Goal: Information Seeking & Learning: Learn about a topic

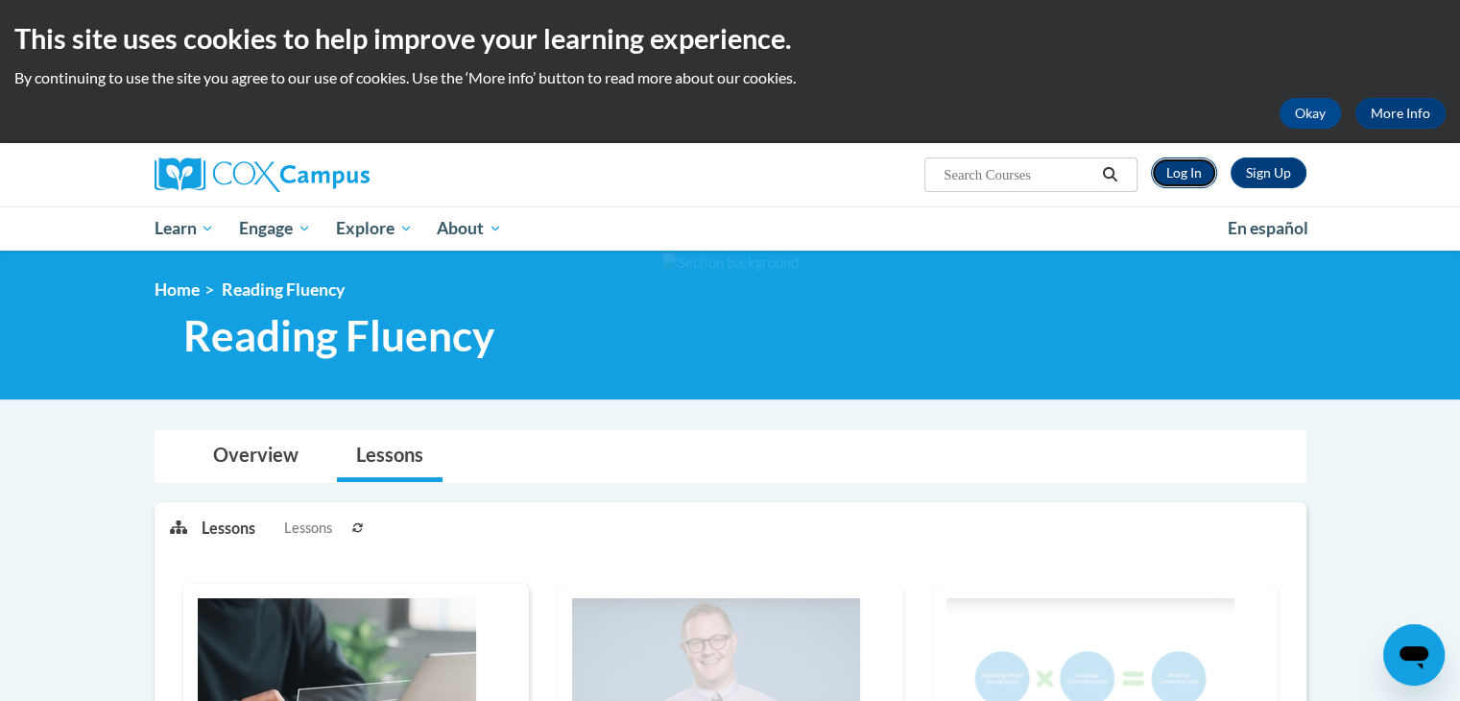
drag, startPoint x: 0, startPoint y: 0, endPoint x: 1187, endPoint y: 174, distance: 1199.3
click at [1187, 174] on link "Log In" at bounding box center [1184, 172] width 66 height 31
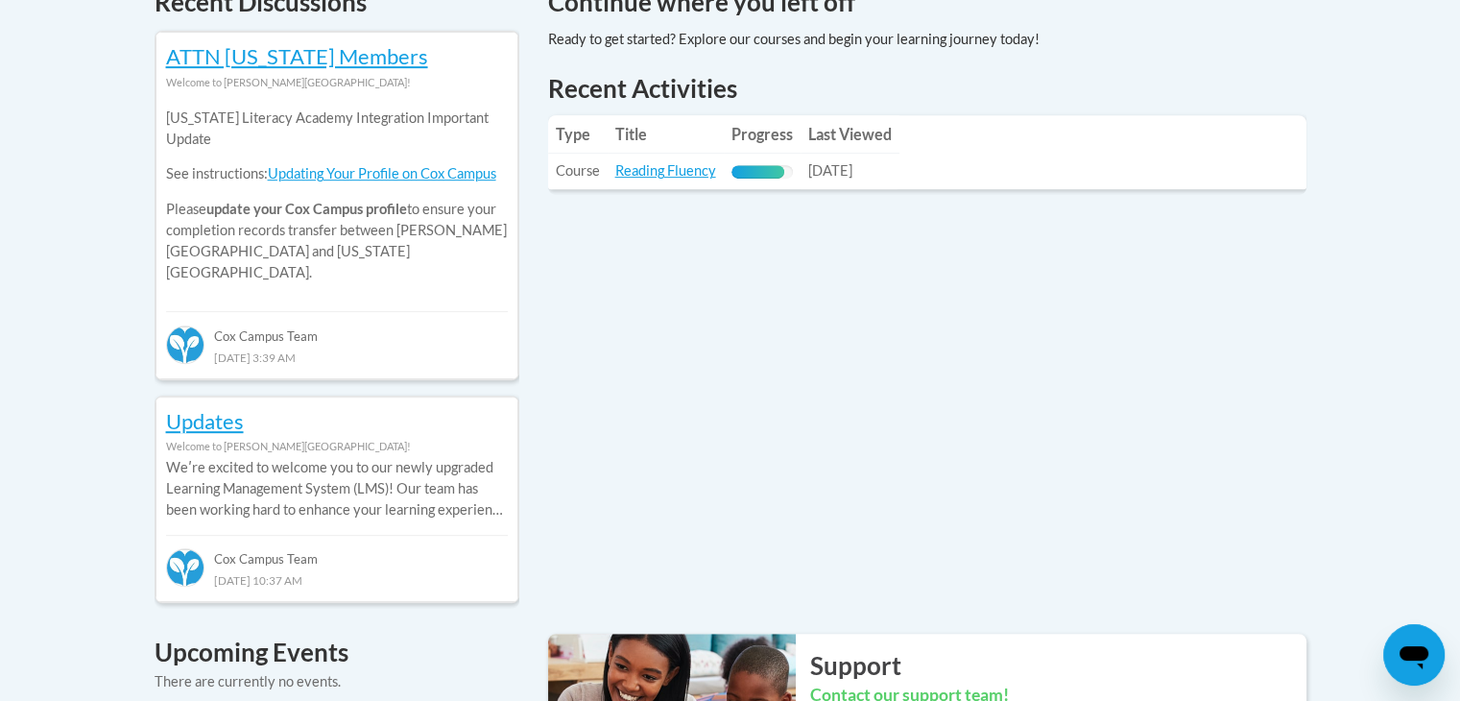
scroll to position [914, 0]
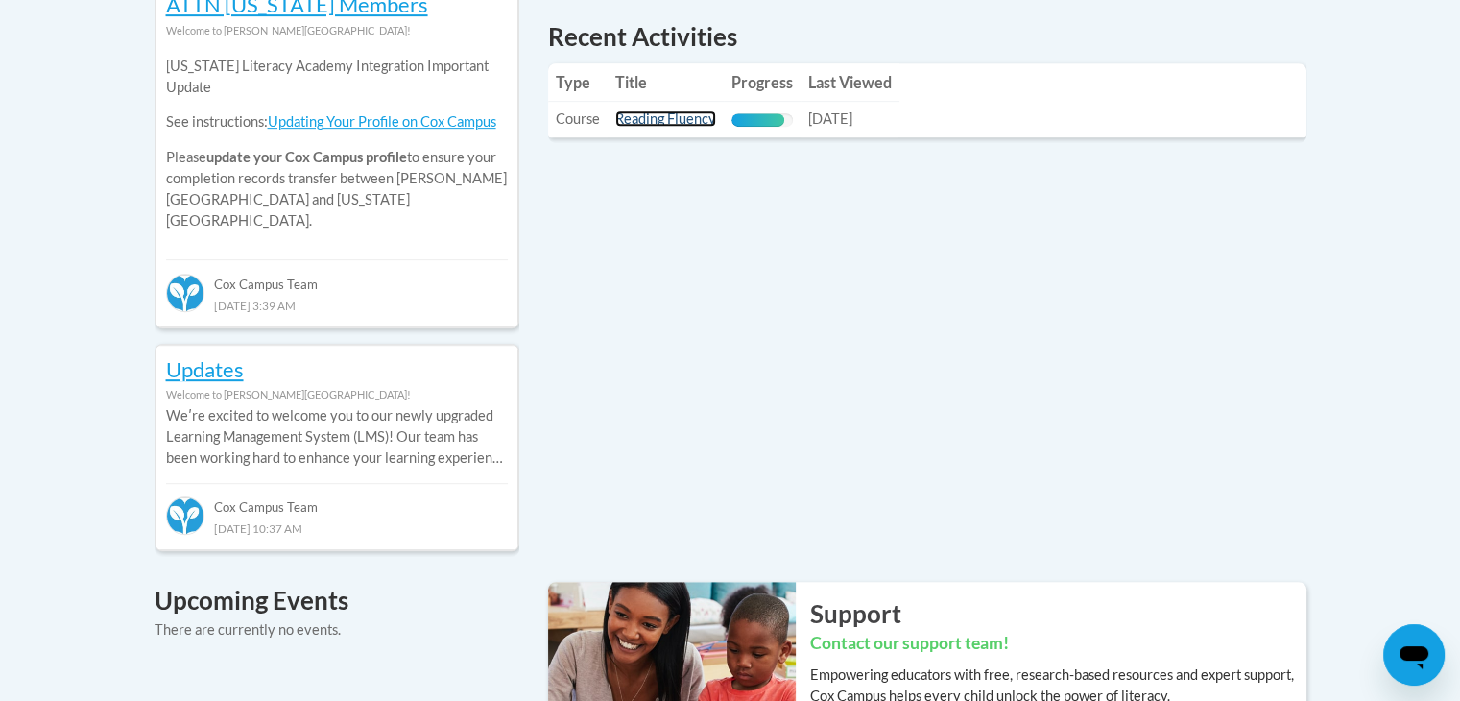
click at [677, 122] on link "Reading Fluency" at bounding box center [665, 118] width 101 height 16
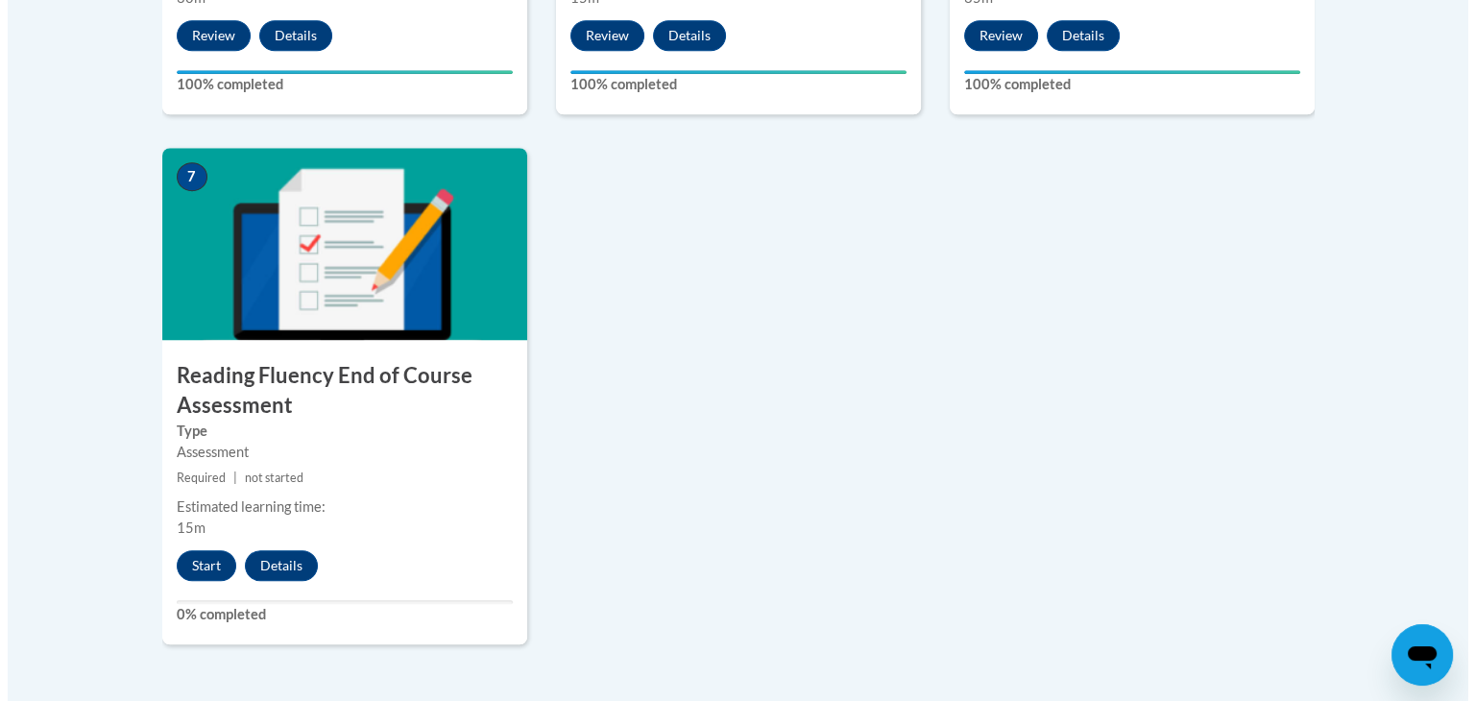
scroll to position [1498, 0]
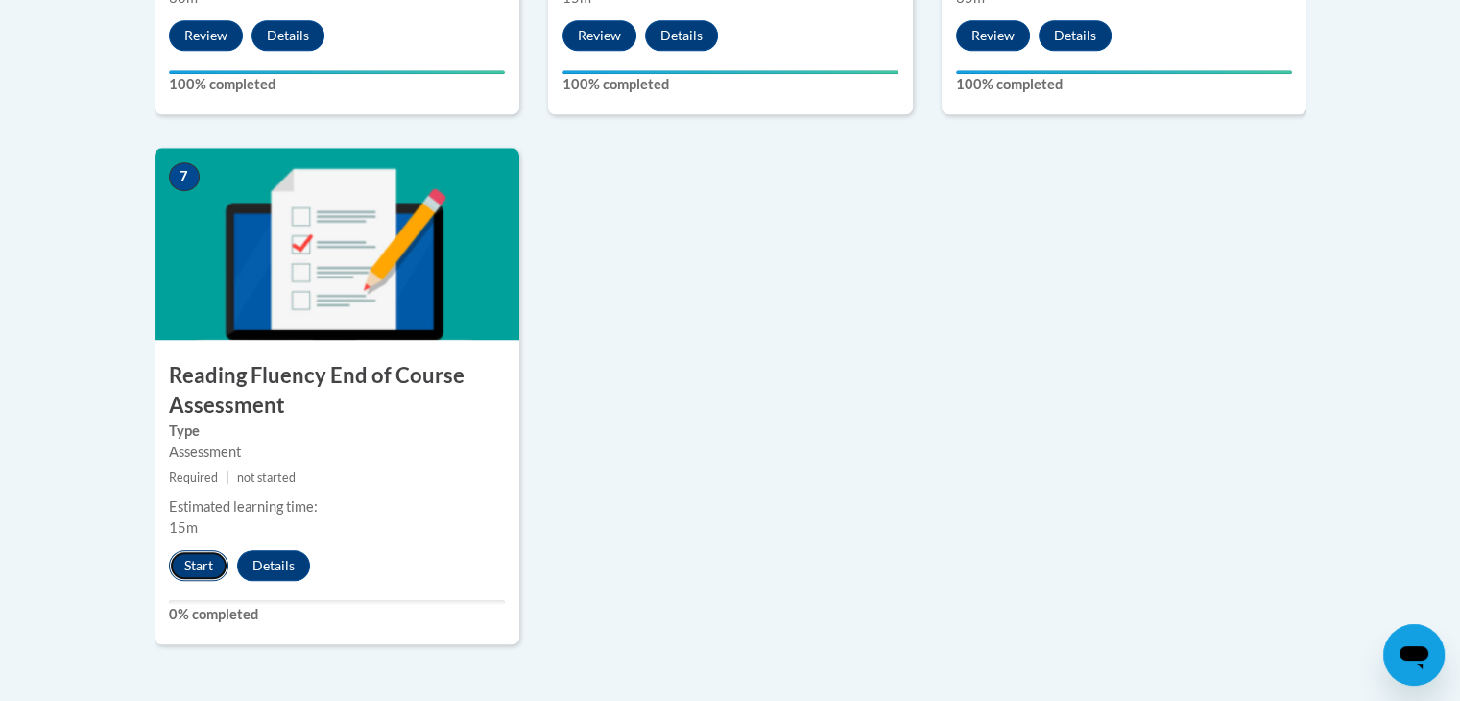
click at [198, 571] on button "Start" at bounding box center [199, 565] width 60 height 31
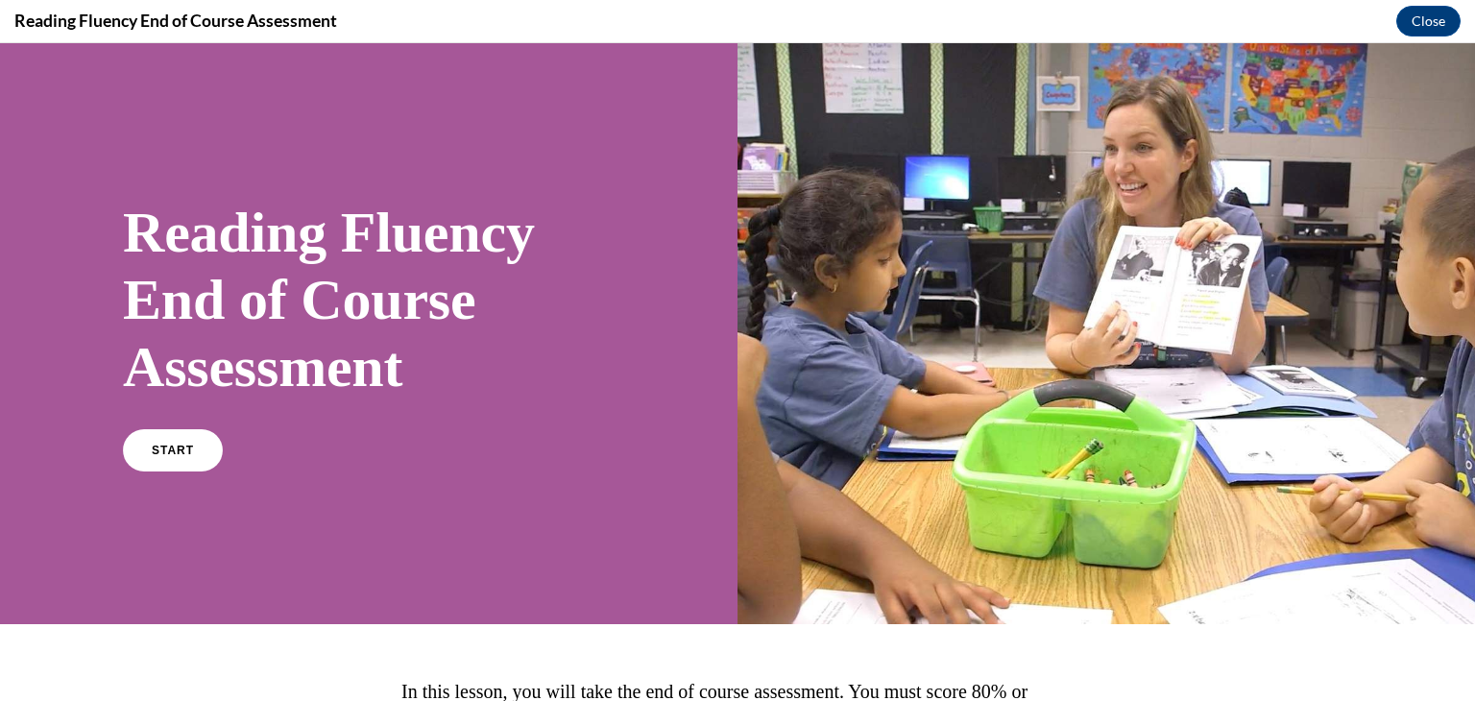
scroll to position [204, 0]
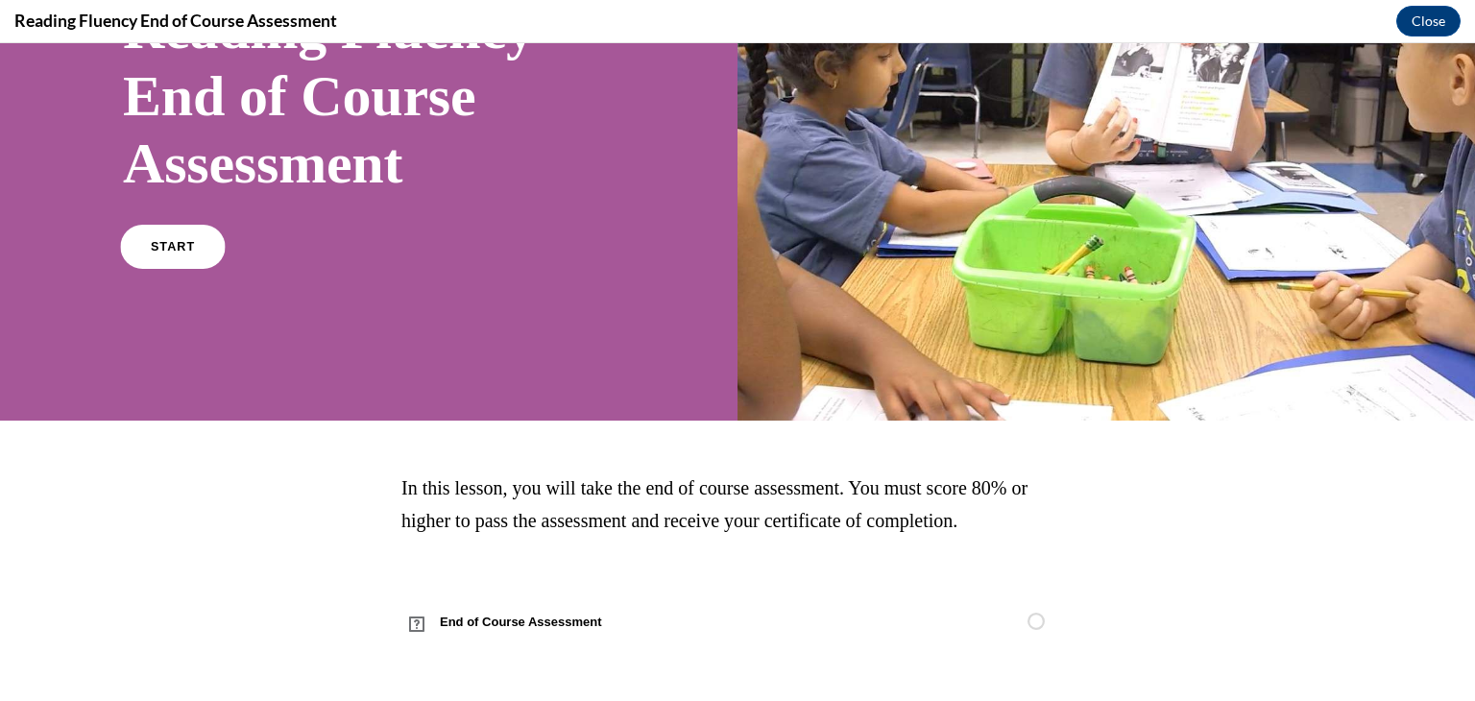
click at [156, 235] on link "START" at bounding box center [172, 247] width 105 height 44
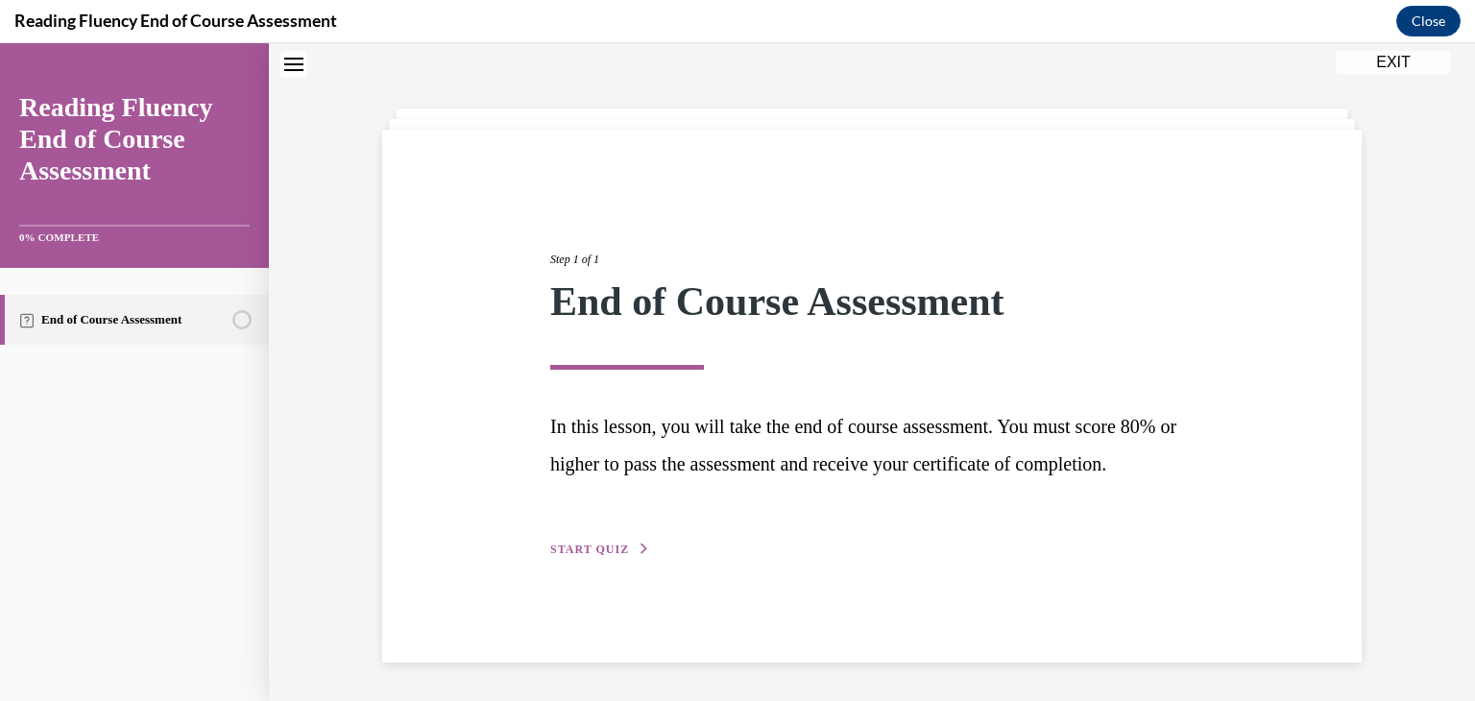
scroll to position [69, 0]
click at [597, 556] on span "START QUIZ" at bounding box center [589, 548] width 79 height 13
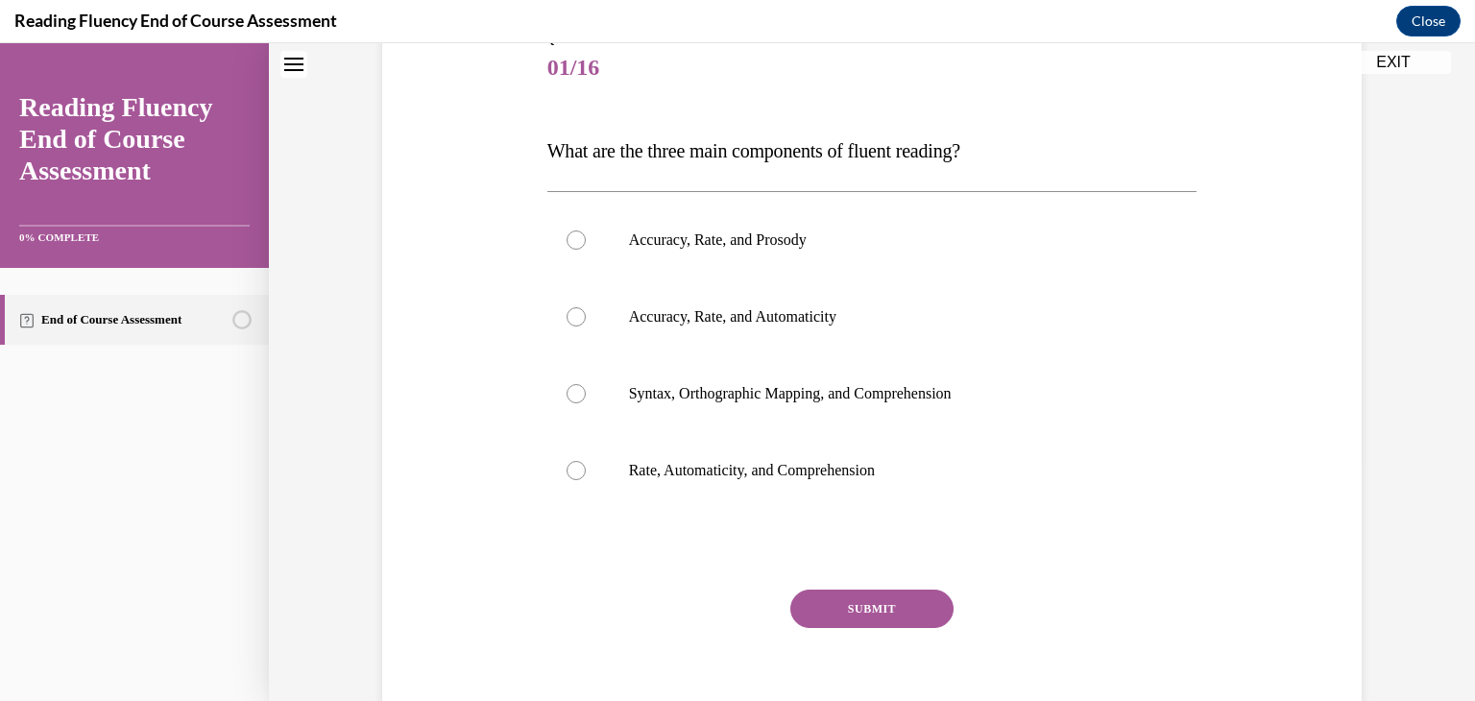
scroll to position [238, 0]
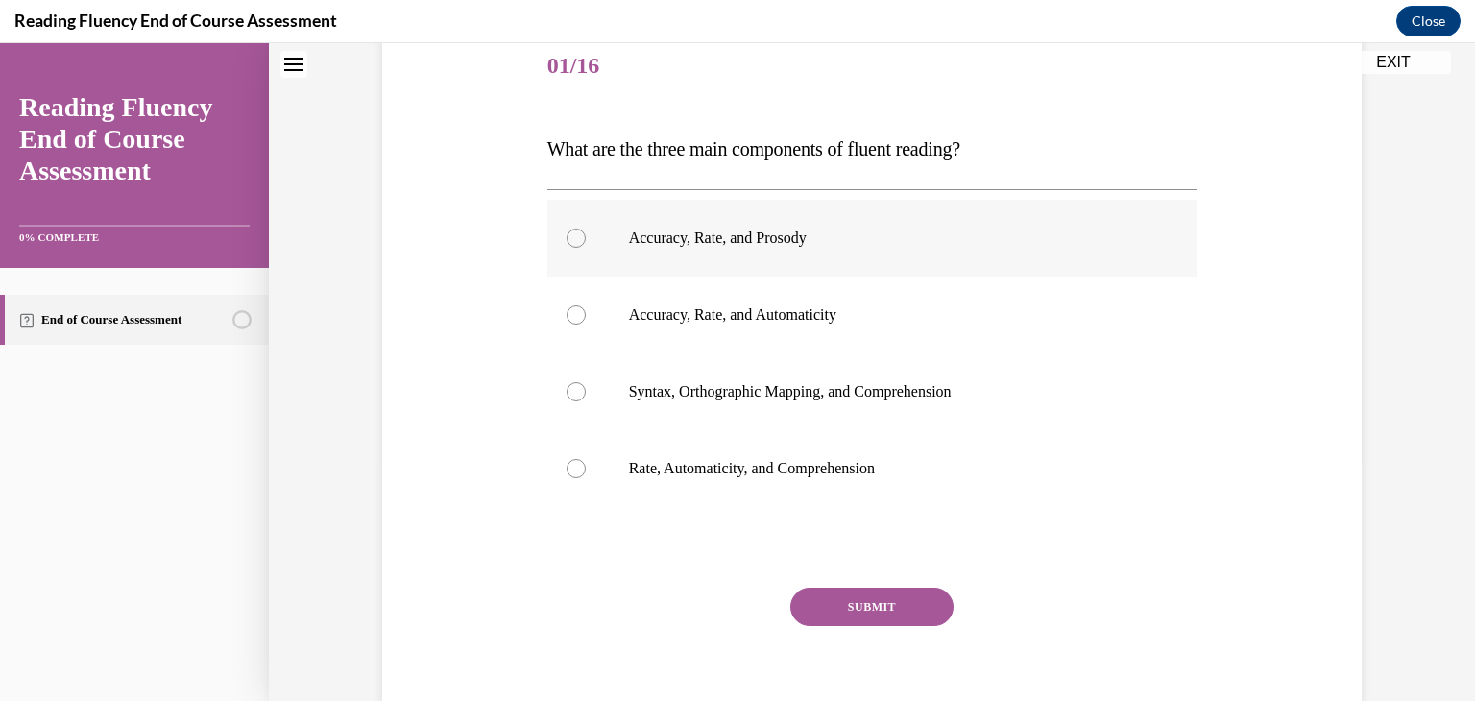
click at [714, 205] on label "Accuracy, Rate, and Prosody" at bounding box center [872, 238] width 650 height 77
click at [586, 229] on input "Accuracy, Rate, and Prosody" at bounding box center [575, 238] width 19 height 19
radio input "true"
click at [881, 540] on div at bounding box center [872, 547] width 650 height 23
click at [859, 619] on button "SUBMIT" at bounding box center [871, 607] width 163 height 38
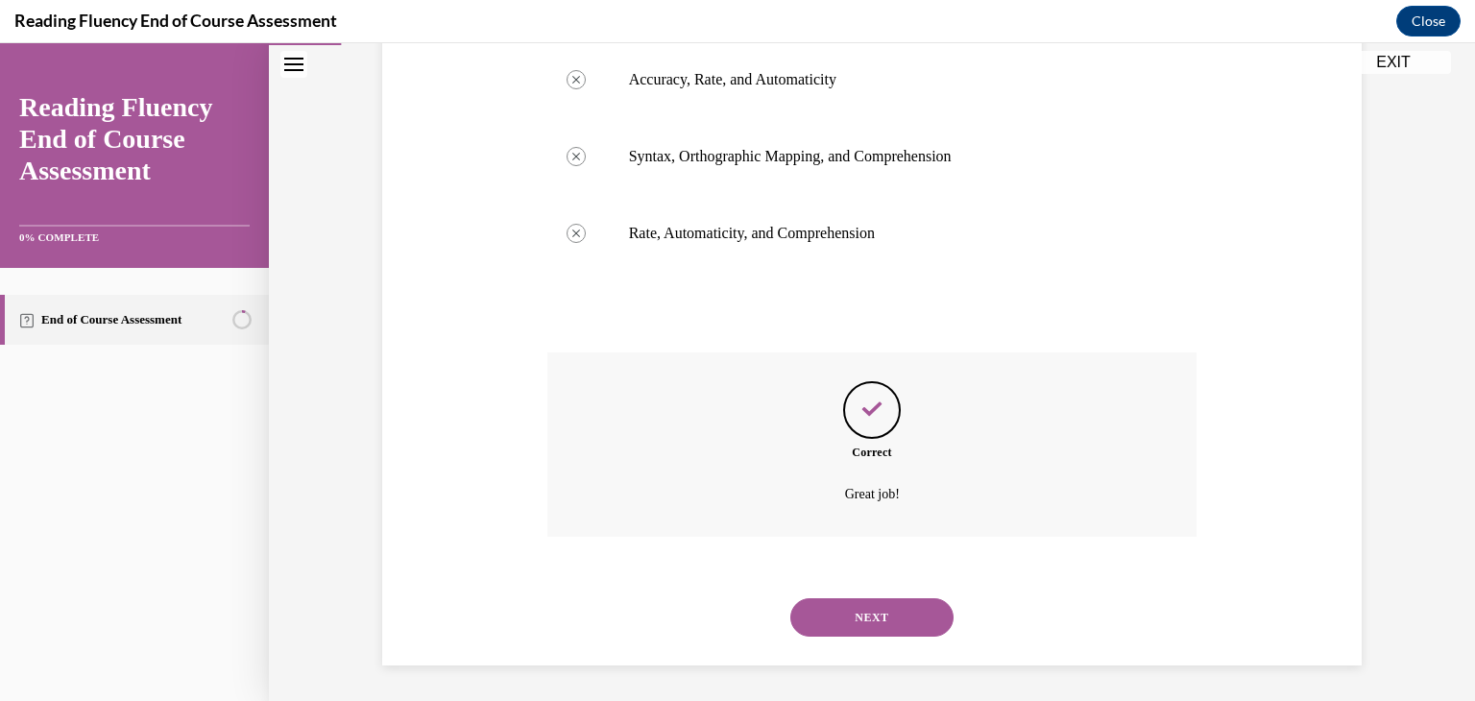
scroll to position [476, 0]
click at [857, 628] on button "NEXT" at bounding box center [871, 614] width 163 height 38
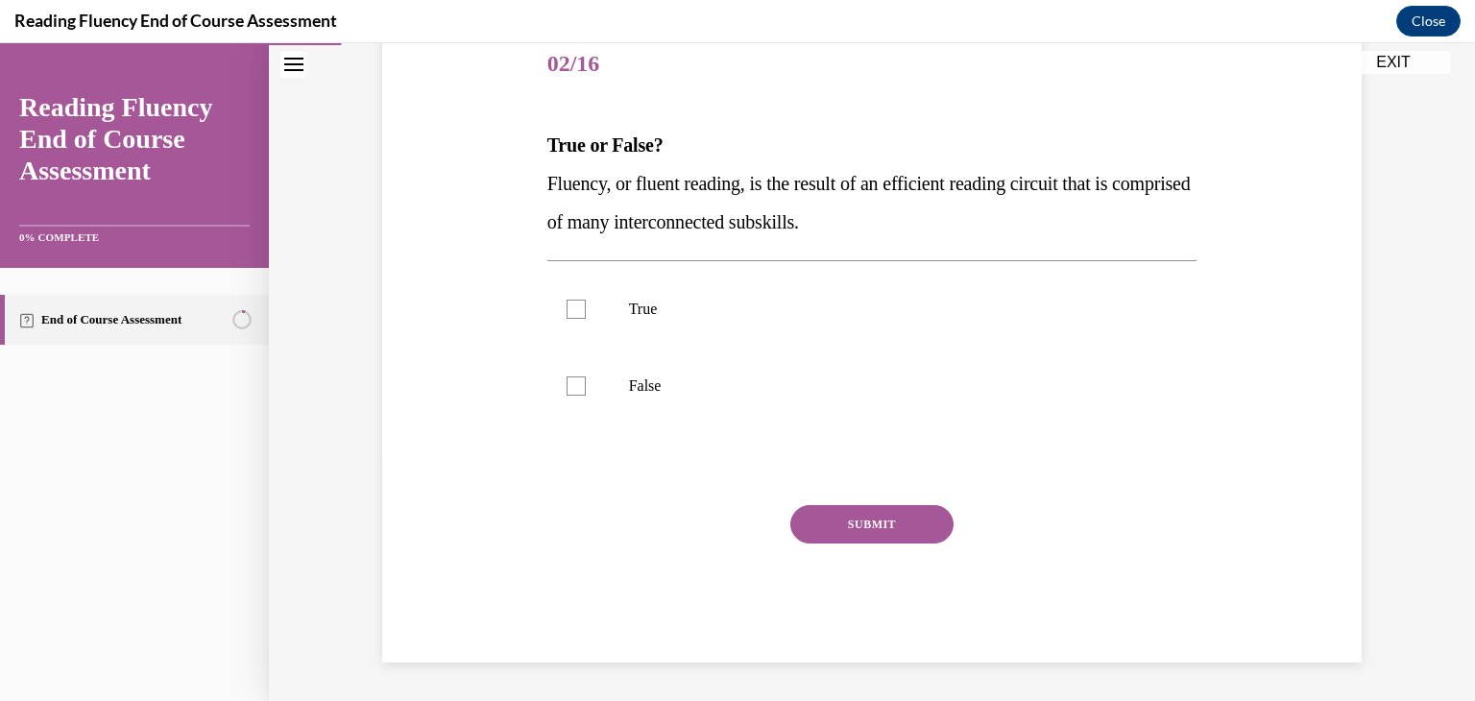
scroll to position [213, 0]
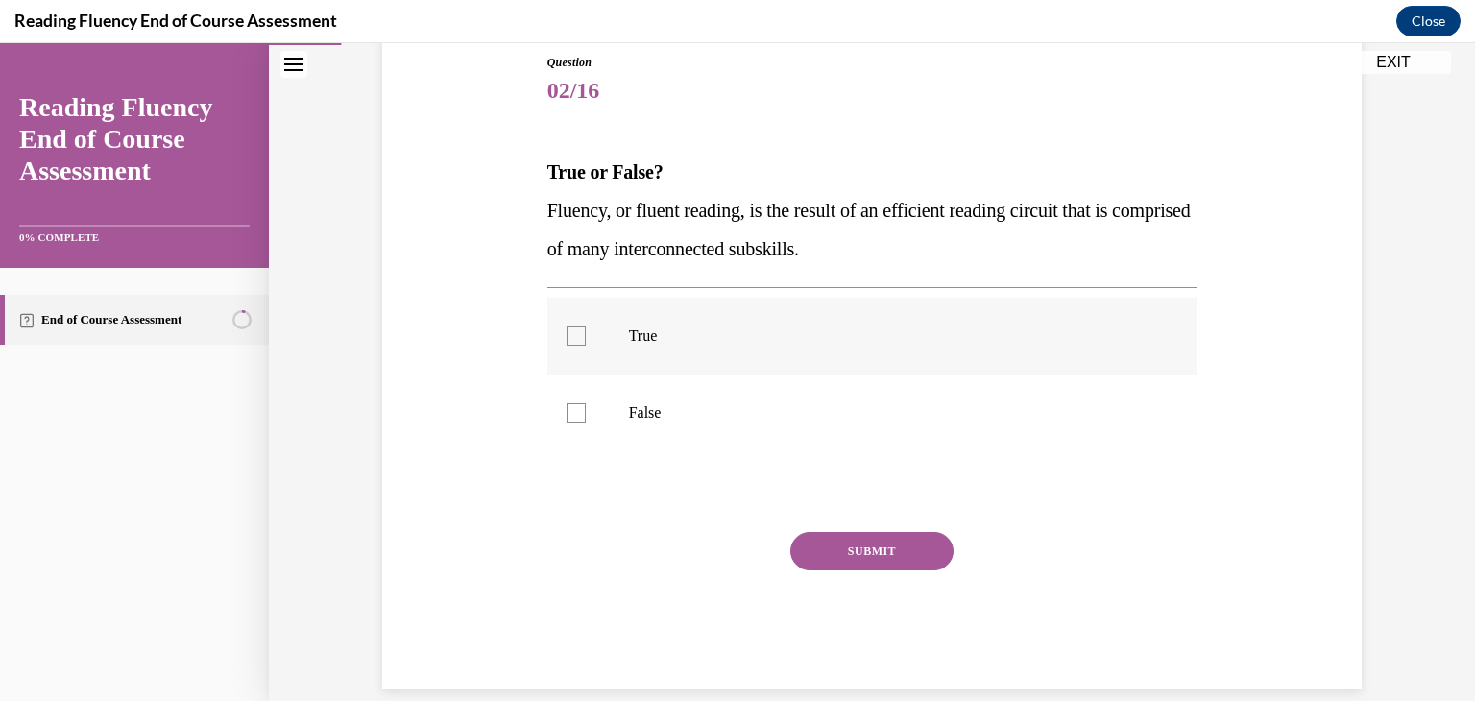
click at [566, 326] on div at bounding box center [575, 335] width 19 height 19
click at [566, 326] on input "True" at bounding box center [575, 335] width 19 height 19
checkbox input "true"
click at [805, 546] on button "SUBMIT" at bounding box center [871, 551] width 163 height 38
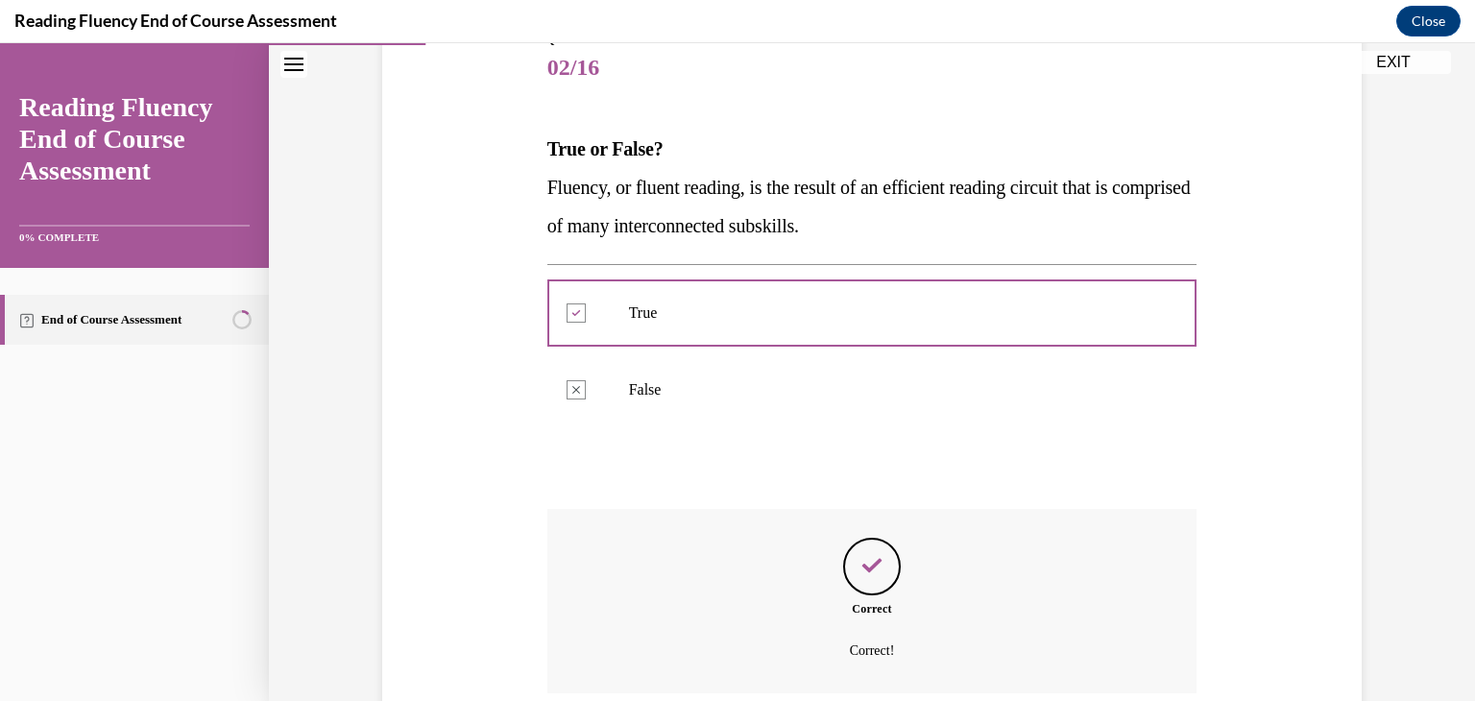
scroll to position [396, 0]
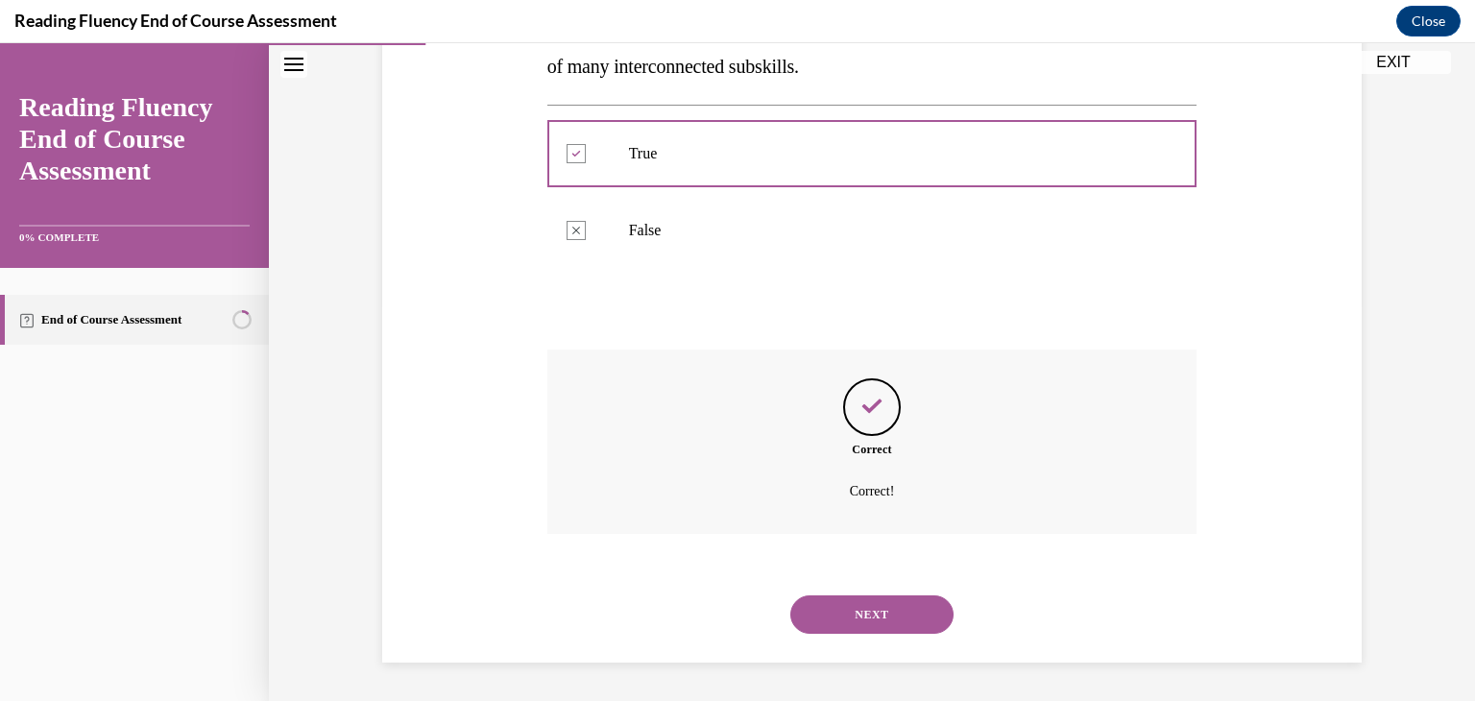
click at [829, 612] on button "NEXT" at bounding box center [871, 614] width 163 height 38
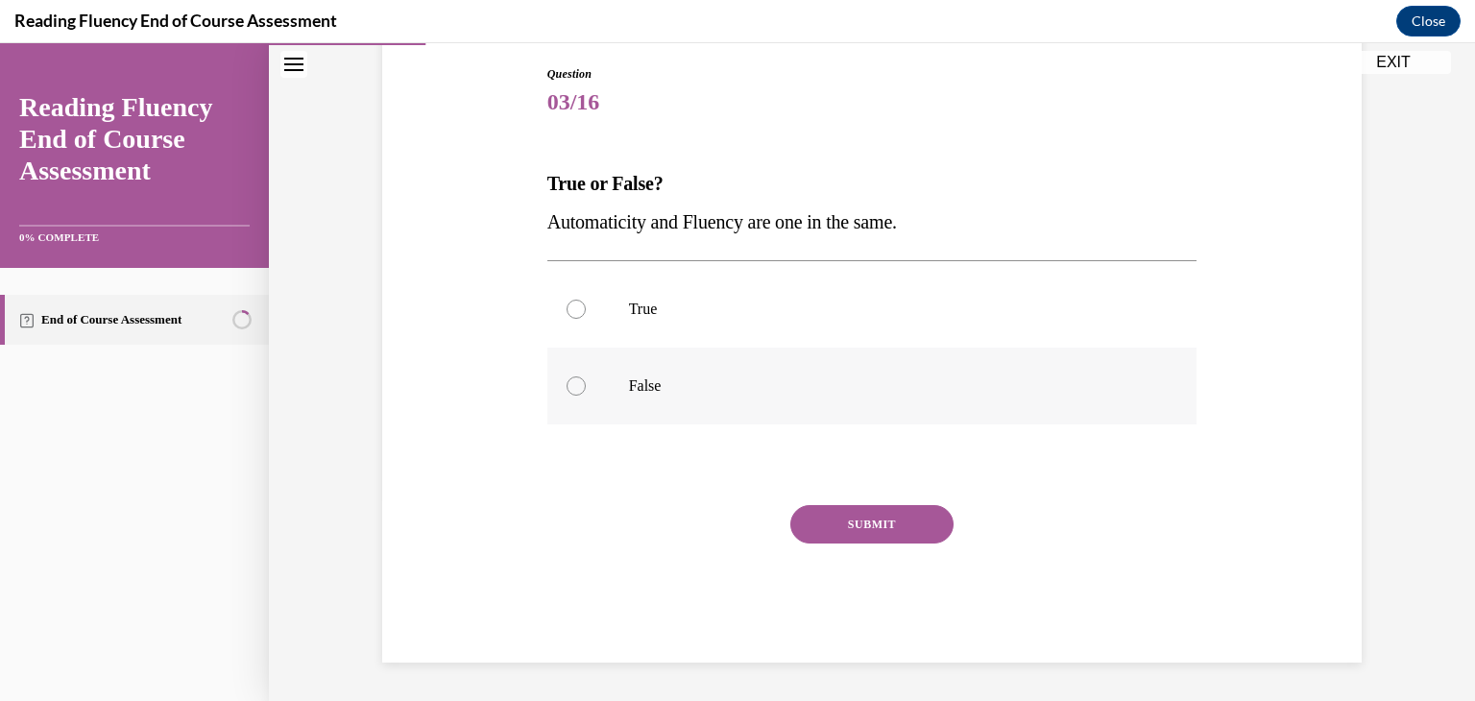
click at [650, 384] on p "False" at bounding box center [889, 385] width 520 height 19
click at [586, 384] on input "False" at bounding box center [575, 385] width 19 height 19
radio input "true"
click at [854, 559] on div "SUBMIT" at bounding box center [872, 553] width 650 height 96
click at [844, 539] on button "SUBMIT" at bounding box center [871, 524] width 163 height 38
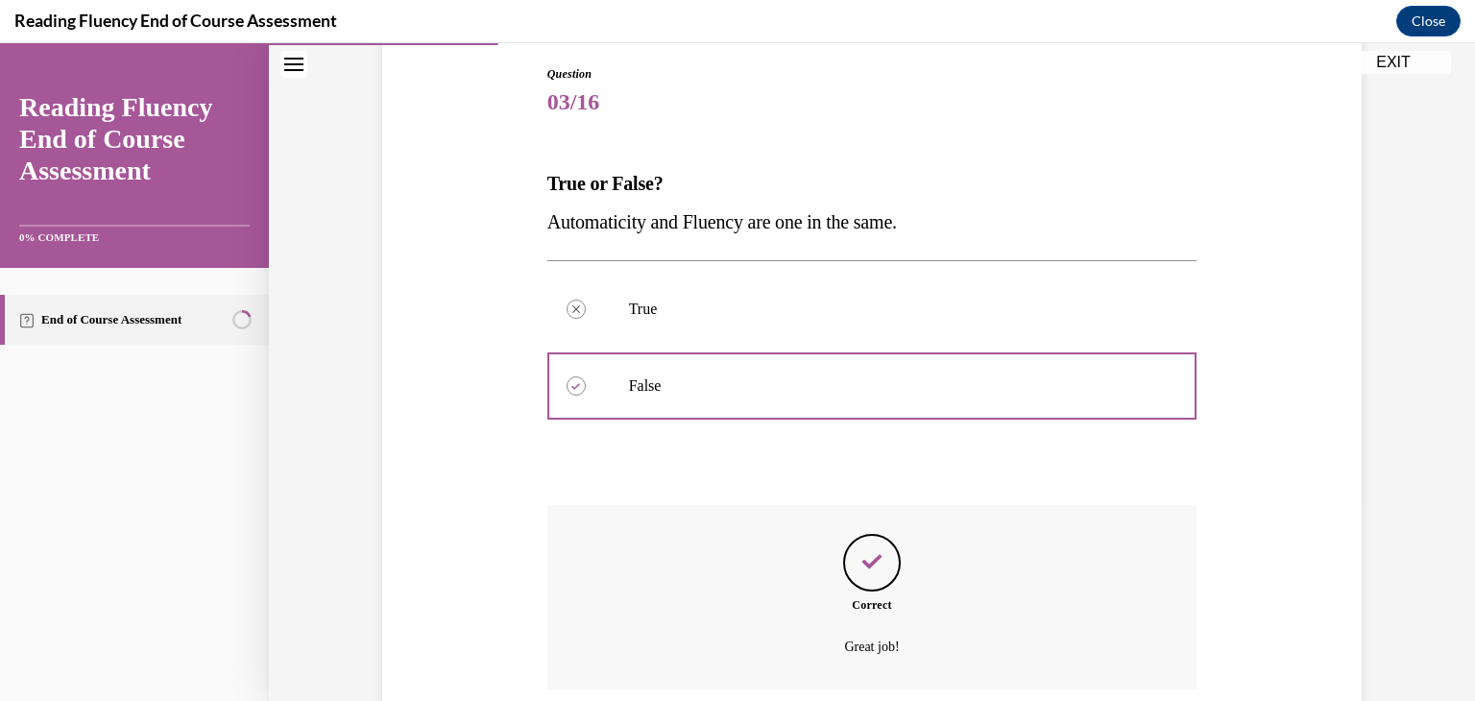
scroll to position [357, 0]
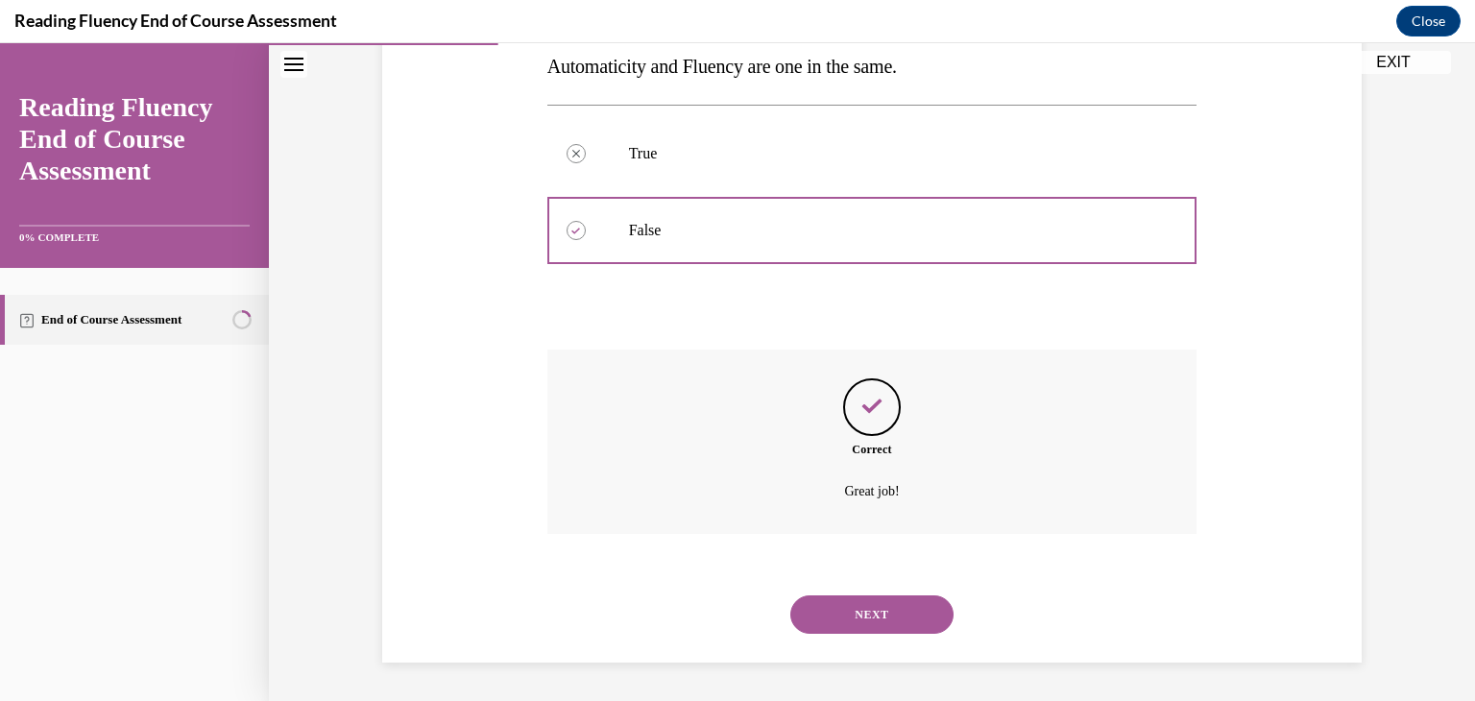
click at [819, 616] on button "NEXT" at bounding box center [871, 614] width 163 height 38
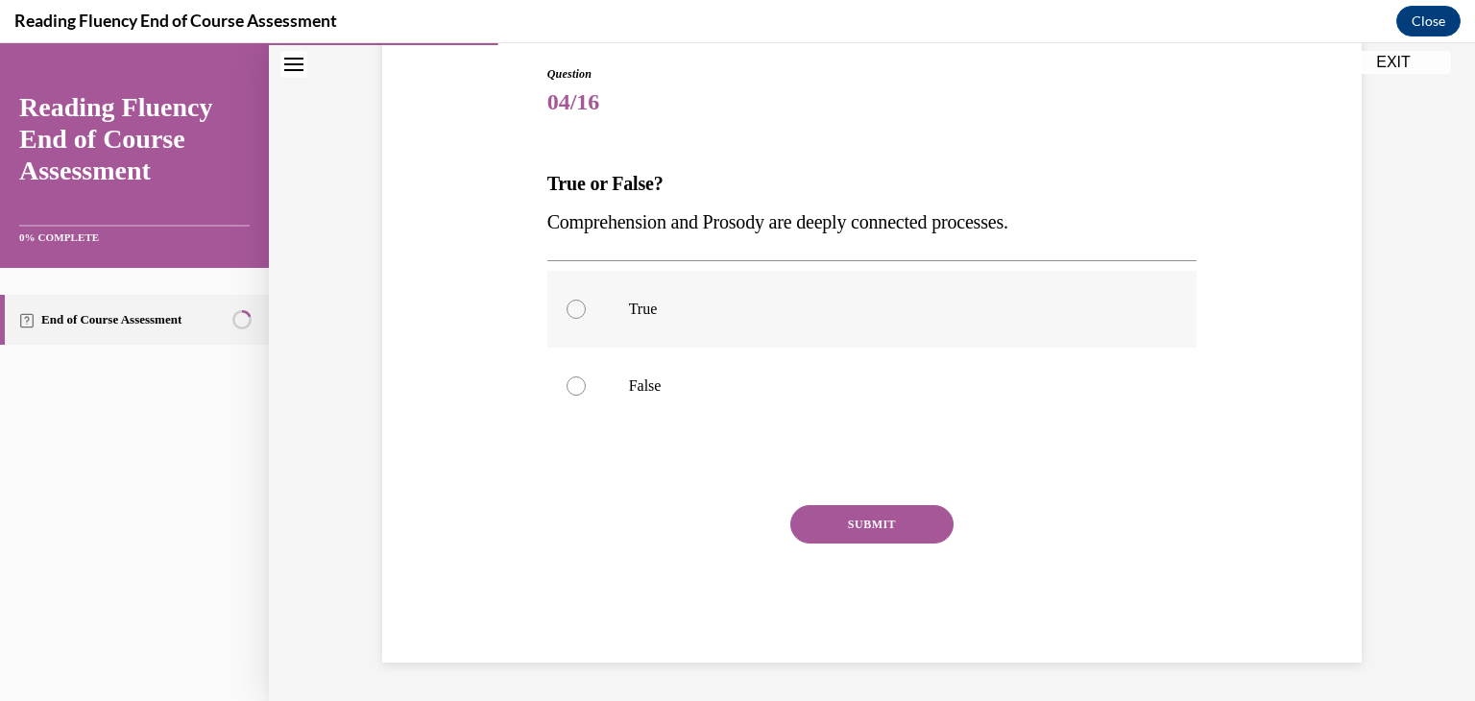
click at [701, 294] on label "True" at bounding box center [872, 309] width 650 height 77
click at [586, 300] on input "True" at bounding box center [575, 309] width 19 height 19
radio input "true"
click at [810, 531] on button "SUBMIT" at bounding box center [871, 524] width 163 height 38
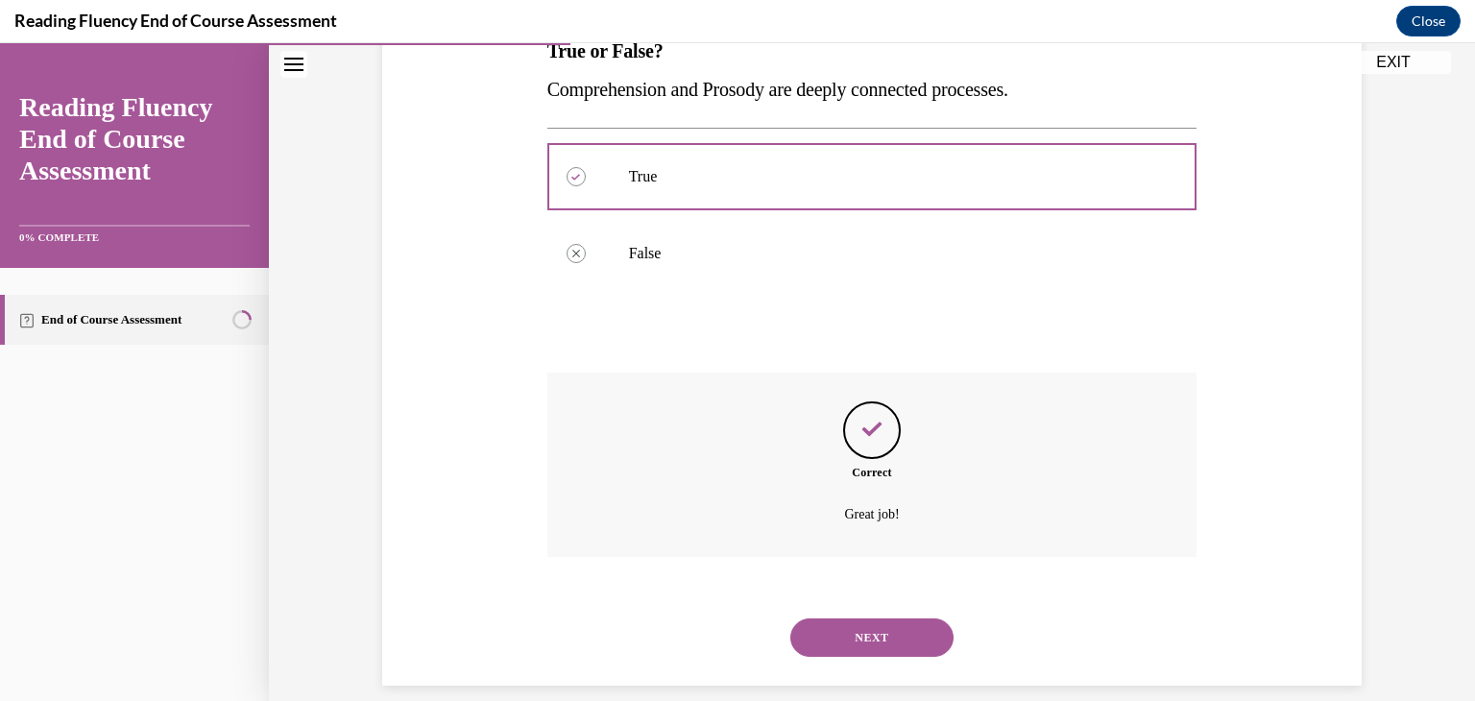
scroll to position [357, 0]
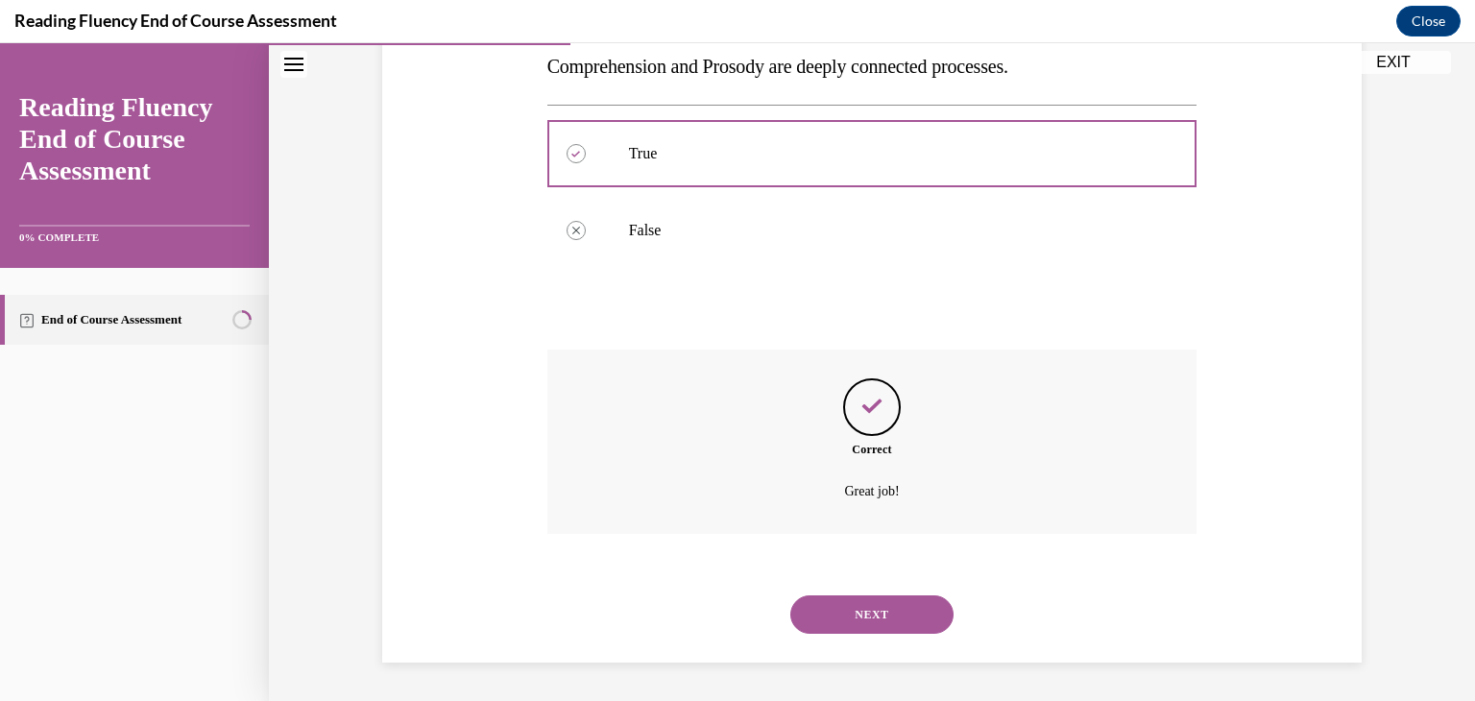
click at [790, 615] on button "NEXT" at bounding box center [871, 614] width 163 height 38
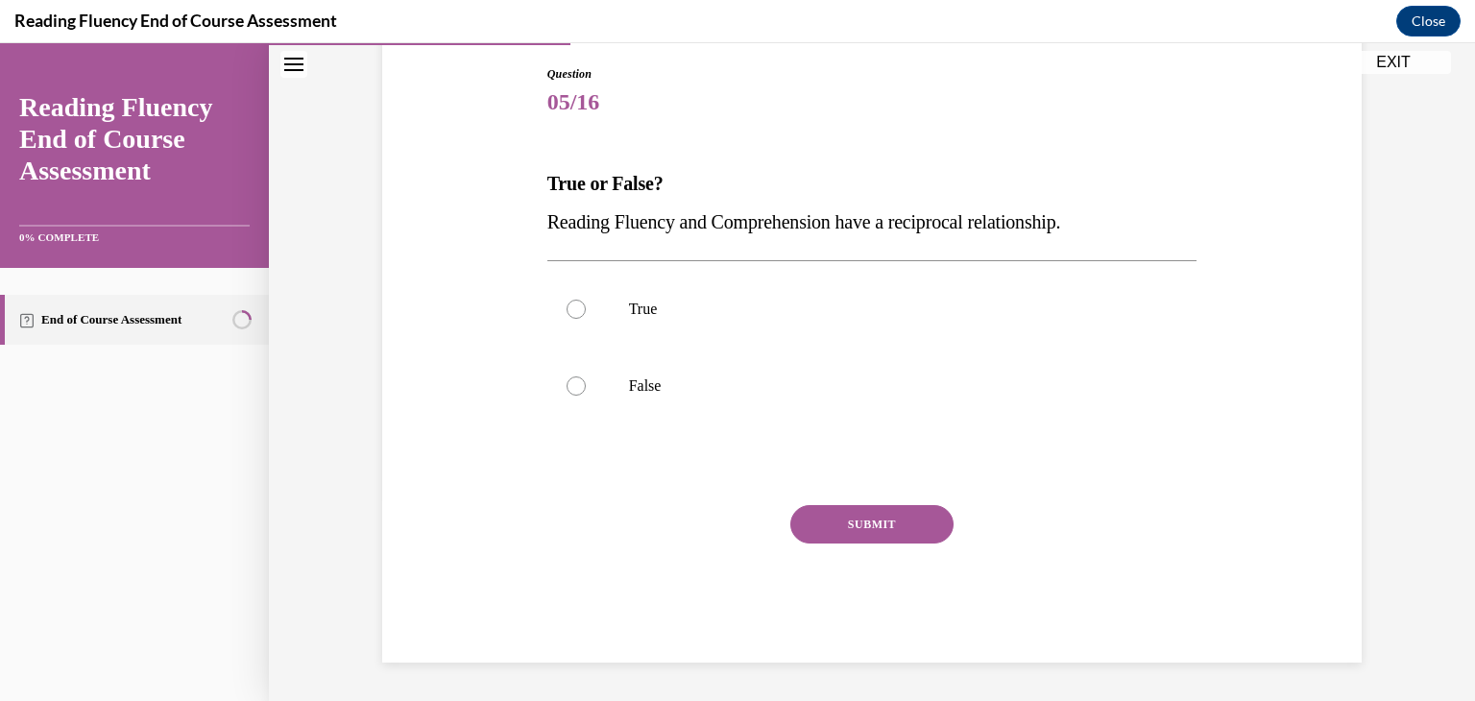
scroll to position [202, 0]
click at [588, 322] on label "True" at bounding box center [872, 309] width 650 height 77
click at [586, 319] on input "True" at bounding box center [575, 309] width 19 height 19
radio input "true"
click at [882, 529] on button "SUBMIT" at bounding box center [871, 524] width 163 height 38
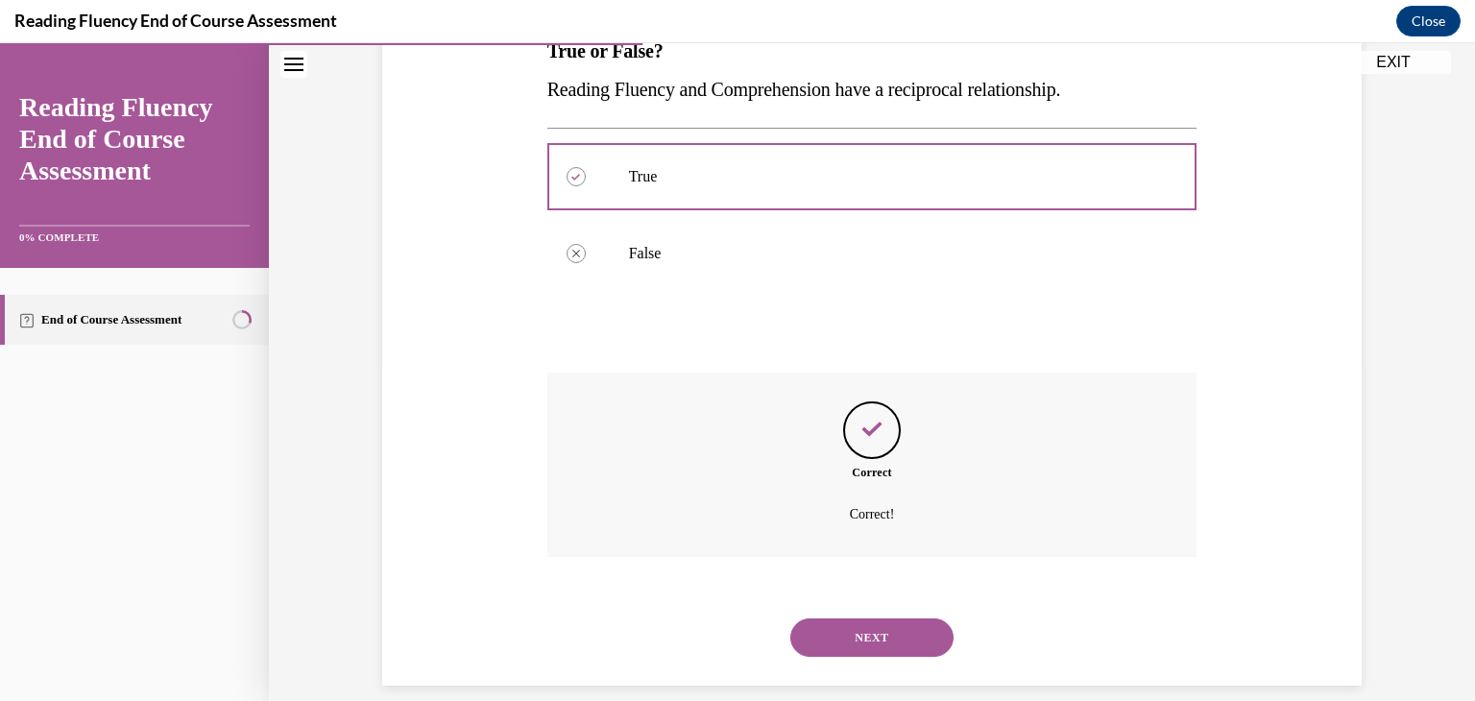
scroll to position [357, 0]
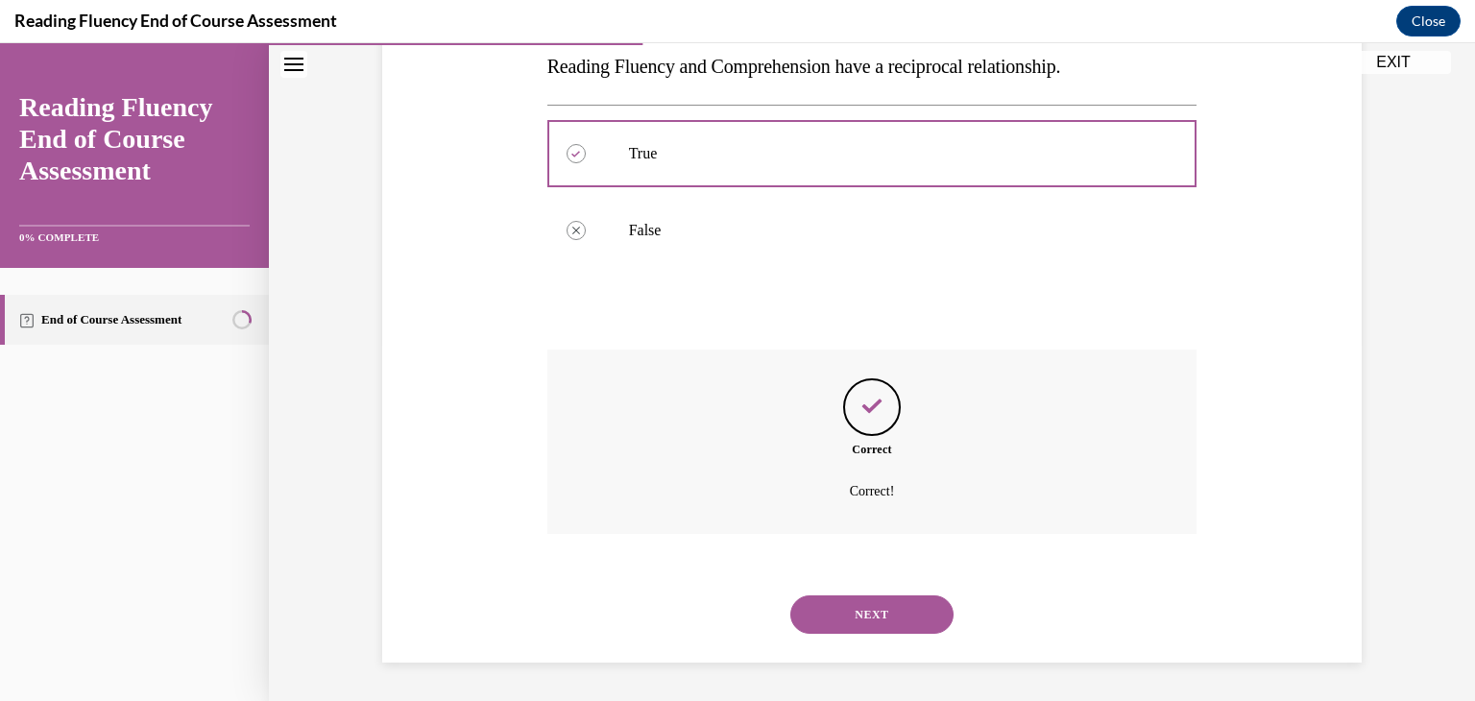
click at [886, 615] on button "NEXT" at bounding box center [871, 614] width 163 height 38
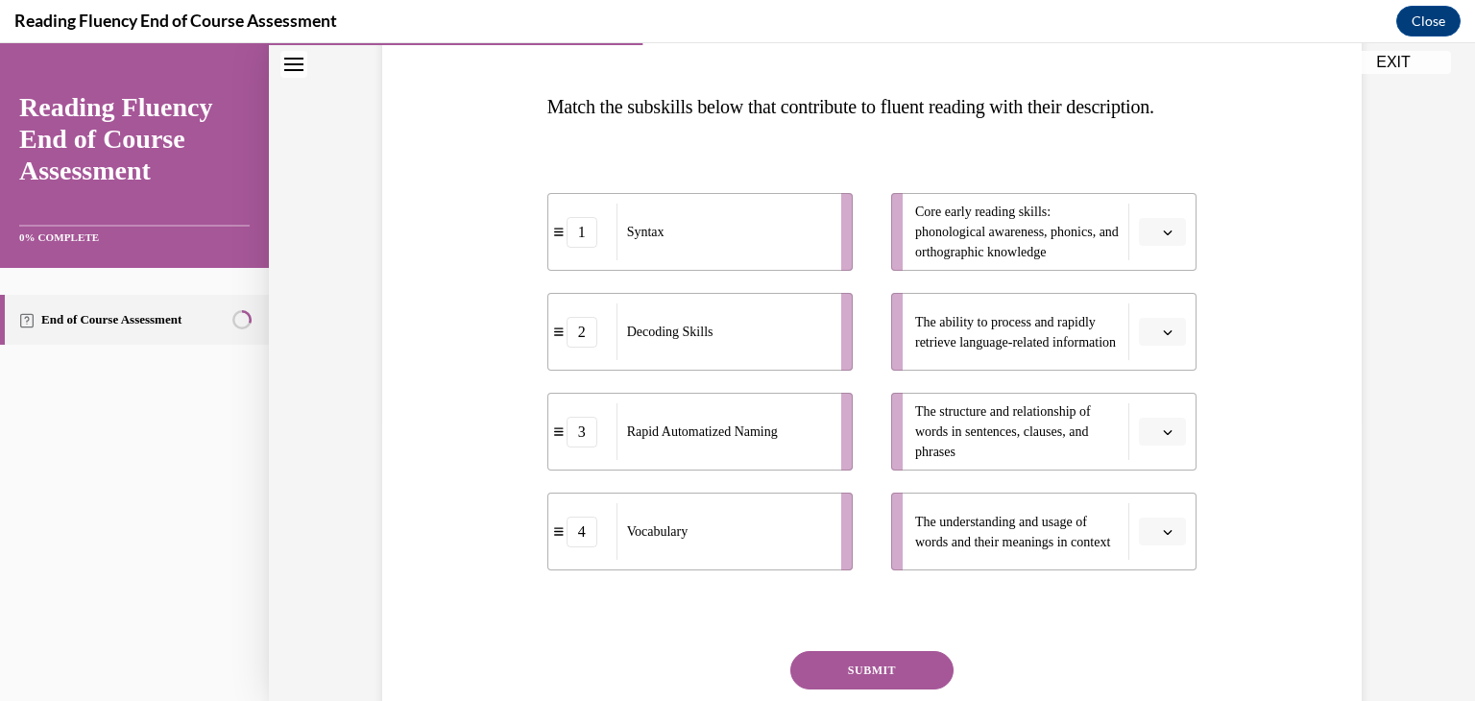
scroll to position [279, 0]
click at [1150, 341] on span "Please select an option" at bounding box center [1153, 331] width 7 height 19
click at [1144, 514] on div "3" at bounding box center [1153, 527] width 48 height 38
click at [1161, 438] on span "button" at bounding box center [1167, 430] width 13 height 13
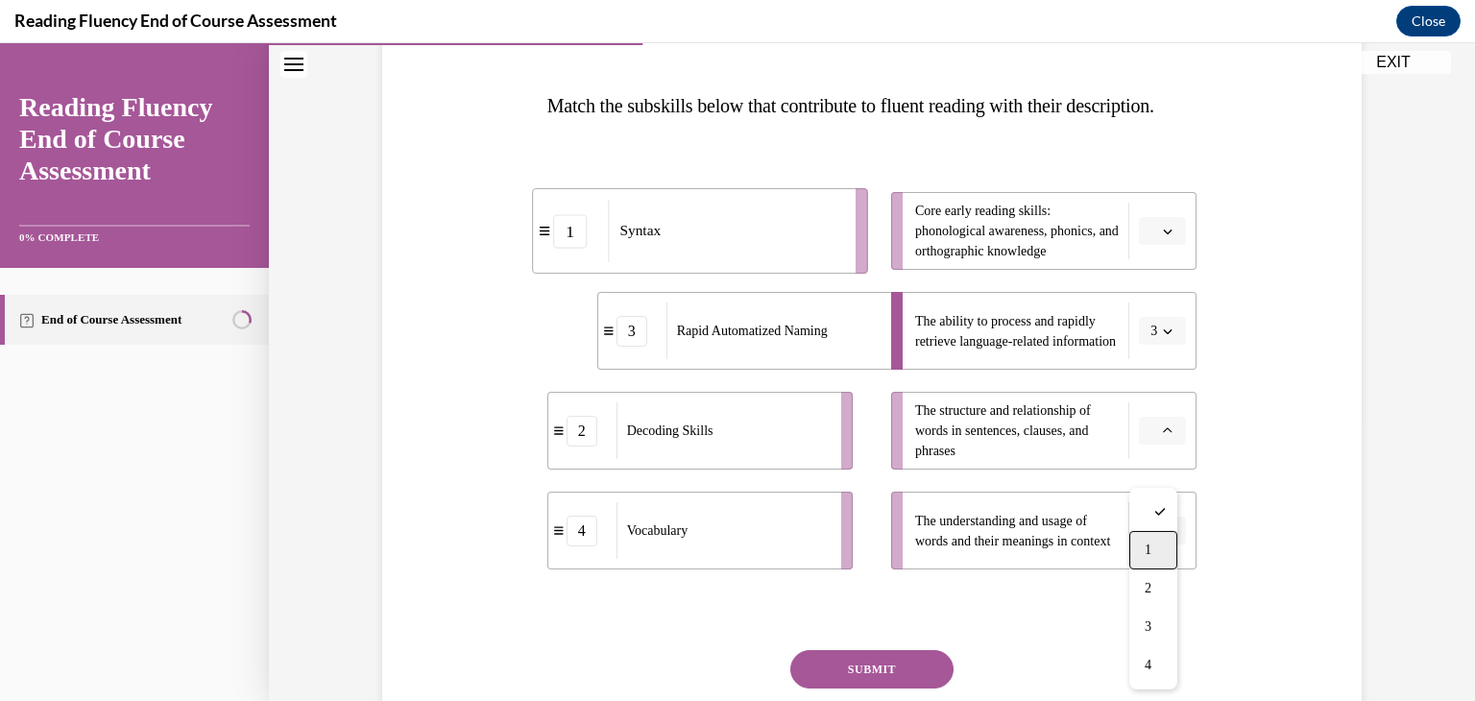
click at [1161, 559] on div "1" at bounding box center [1153, 550] width 48 height 38
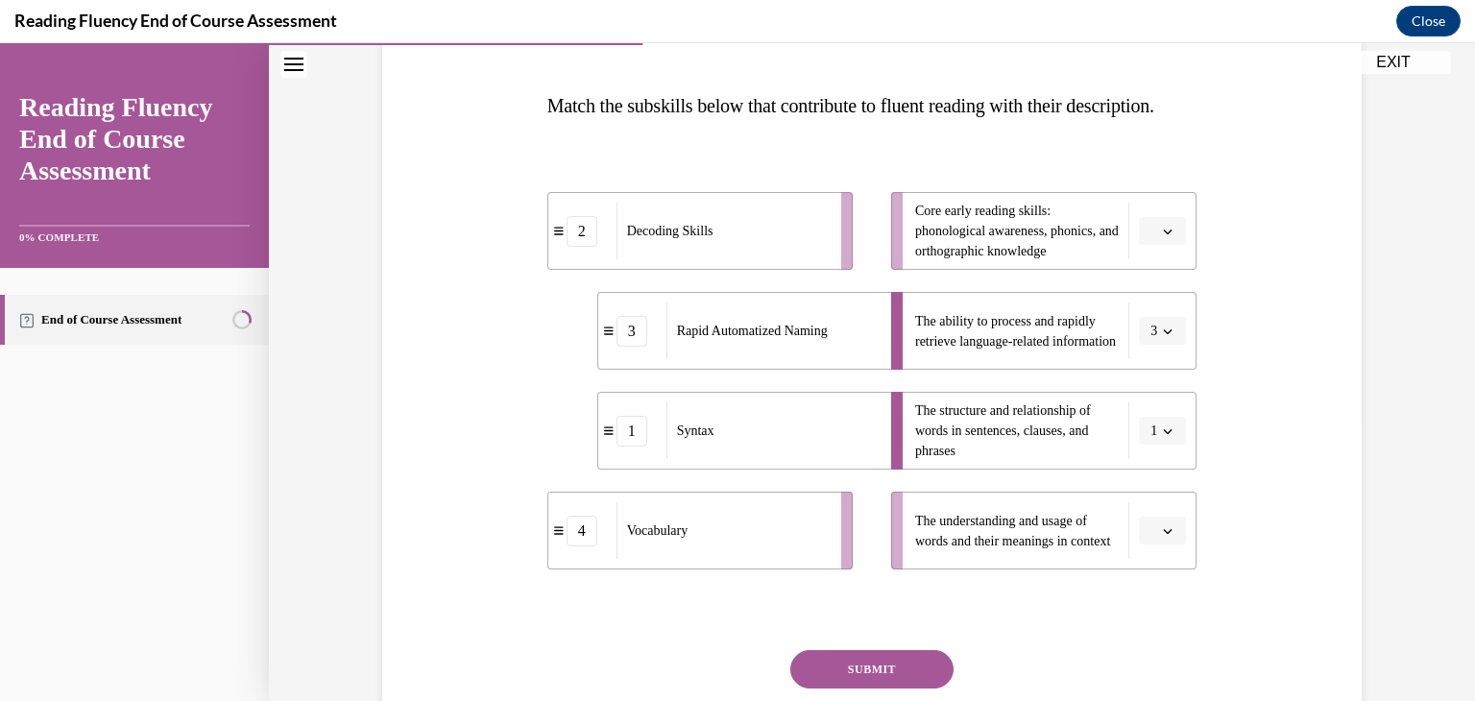
click at [1163, 536] on icon "button" at bounding box center [1168, 531] width 10 height 10
click at [1151, 518] on span "4" at bounding box center [1147, 525] width 7 height 15
click at [1163, 236] on icon "button" at bounding box center [1168, 232] width 10 height 10
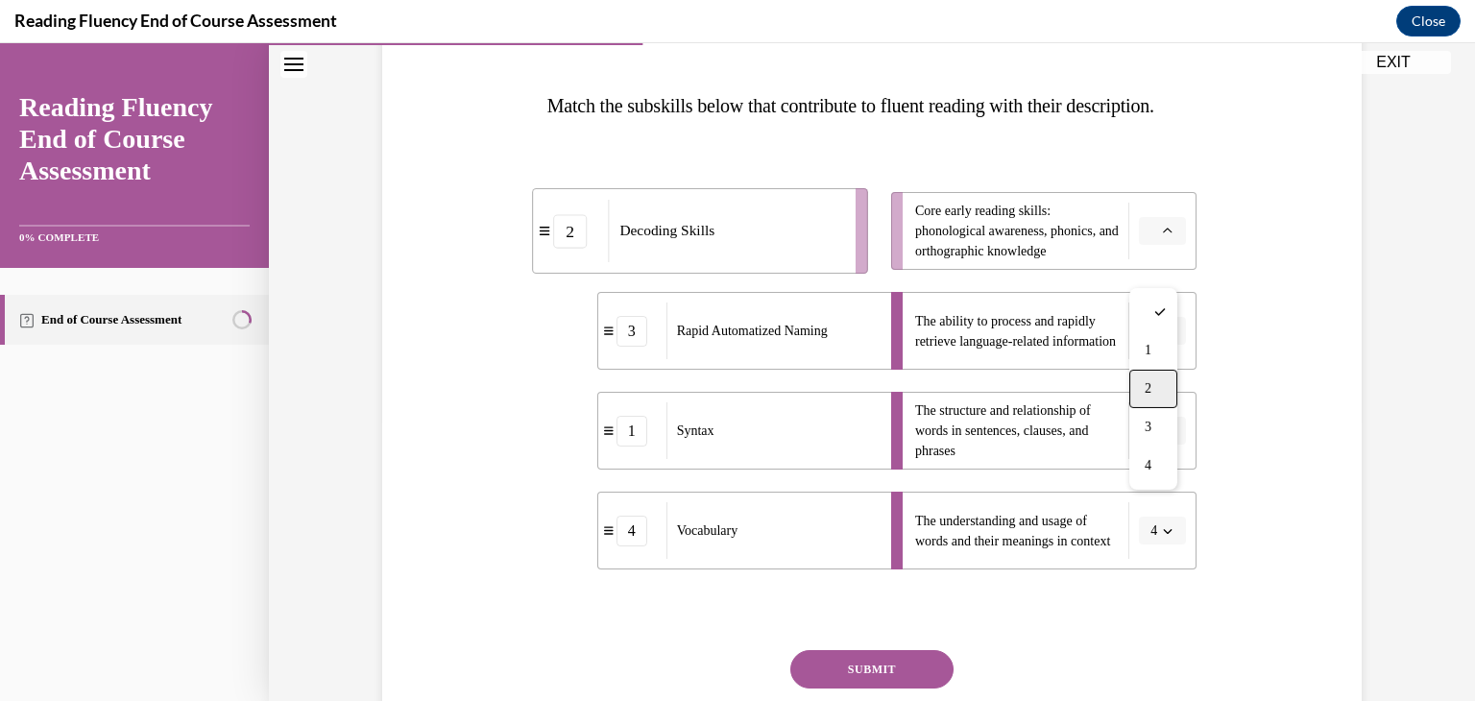
click at [1149, 383] on span "2" at bounding box center [1147, 388] width 7 height 15
click at [1206, 194] on div "Question 06/16 Match the subskills below that contribute to fluent reading with…" at bounding box center [871, 369] width 989 height 878
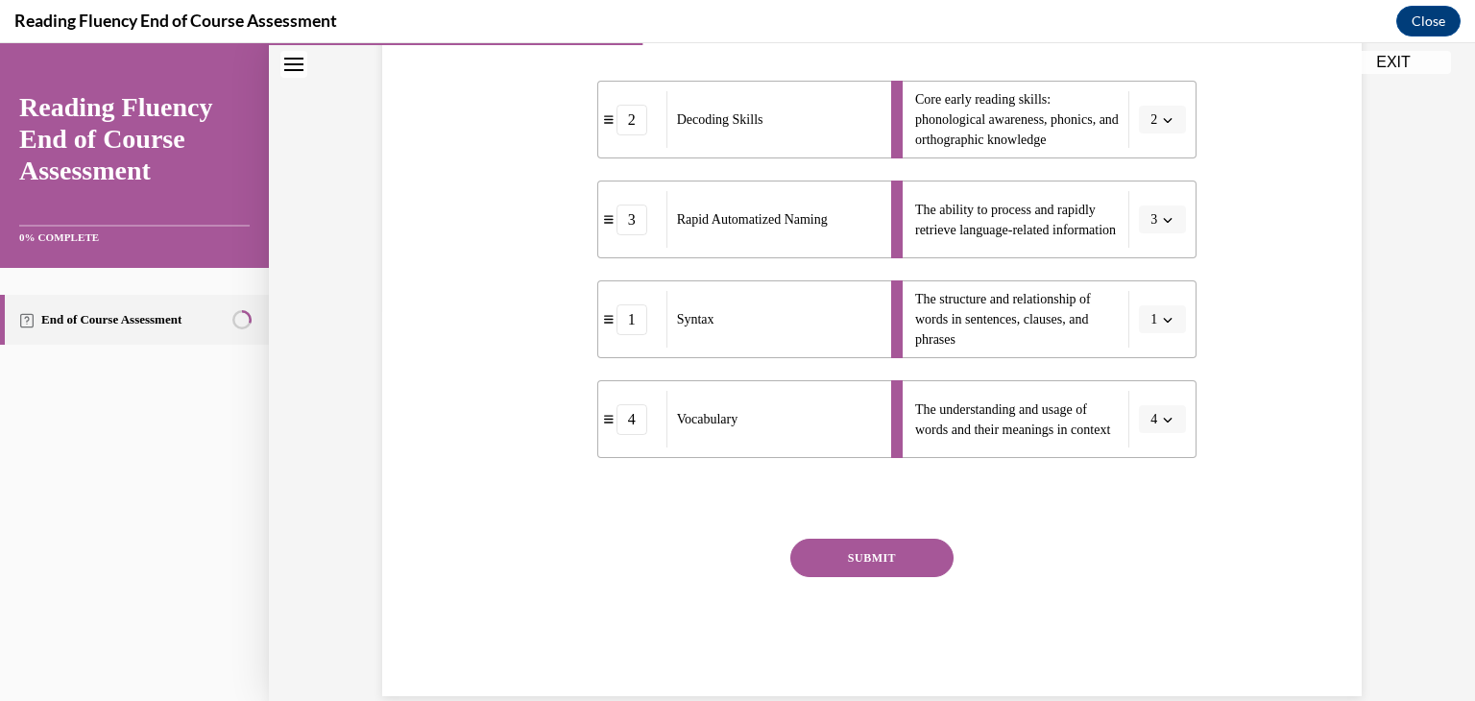
click at [871, 577] on button "SUBMIT" at bounding box center [871, 558] width 163 height 38
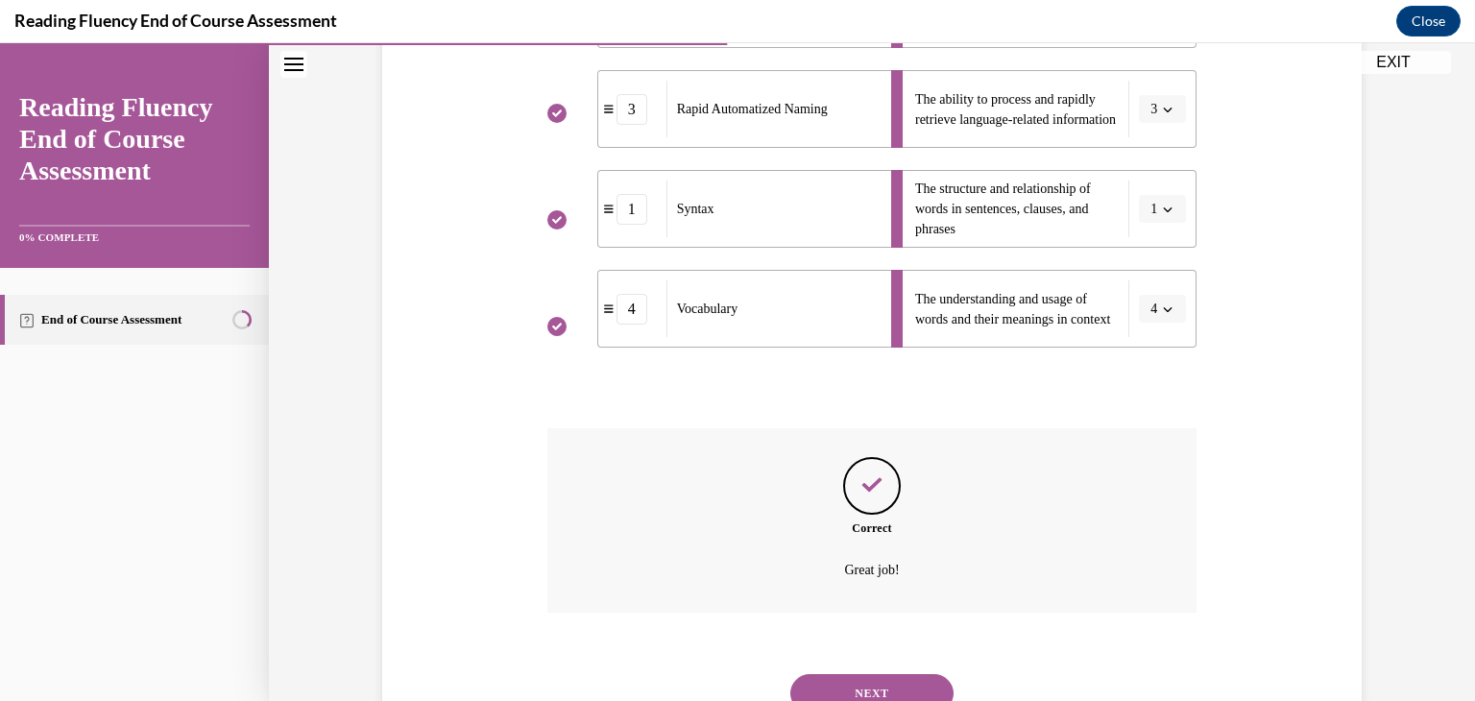
scroll to position [618, 0]
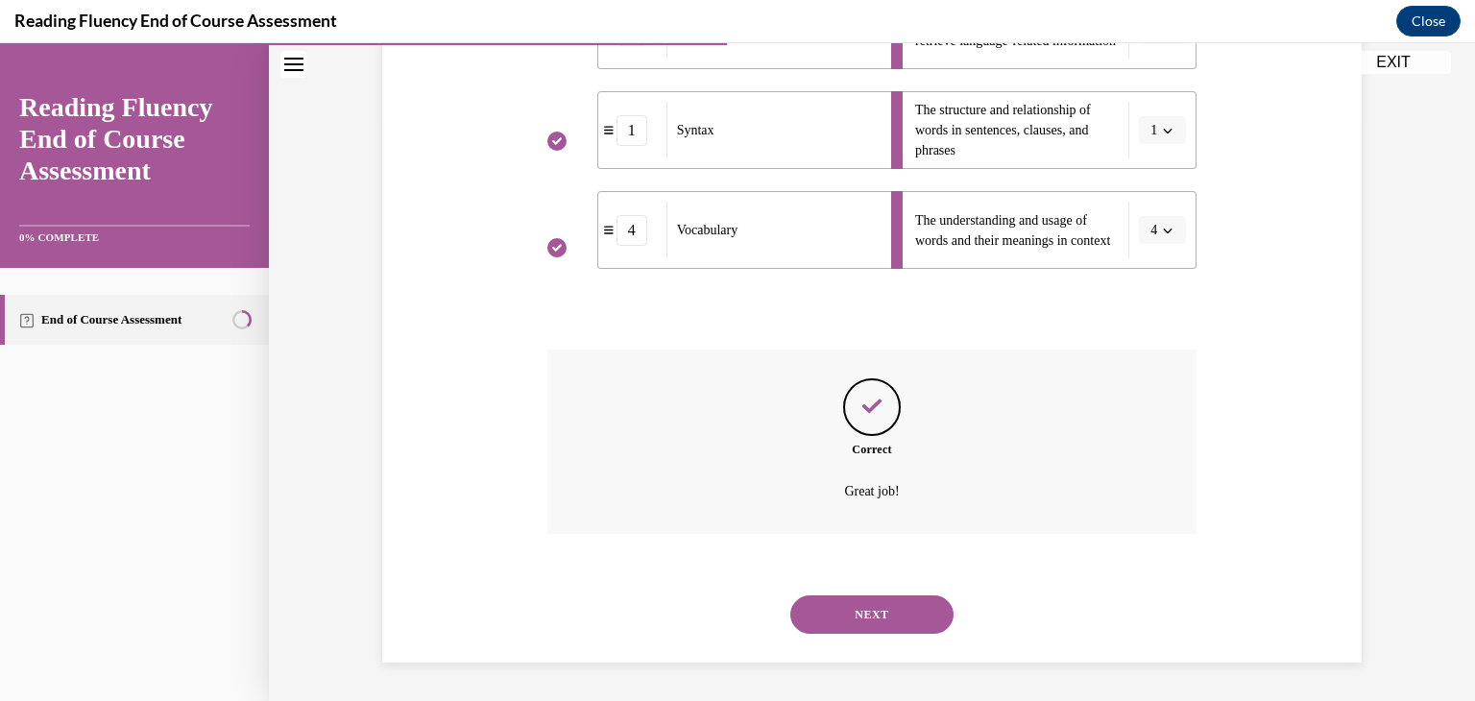
click at [857, 611] on button "NEXT" at bounding box center [871, 614] width 163 height 38
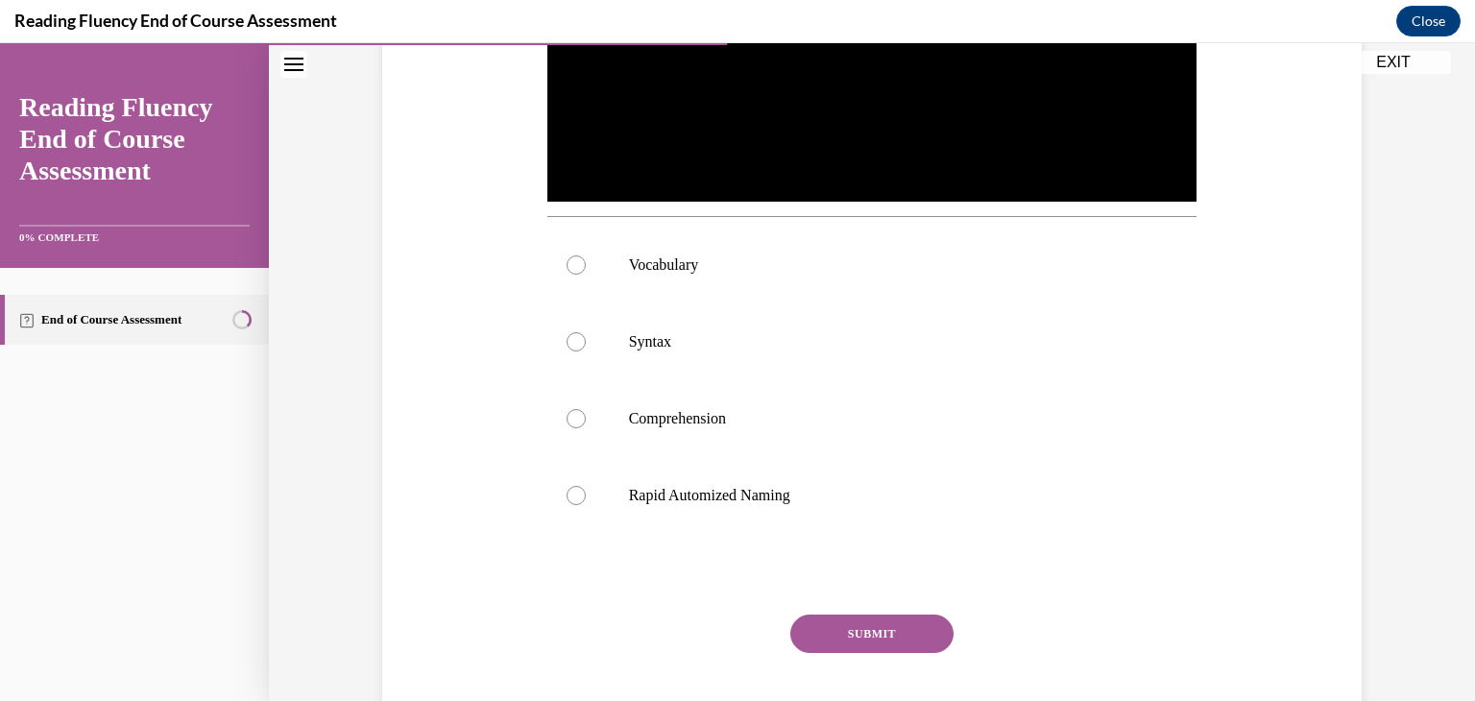
scroll to position [630, 0]
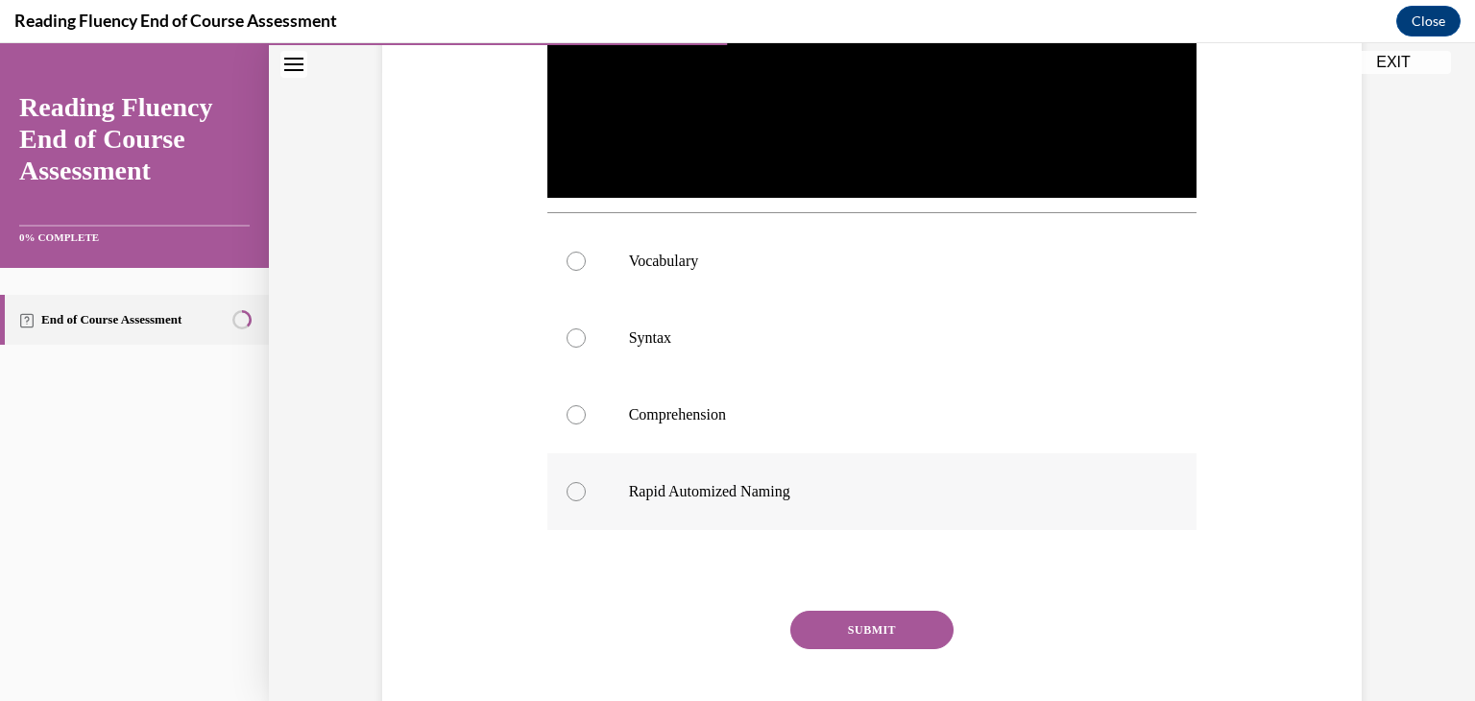
click at [661, 495] on p "Rapid Automized Naming" at bounding box center [889, 491] width 520 height 19
click at [586, 495] on input "Rapid Automized Naming" at bounding box center [575, 491] width 19 height 19
radio input "true"
click at [889, 615] on button "SUBMIT" at bounding box center [871, 630] width 163 height 38
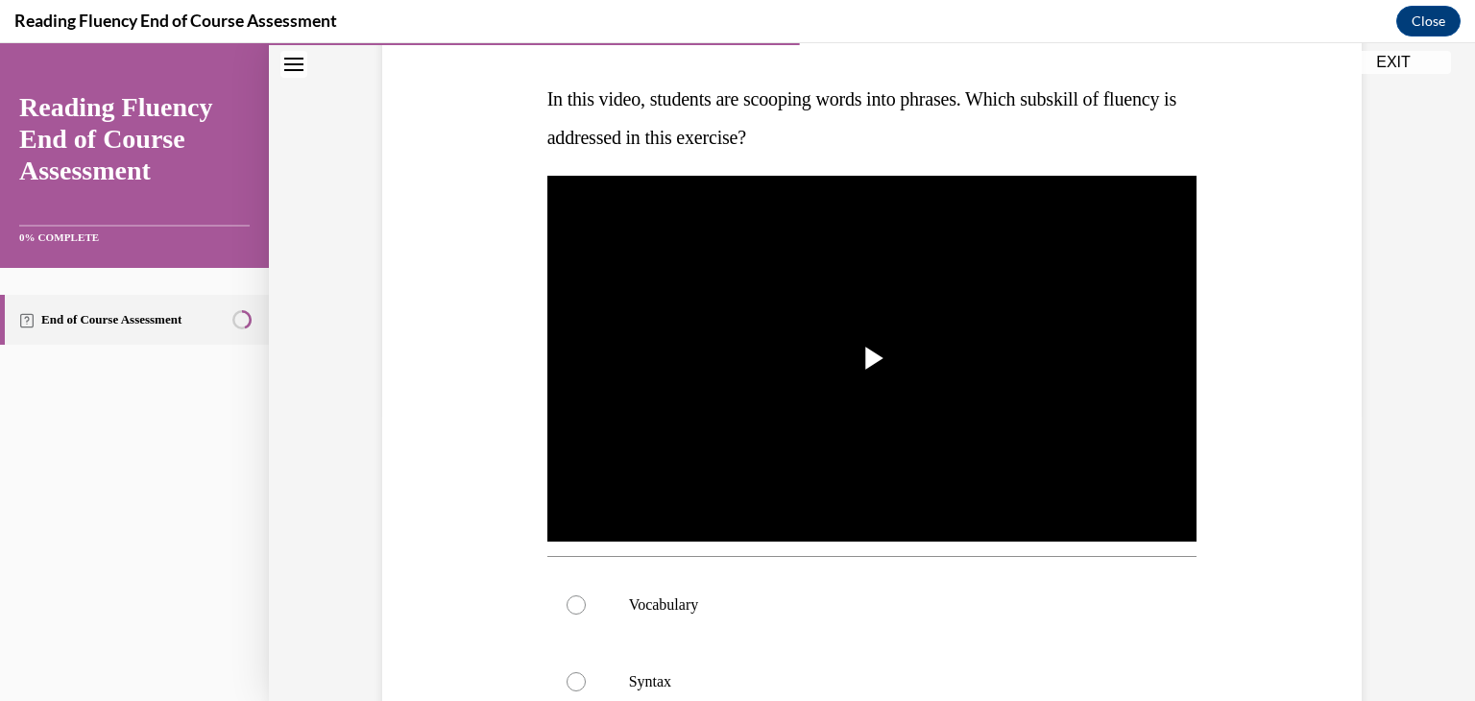
scroll to position [287, 0]
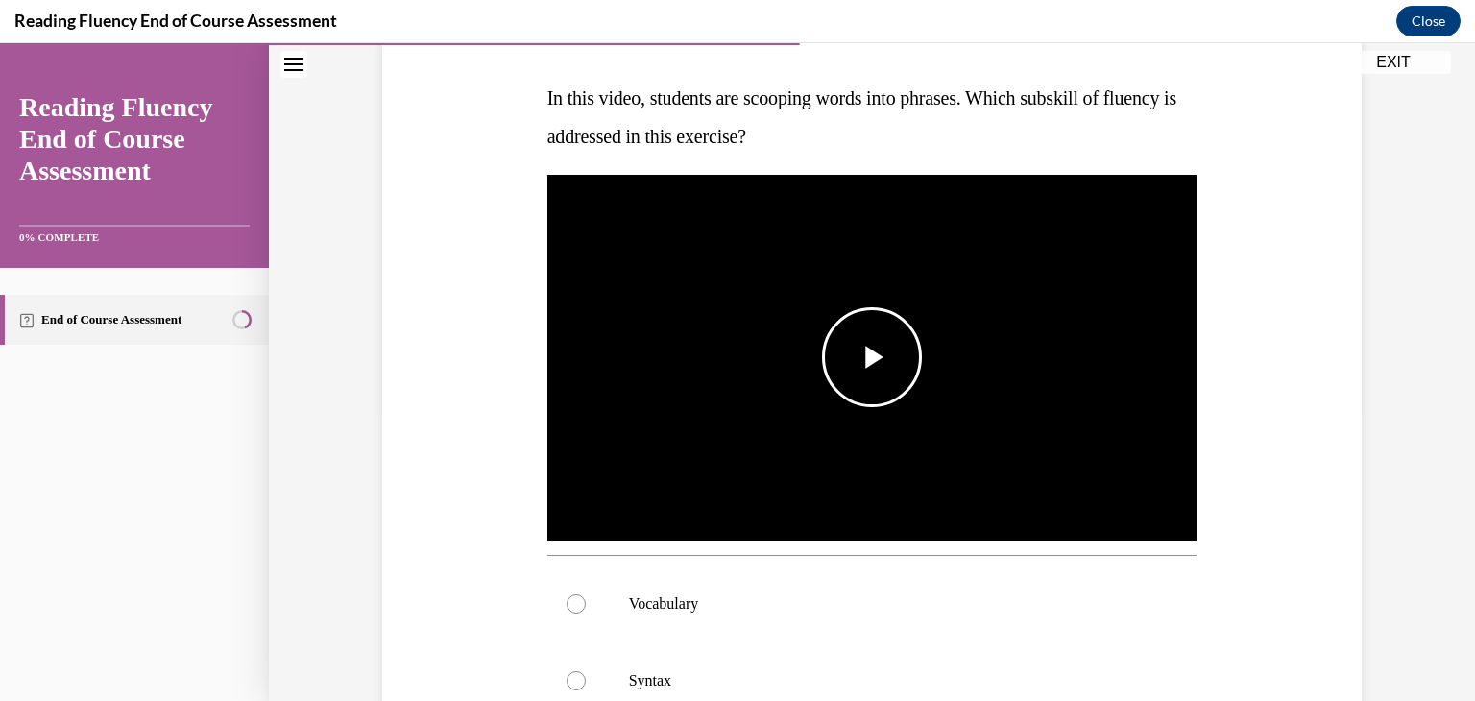
click at [872, 357] on span "Video player" at bounding box center [872, 357] width 0 height 0
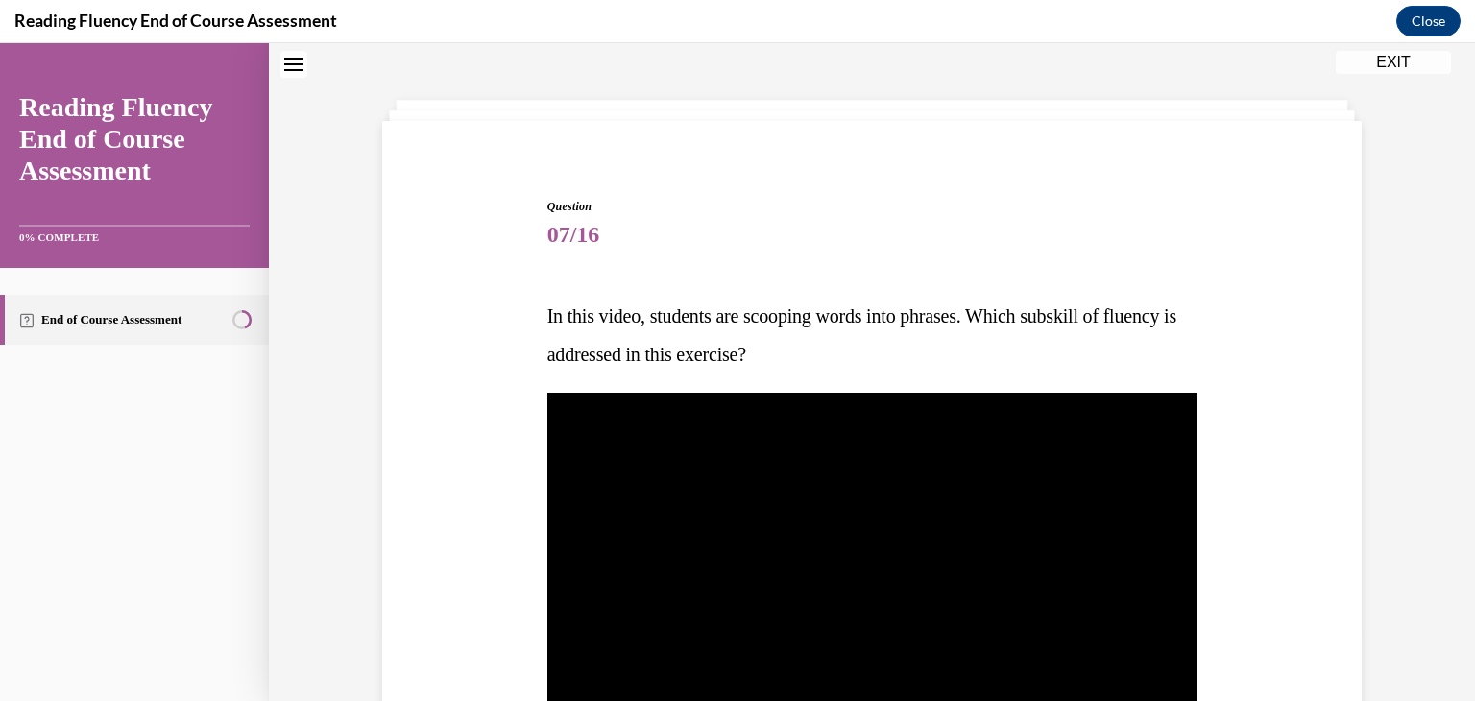
scroll to position [0, 0]
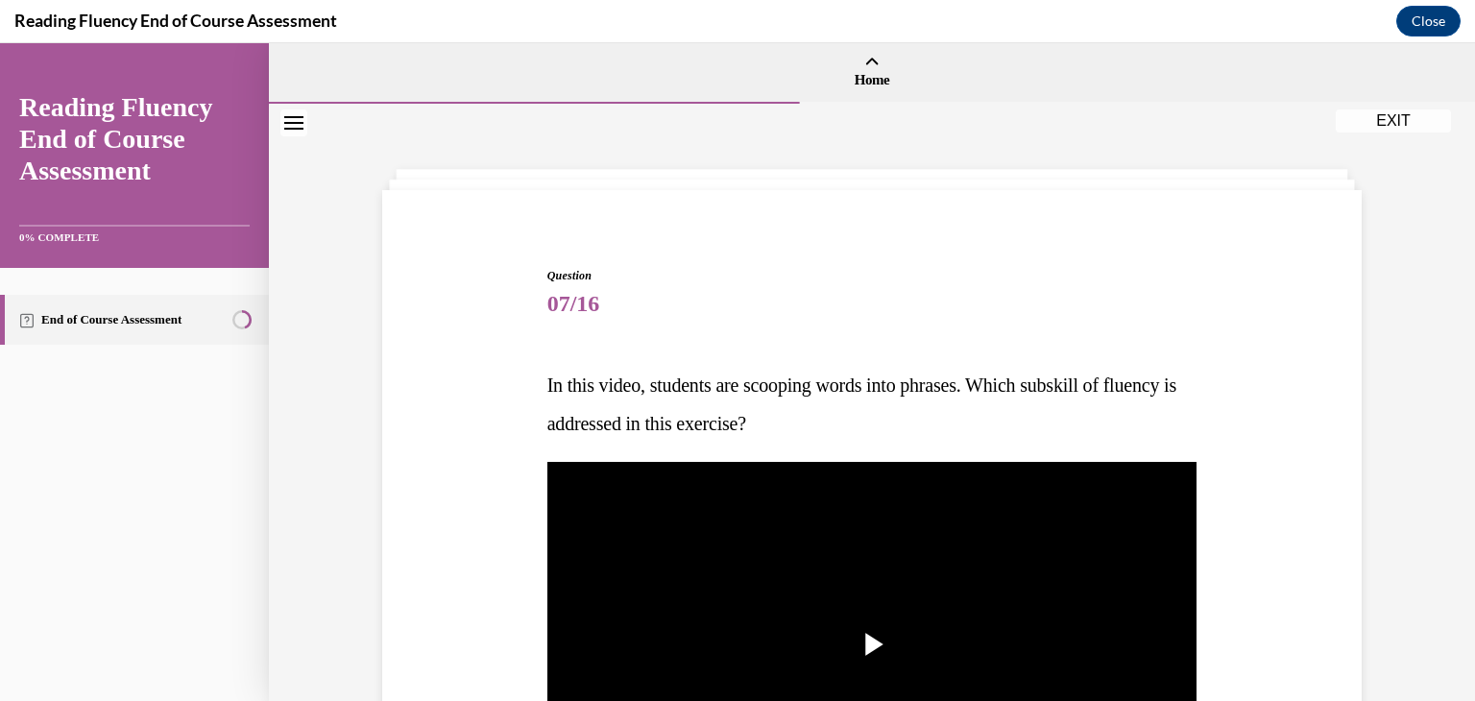
click at [209, 332] on link "End of Course Assessment" at bounding box center [134, 320] width 269 height 50
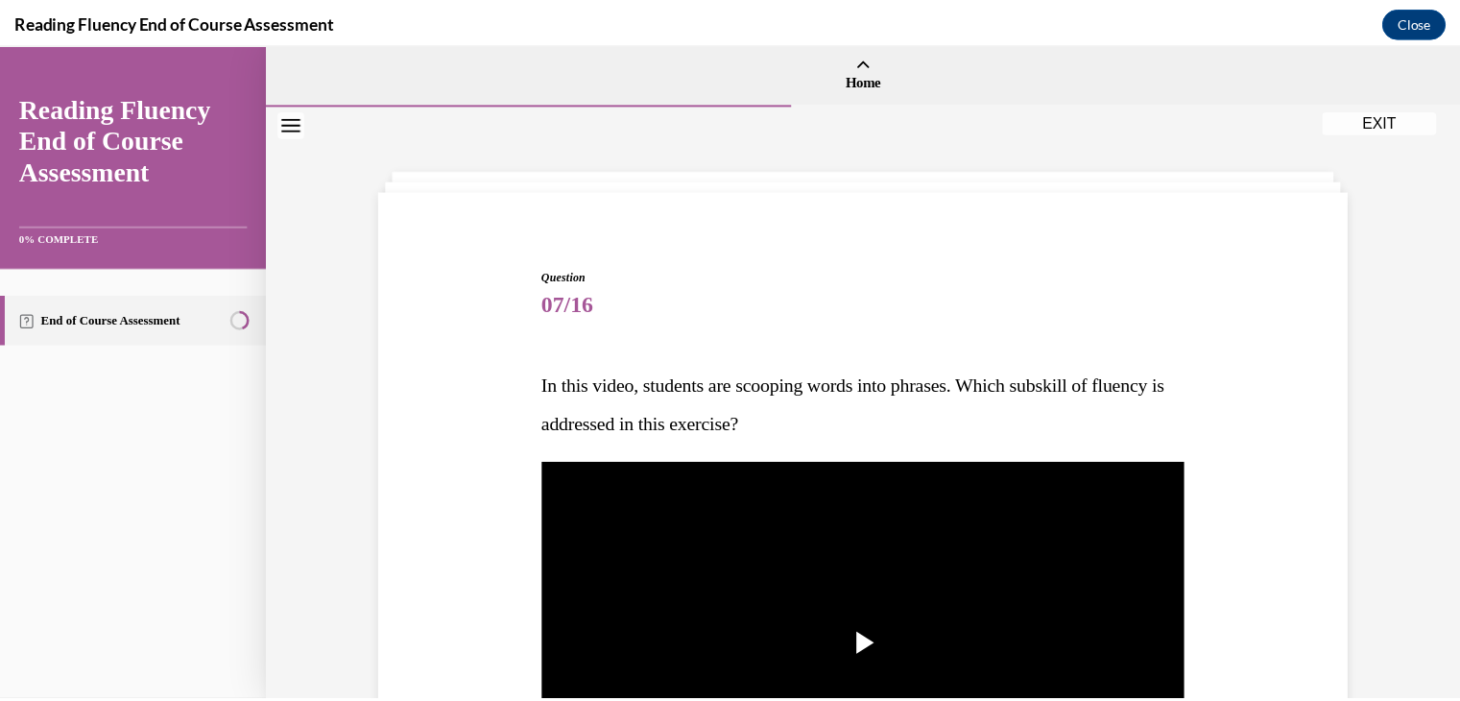
scroll to position [58, 0]
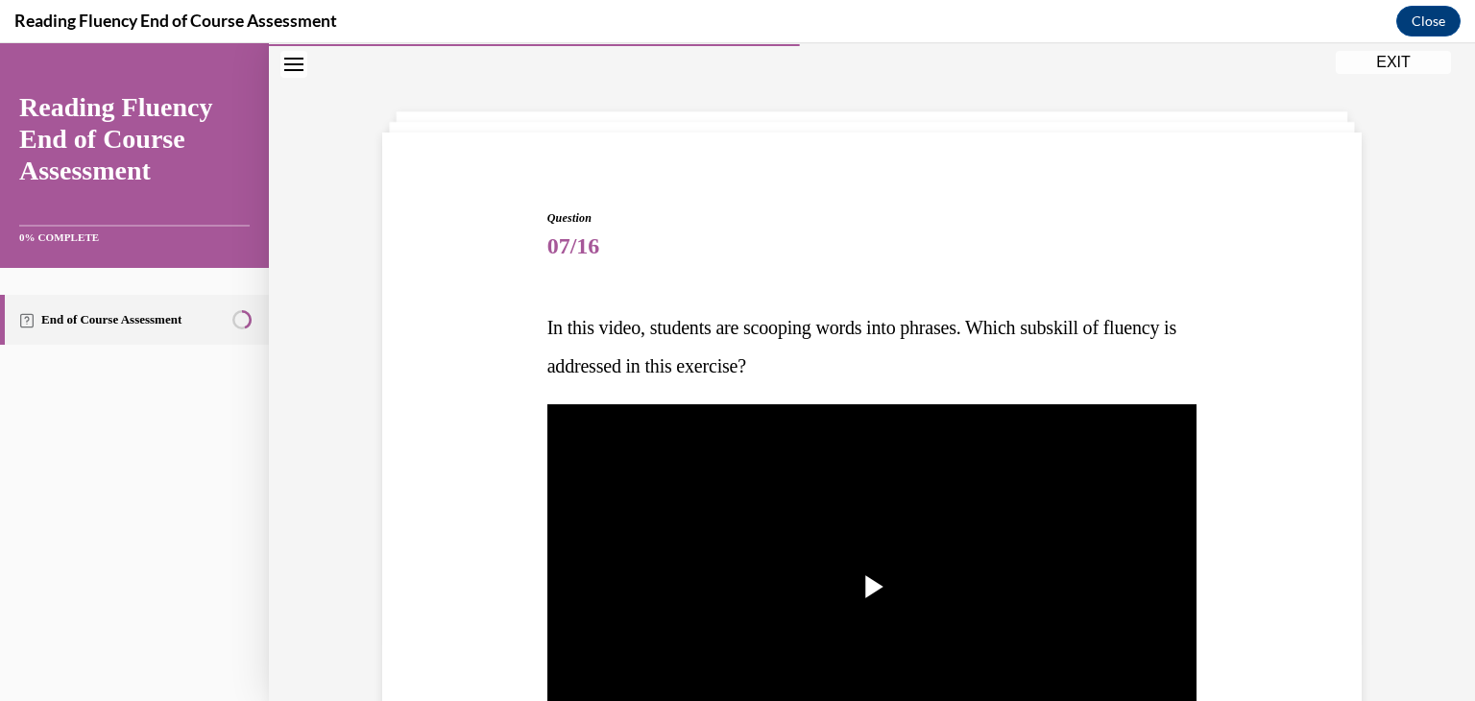
click at [292, 67] on icon "Close navigation menu" at bounding box center [293, 64] width 19 height 13
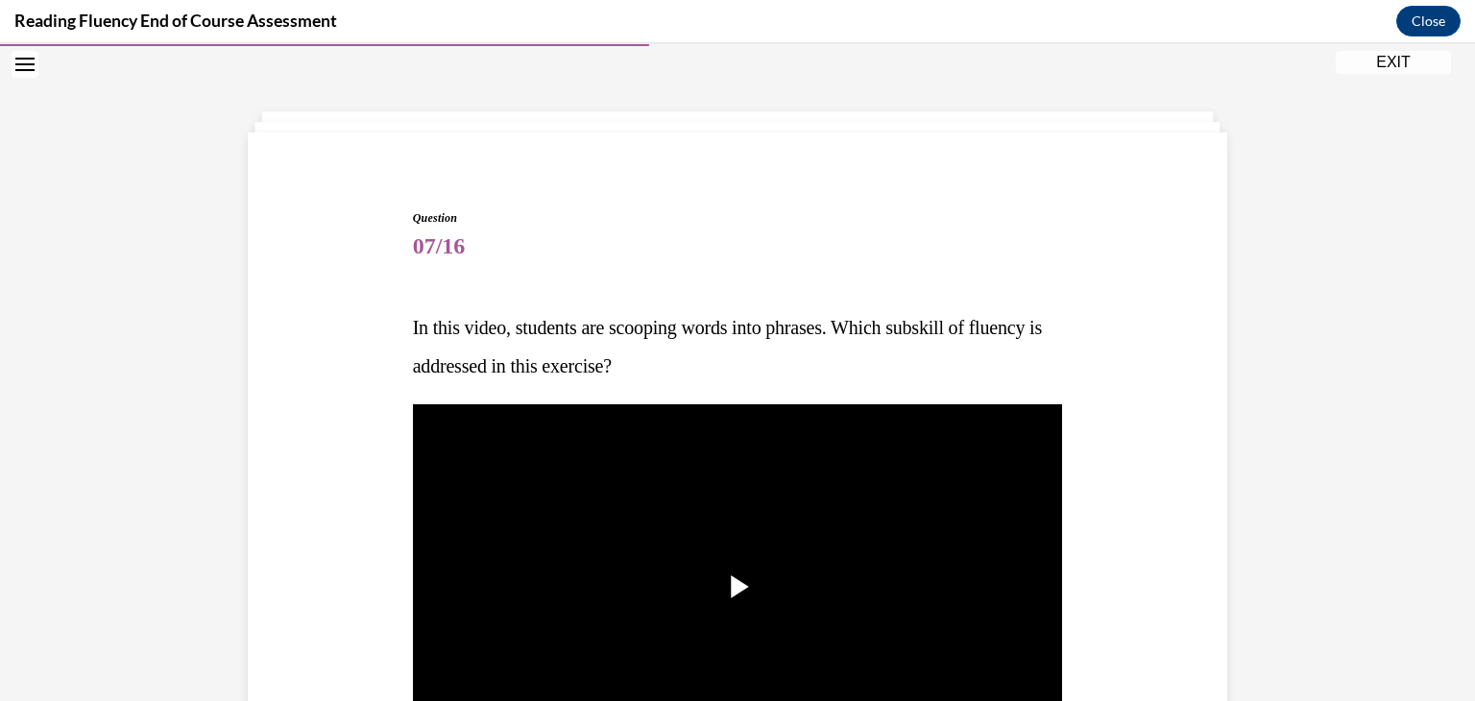
click at [1410, 57] on button "EXIT" at bounding box center [1392, 62] width 115 height 23
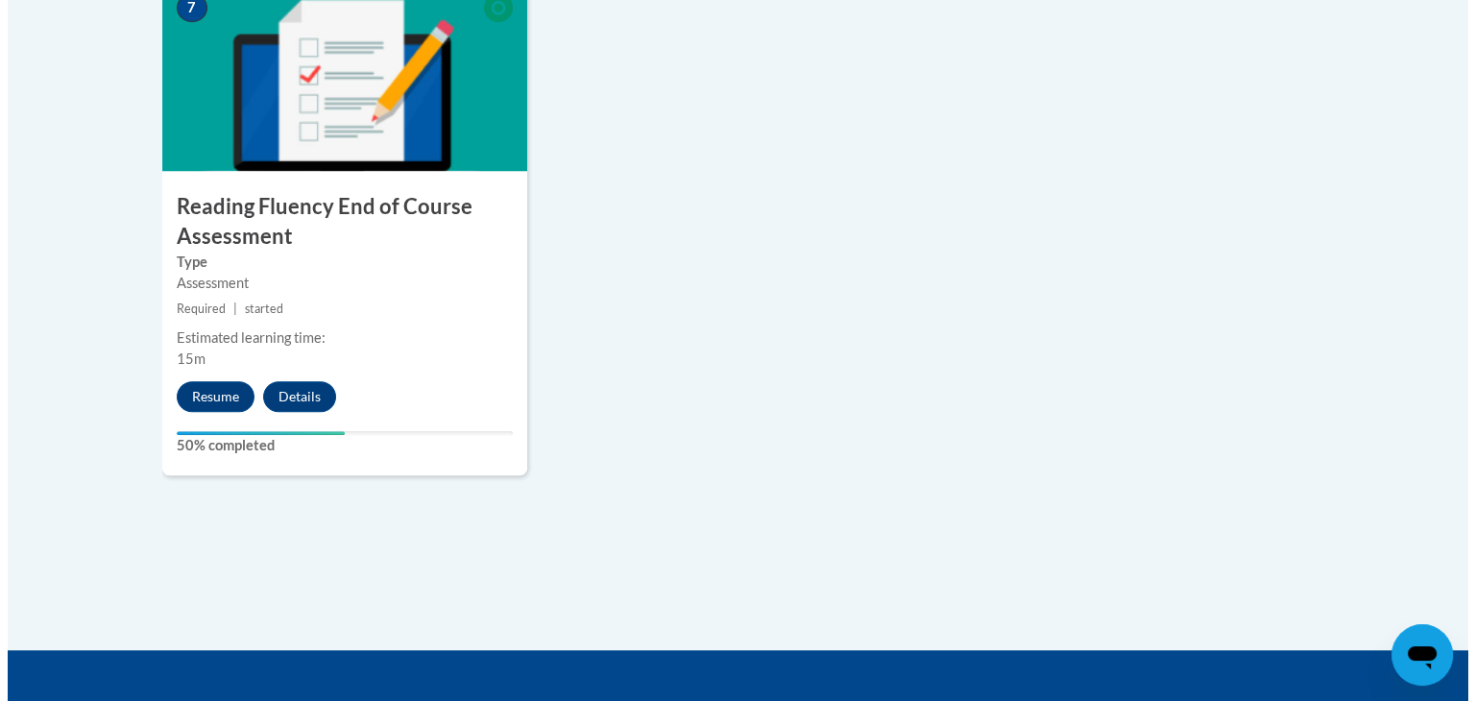
scroll to position [1663, 0]
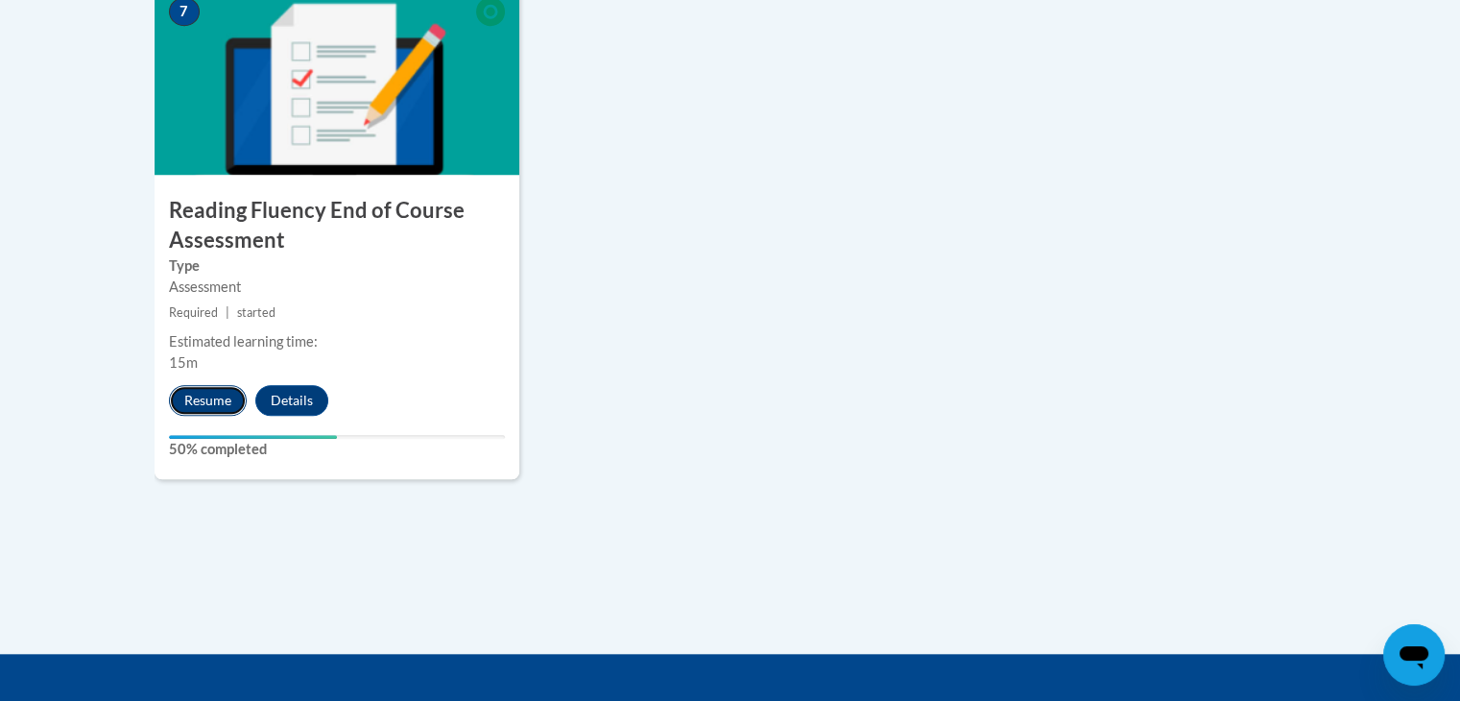
click at [200, 389] on button "Resume" at bounding box center [208, 400] width 78 height 31
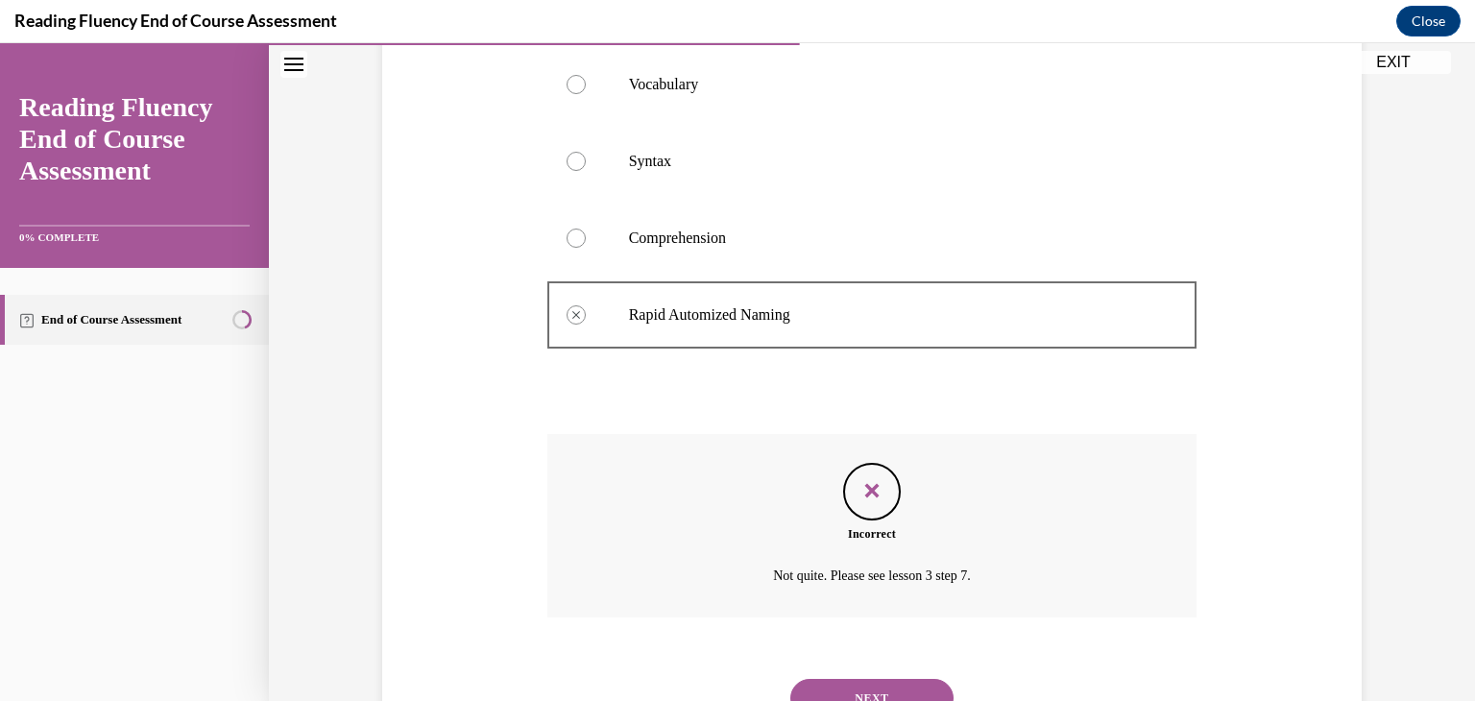
scroll to position [890, 0]
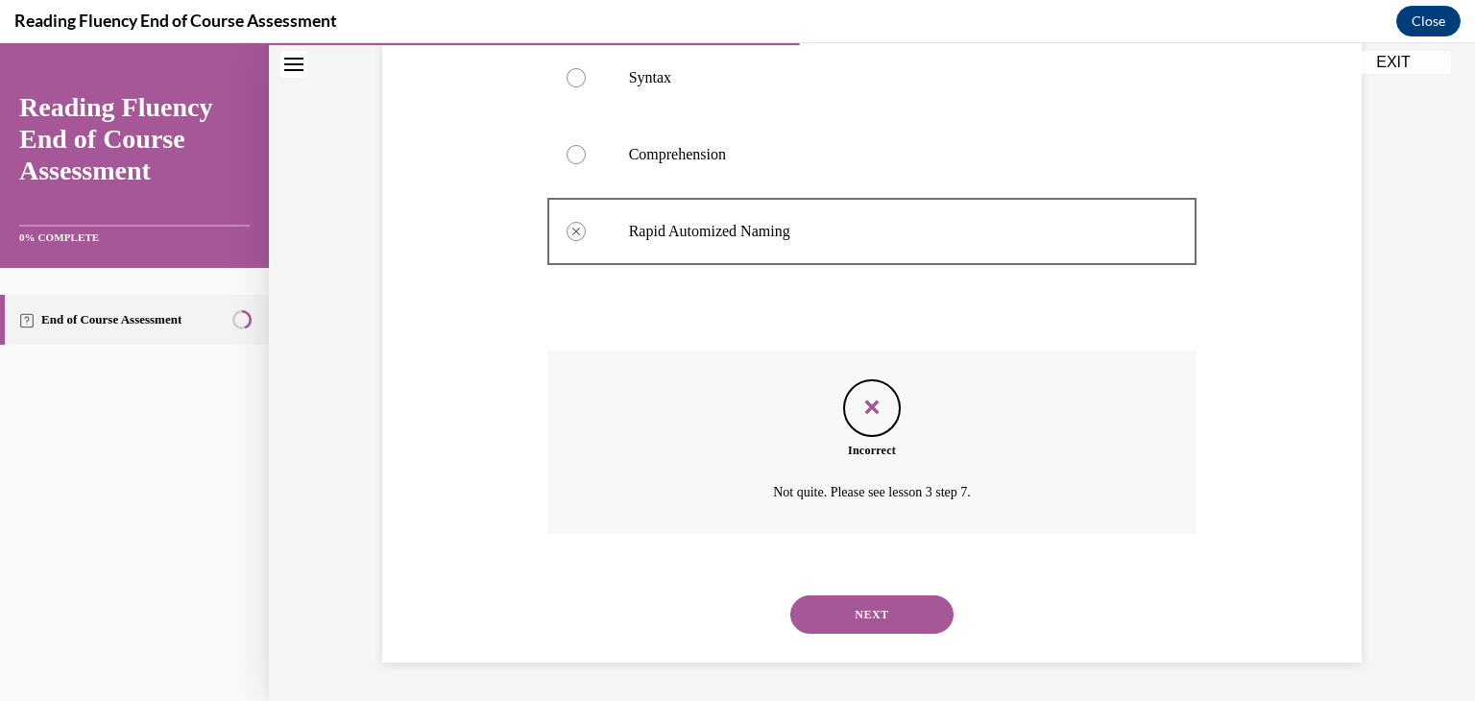
click at [832, 604] on button "NEXT" at bounding box center [871, 614] width 163 height 38
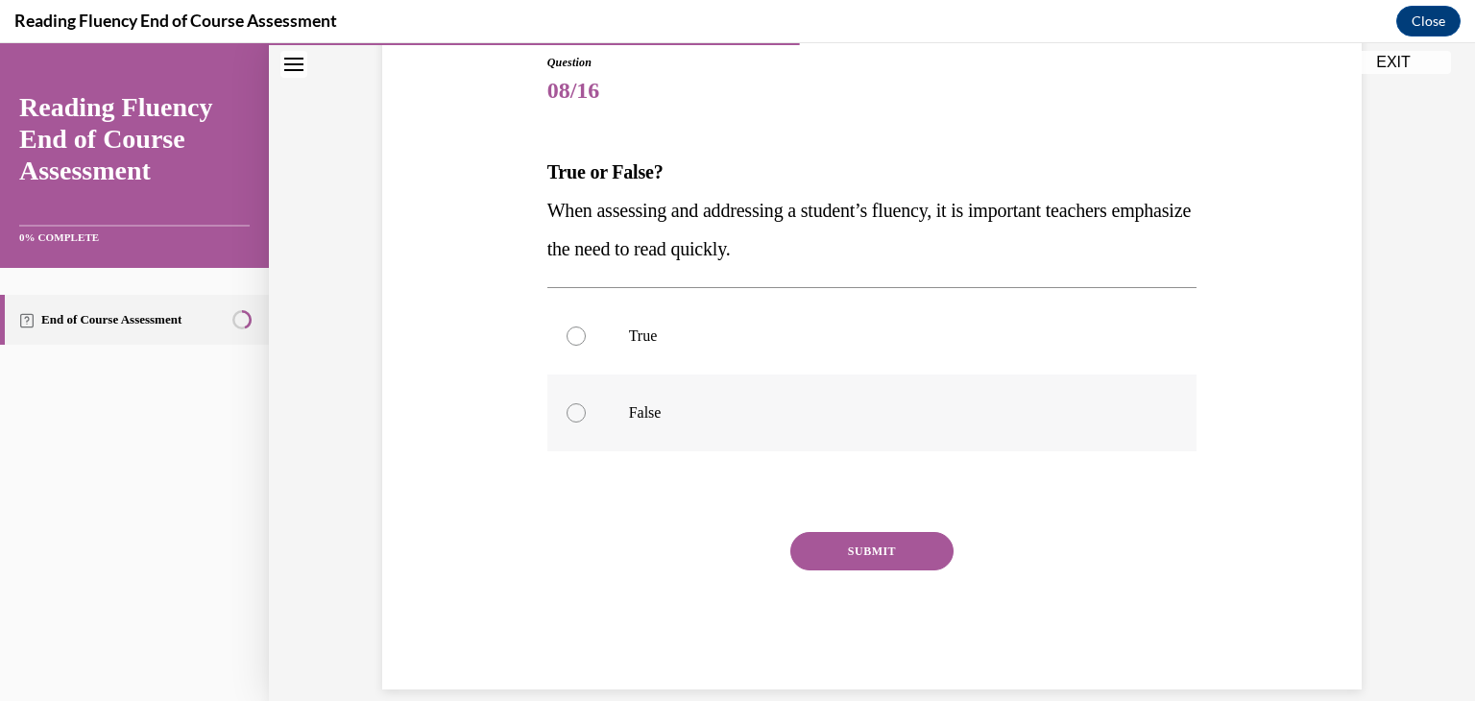
click at [675, 413] on p "False" at bounding box center [889, 412] width 520 height 19
click at [586, 413] on input "False" at bounding box center [575, 412] width 19 height 19
radio input "true"
click at [879, 553] on button "SUBMIT" at bounding box center [871, 551] width 163 height 38
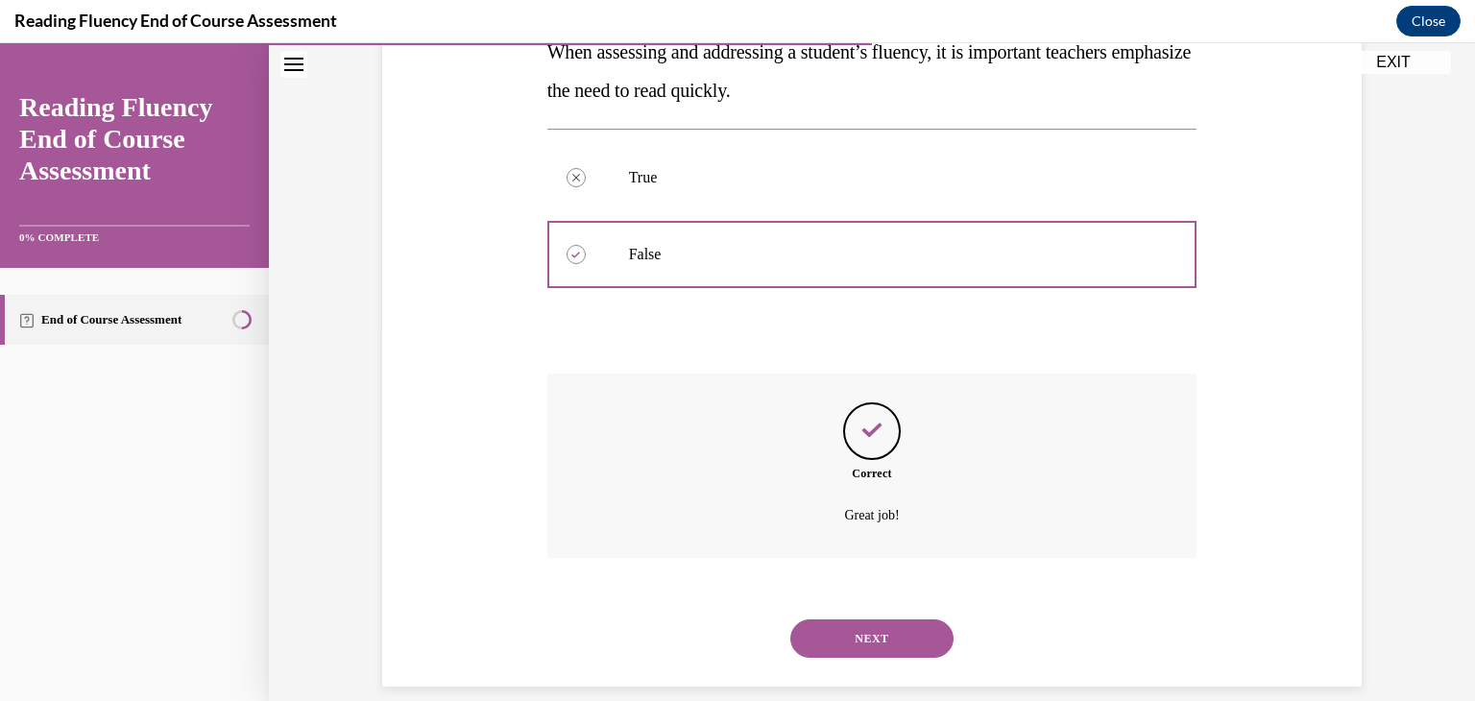
scroll to position [396, 0]
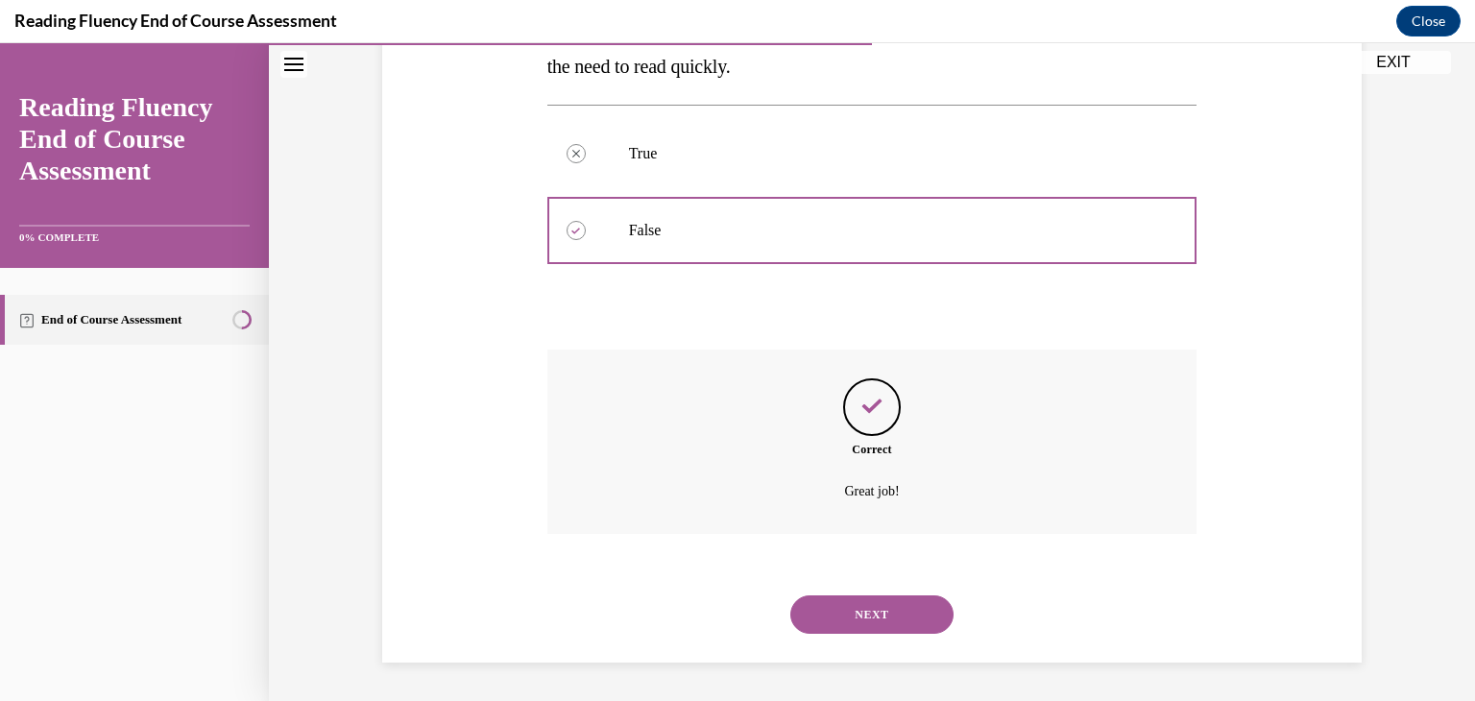
click at [869, 651] on div "NEXT" at bounding box center [872, 614] width 650 height 77
click at [870, 625] on button "NEXT" at bounding box center [871, 614] width 163 height 38
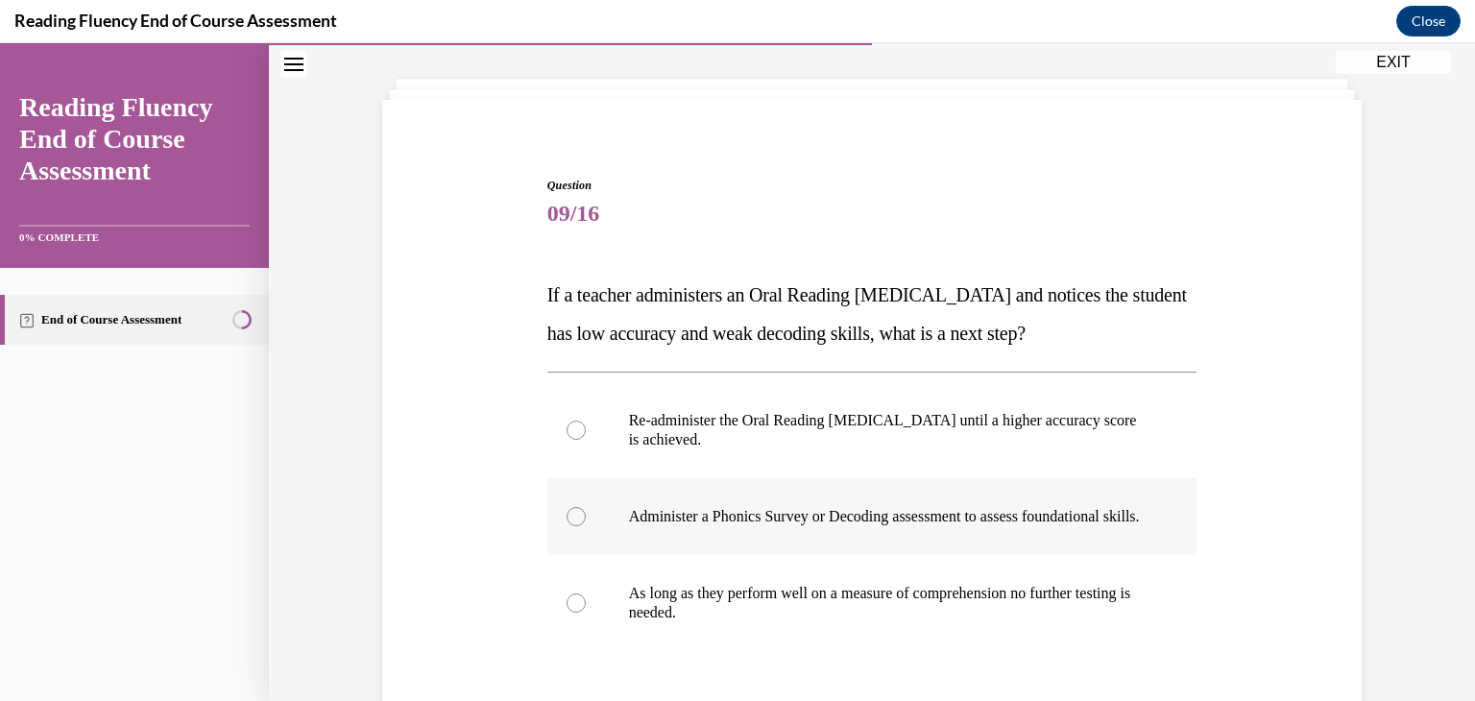
scroll to position [232, 0]
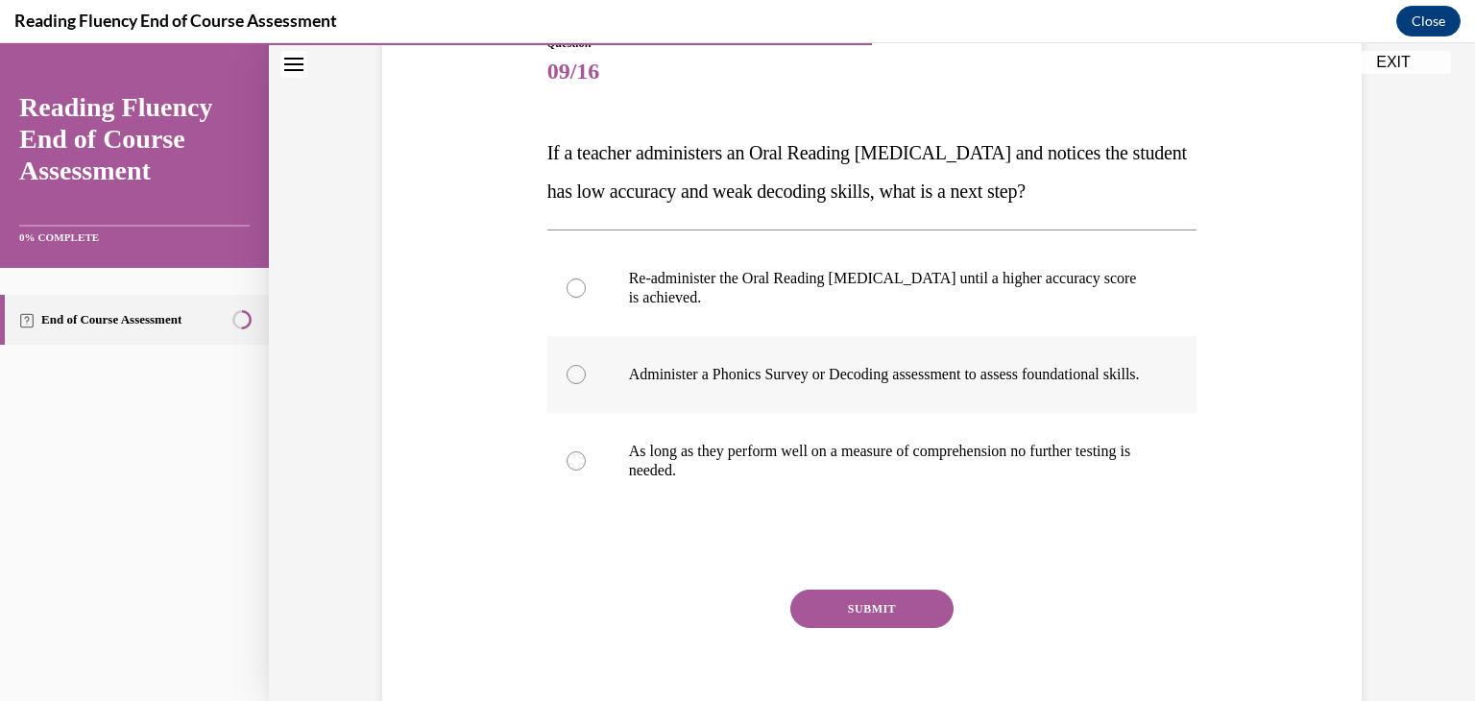
click at [618, 395] on label "Administer a Phonics Survey or Decoding assessment to assess foundational skill…" at bounding box center [872, 374] width 650 height 77
click at [586, 384] on input "Administer a Phonics Survey or Decoding assessment to assess foundational skill…" at bounding box center [575, 374] width 19 height 19
radio input "true"
click at [851, 619] on button "SUBMIT" at bounding box center [871, 608] width 163 height 38
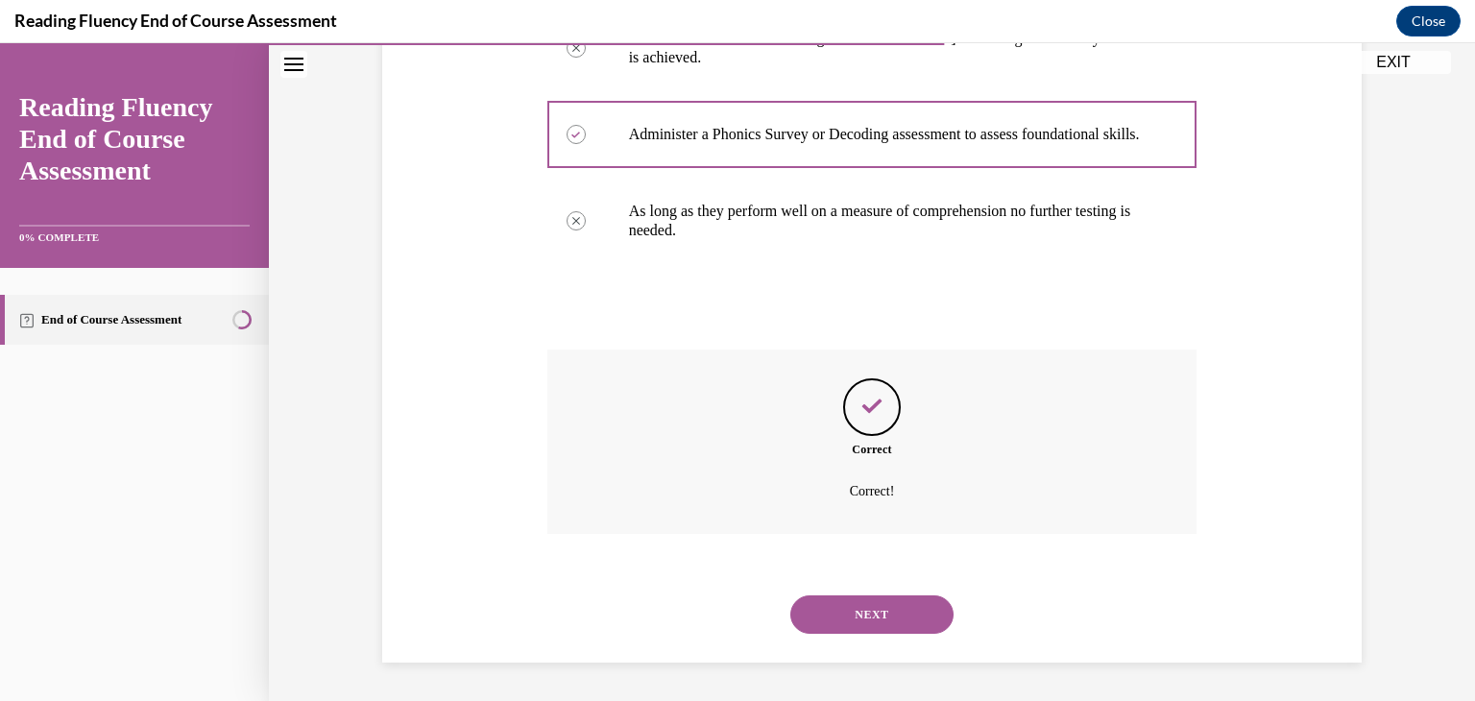
click at [866, 617] on button "NEXT" at bounding box center [871, 614] width 163 height 38
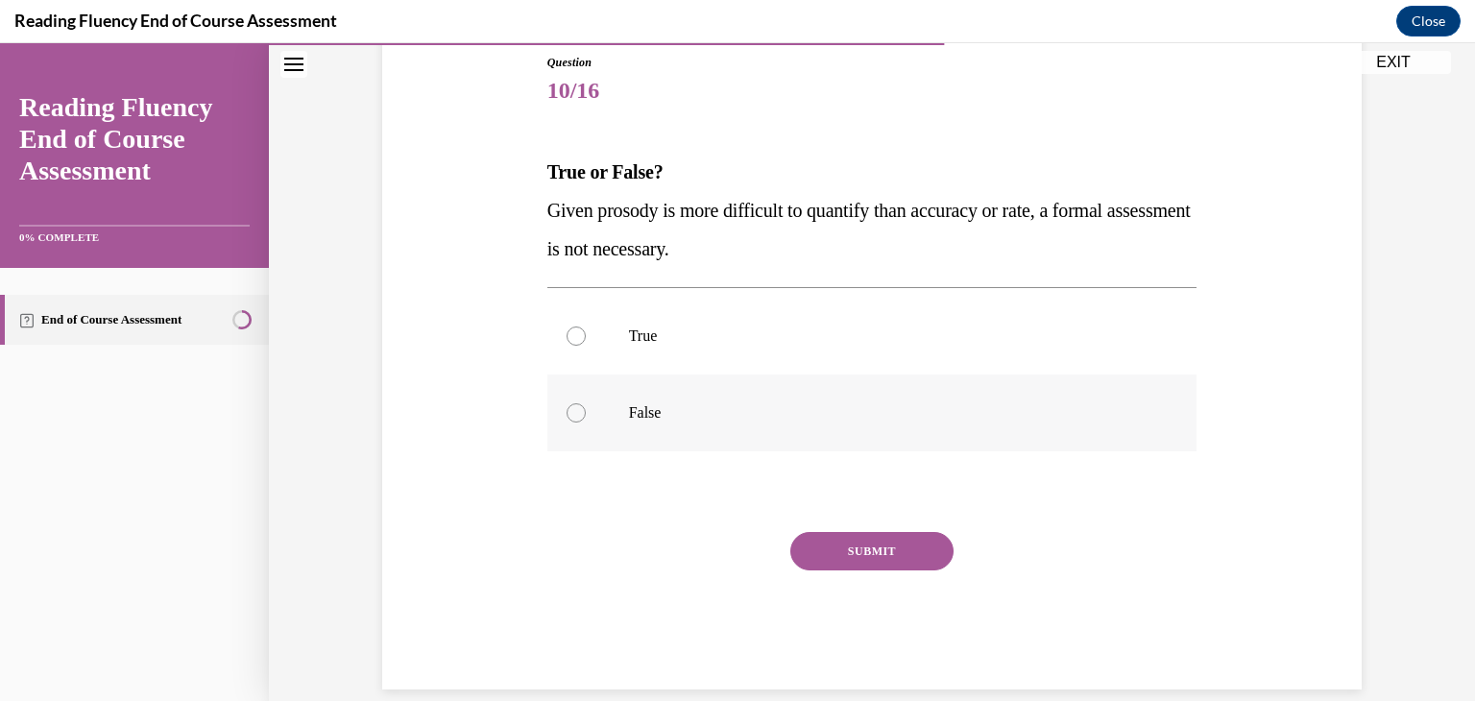
click at [593, 415] on label "False" at bounding box center [872, 412] width 650 height 77
click at [586, 415] on input "False" at bounding box center [575, 412] width 19 height 19
radio input "true"
click at [899, 554] on button "SUBMIT" at bounding box center [871, 551] width 163 height 38
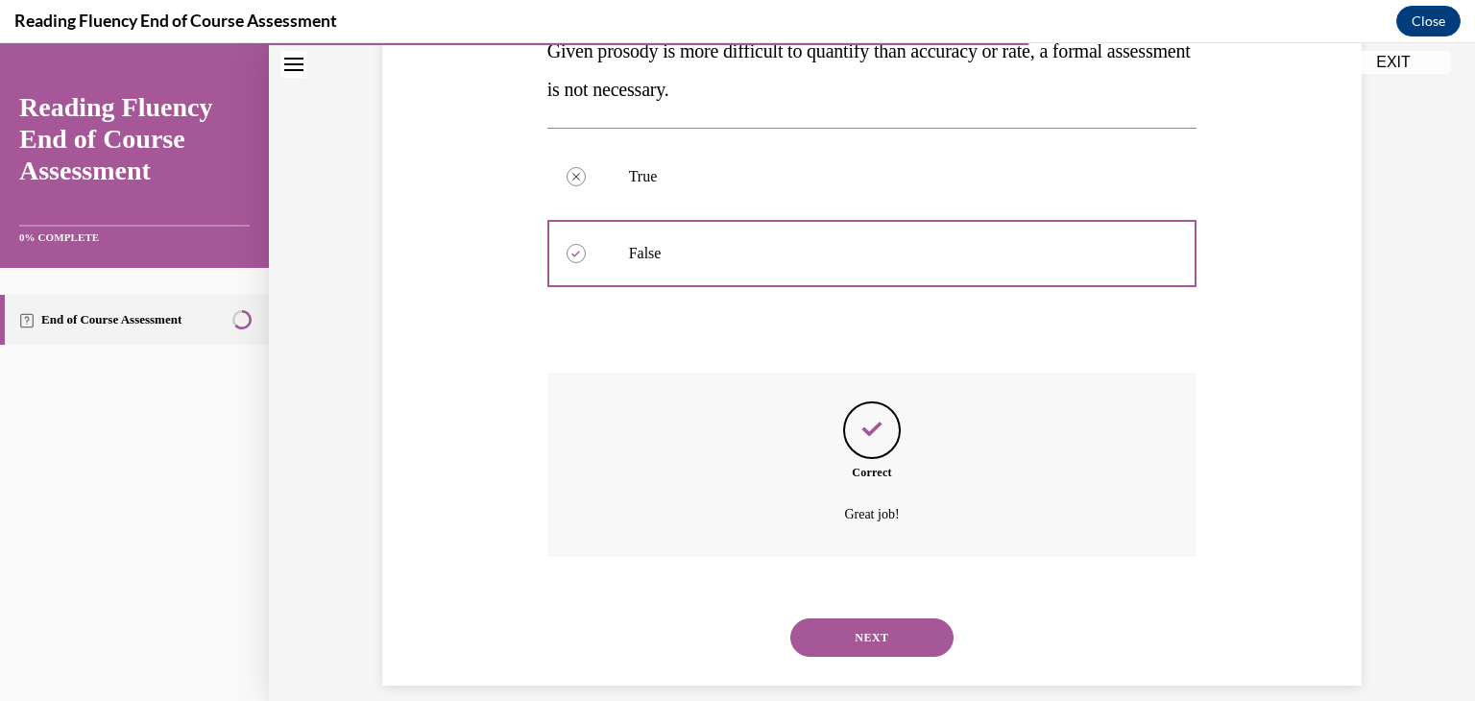
scroll to position [396, 0]
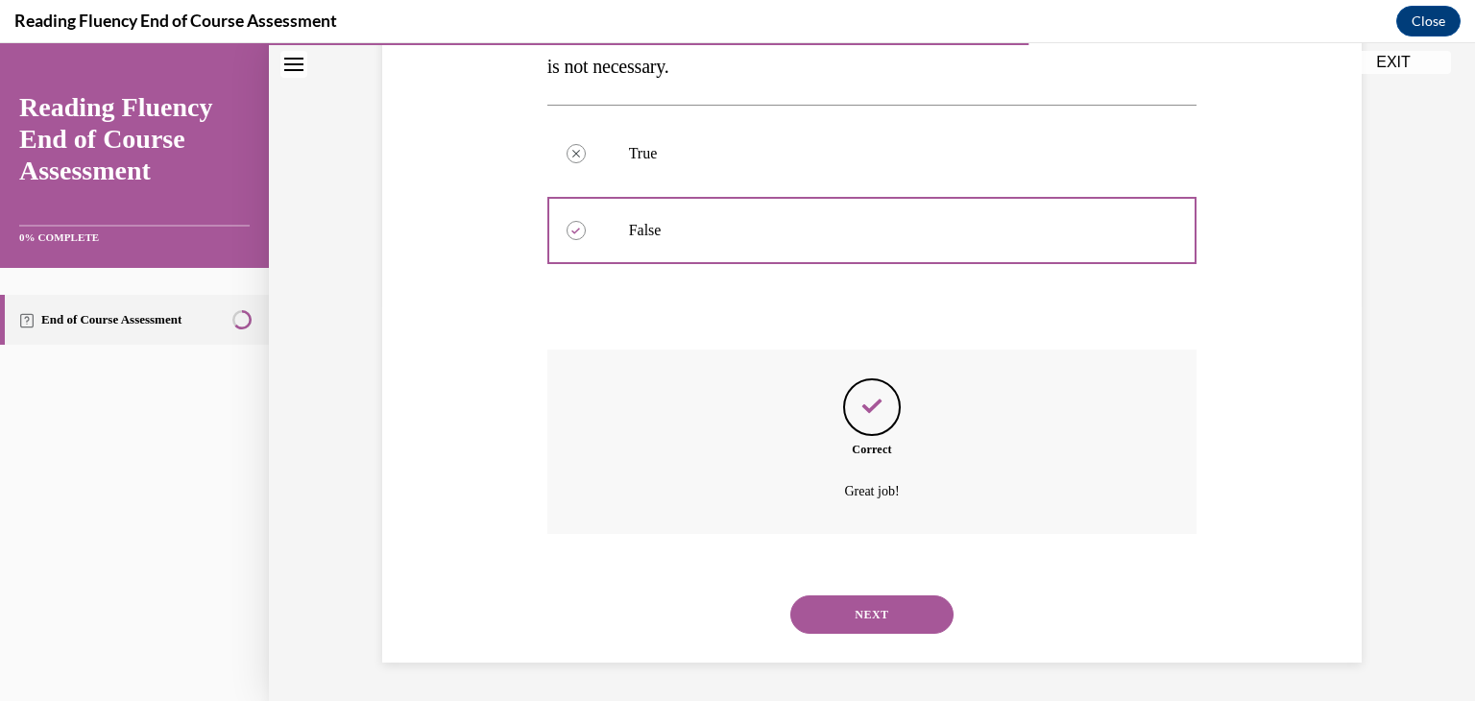
click at [885, 604] on button "NEXT" at bounding box center [871, 614] width 163 height 38
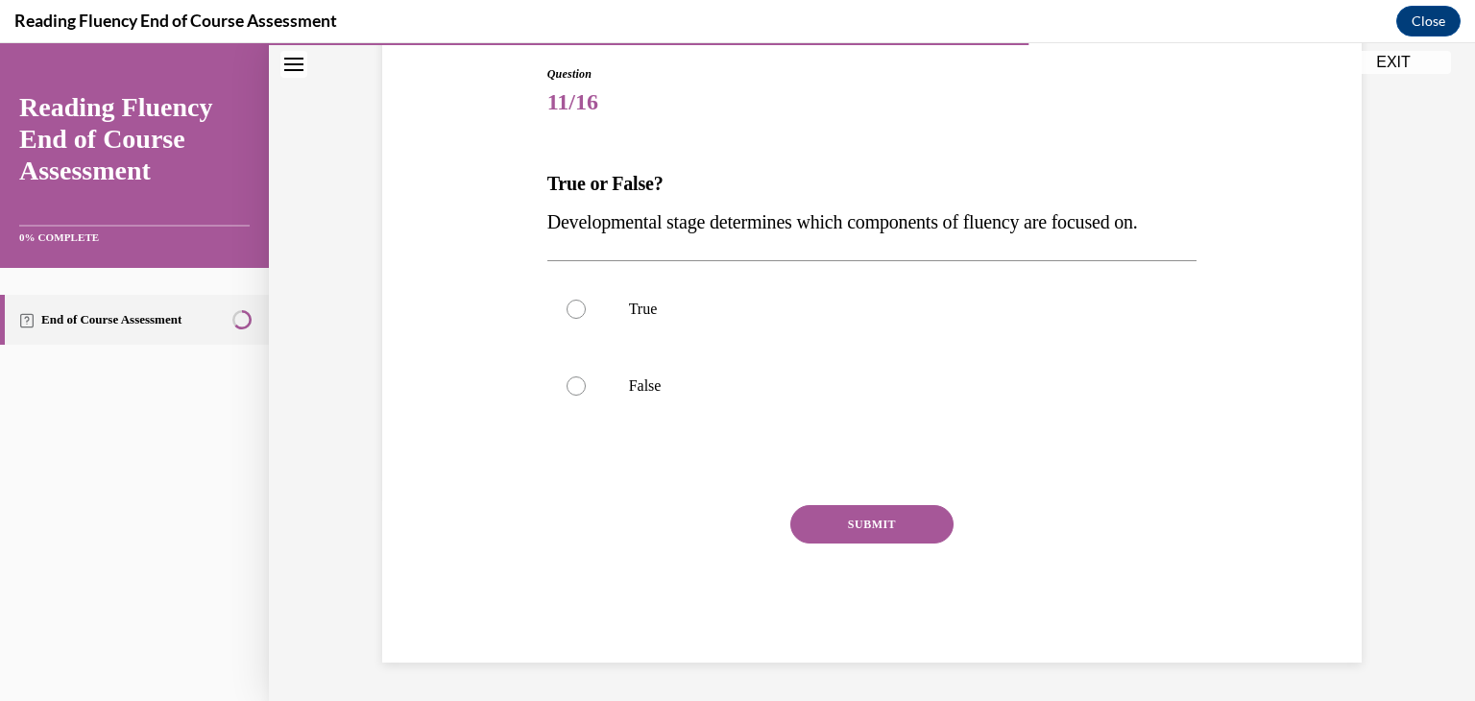
scroll to position [202, 0]
click at [630, 319] on label "True" at bounding box center [872, 309] width 650 height 77
click at [586, 319] on input "True" at bounding box center [575, 309] width 19 height 19
radio input "true"
click at [855, 541] on button "SUBMIT" at bounding box center [871, 524] width 163 height 38
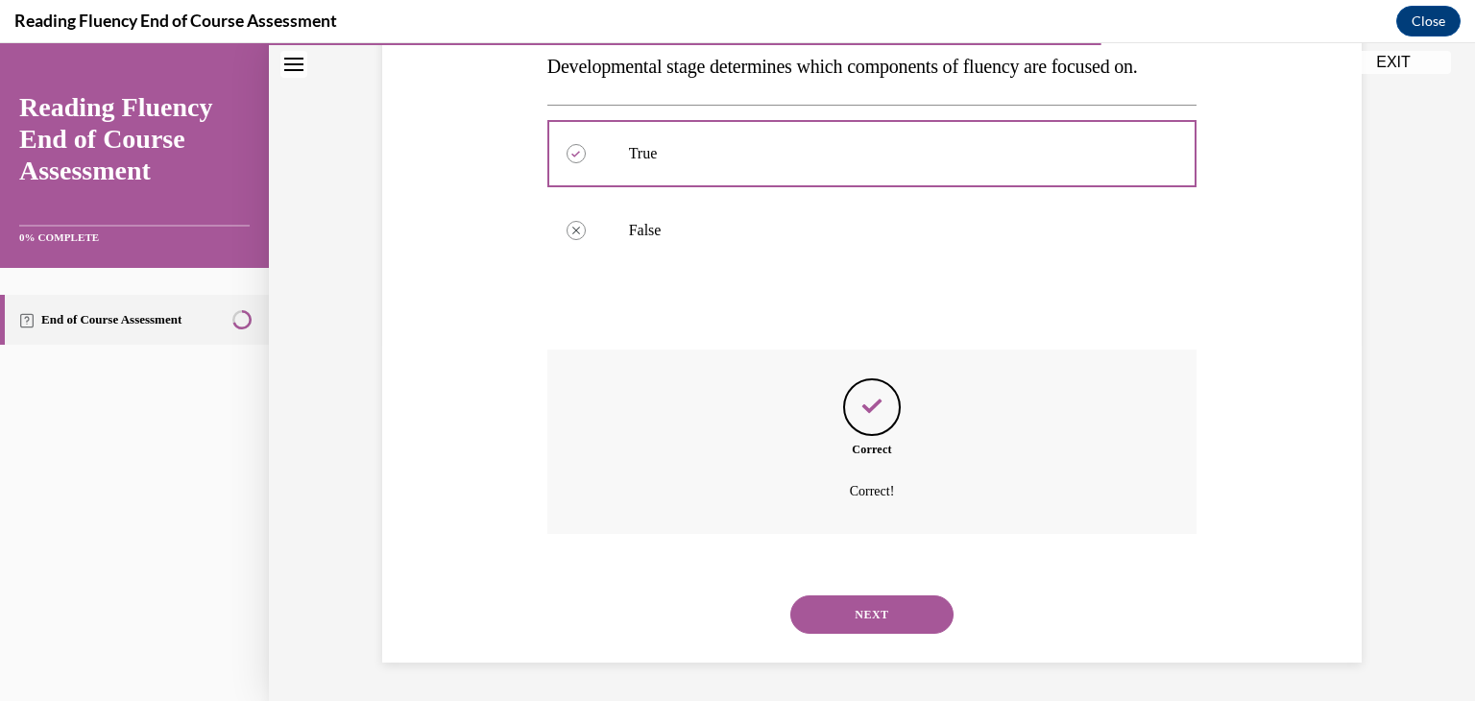
click at [868, 604] on button "NEXT" at bounding box center [871, 614] width 163 height 38
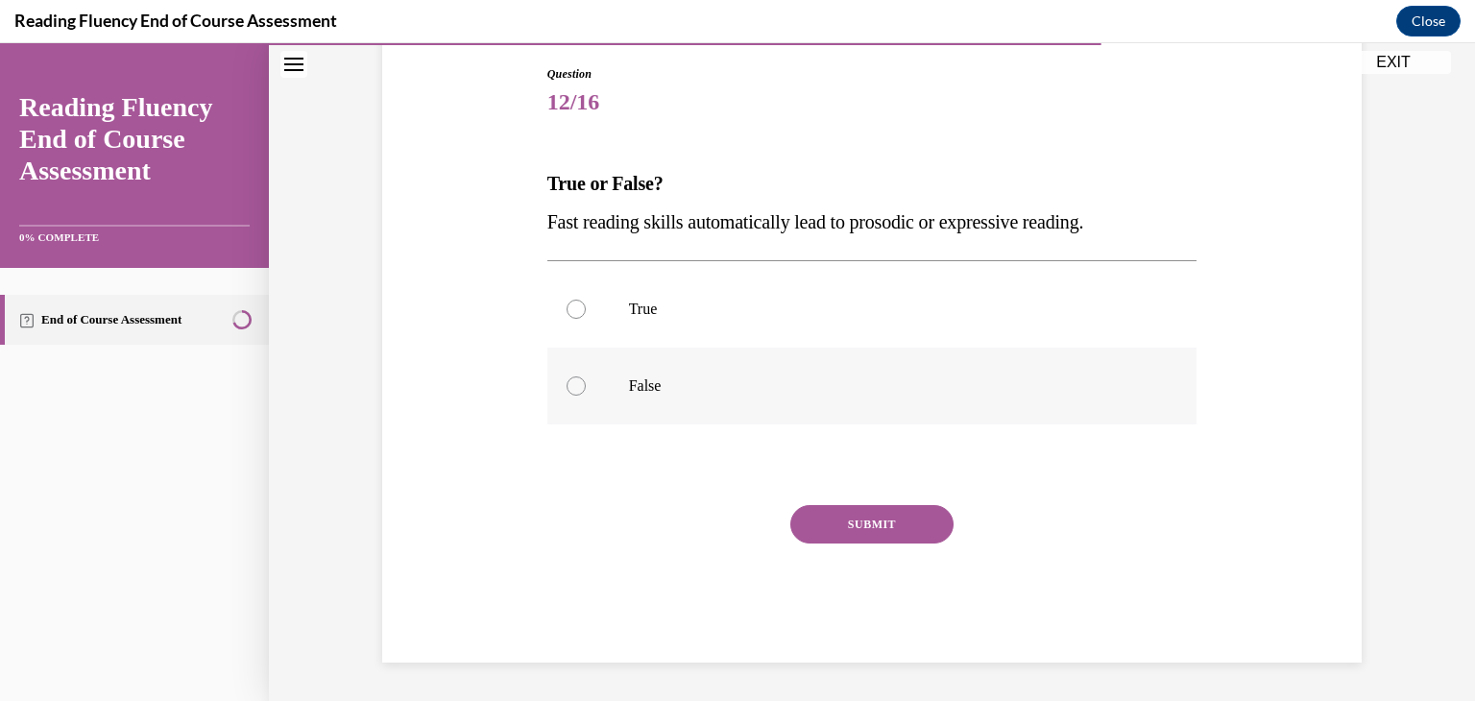
click at [715, 379] on p "False" at bounding box center [889, 385] width 520 height 19
click at [586, 379] on input "False" at bounding box center [575, 385] width 19 height 19
radio input "true"
click at [780, 509] on div "SUBMIT" at bounding box center [872, 553] width 650 height 96
click at [806, 509] on button "SUBMIT" at bounding box center [871, 524] width 163 height 38
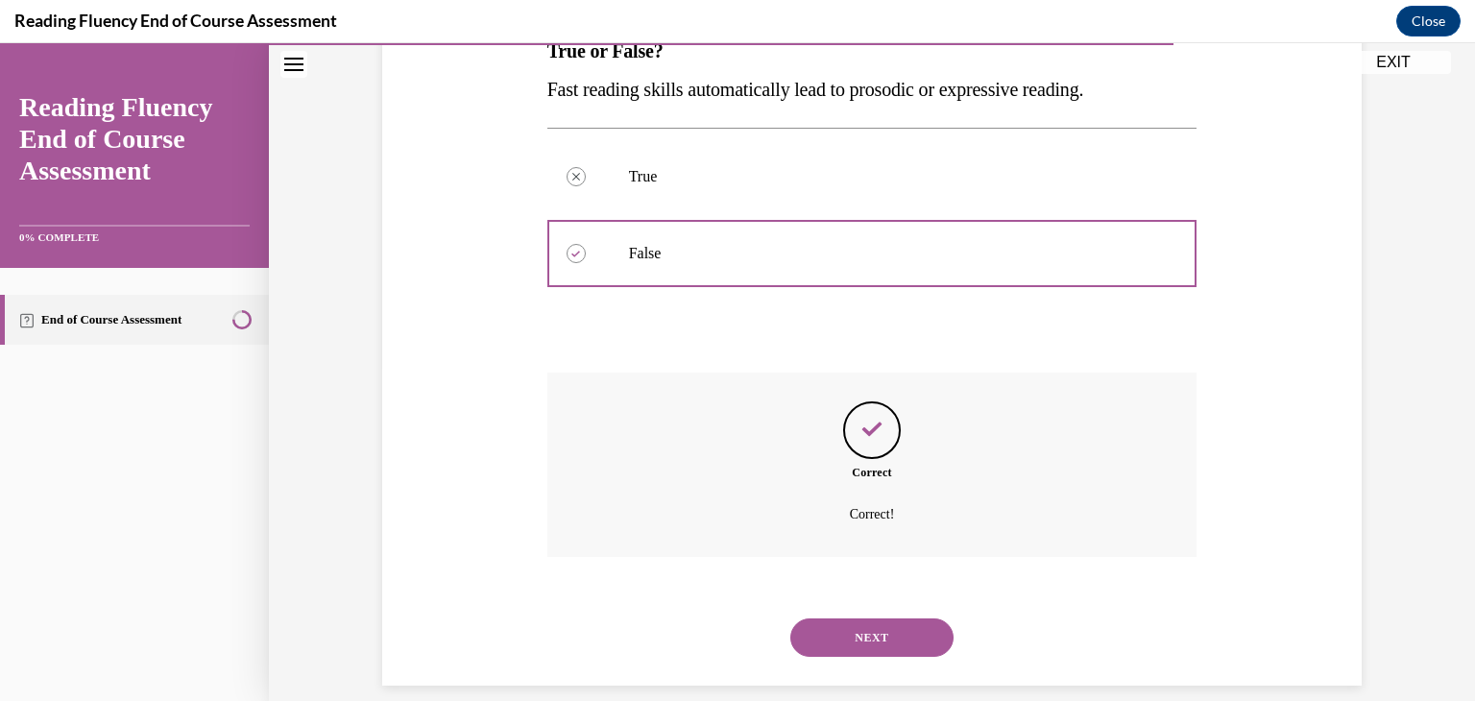
scroll to position [357, 0]
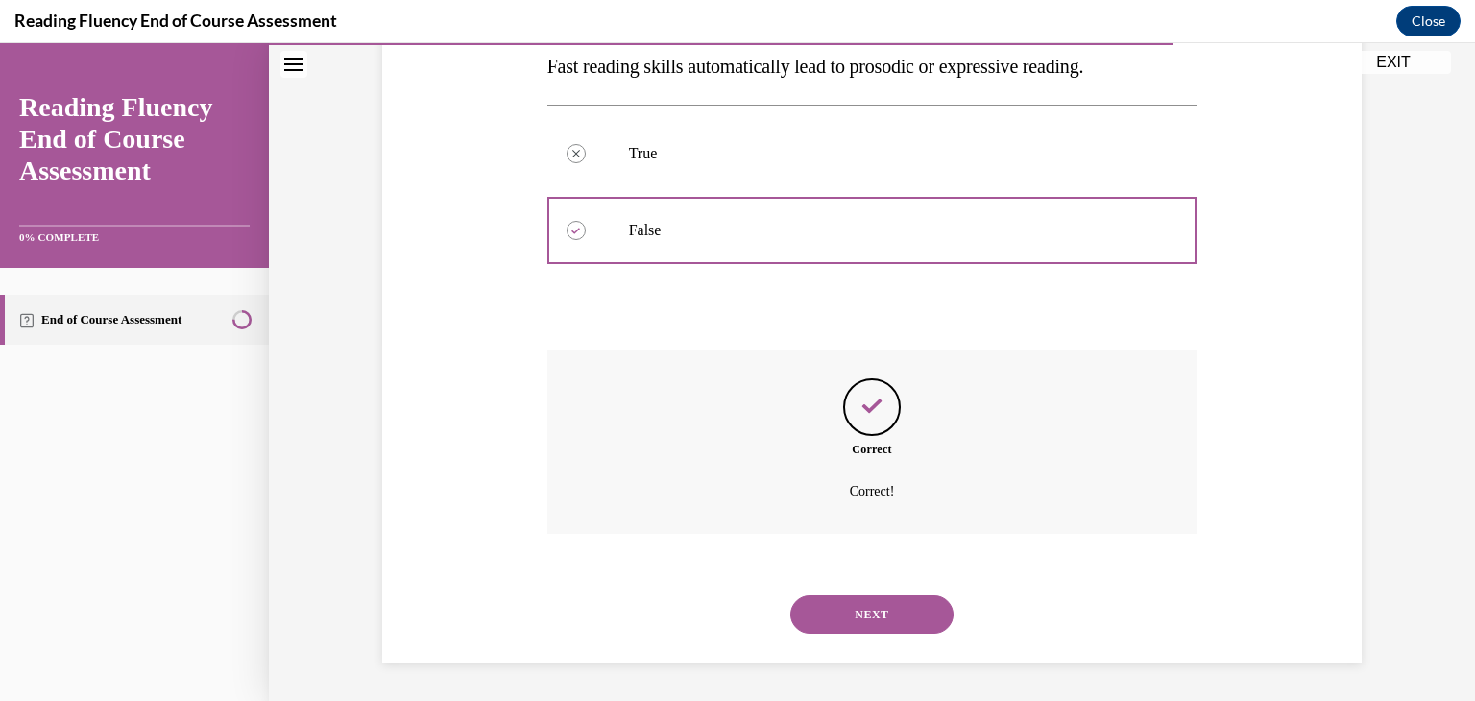
click at [863, 604] on button "NEXT" at bounding box center [871, 614] width 163 height 38
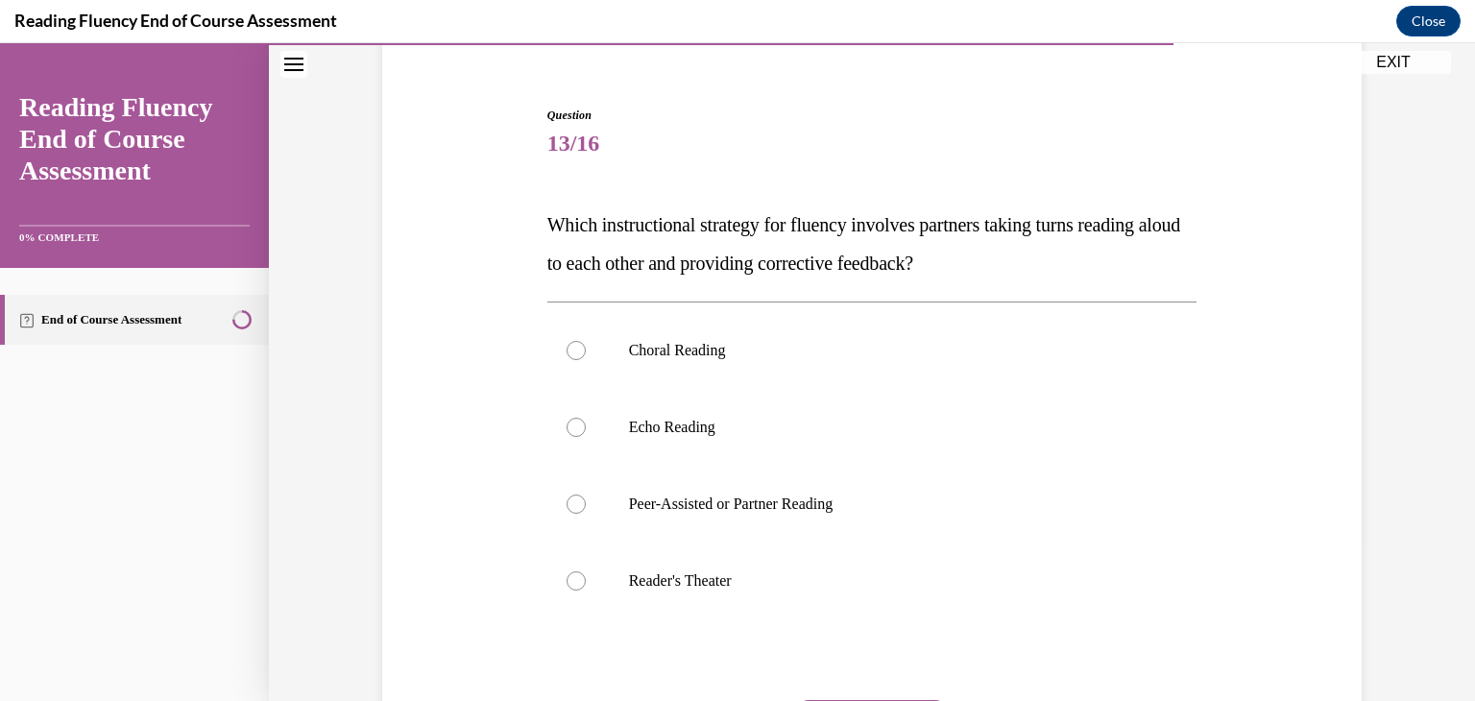
scroll to position [173, 0]
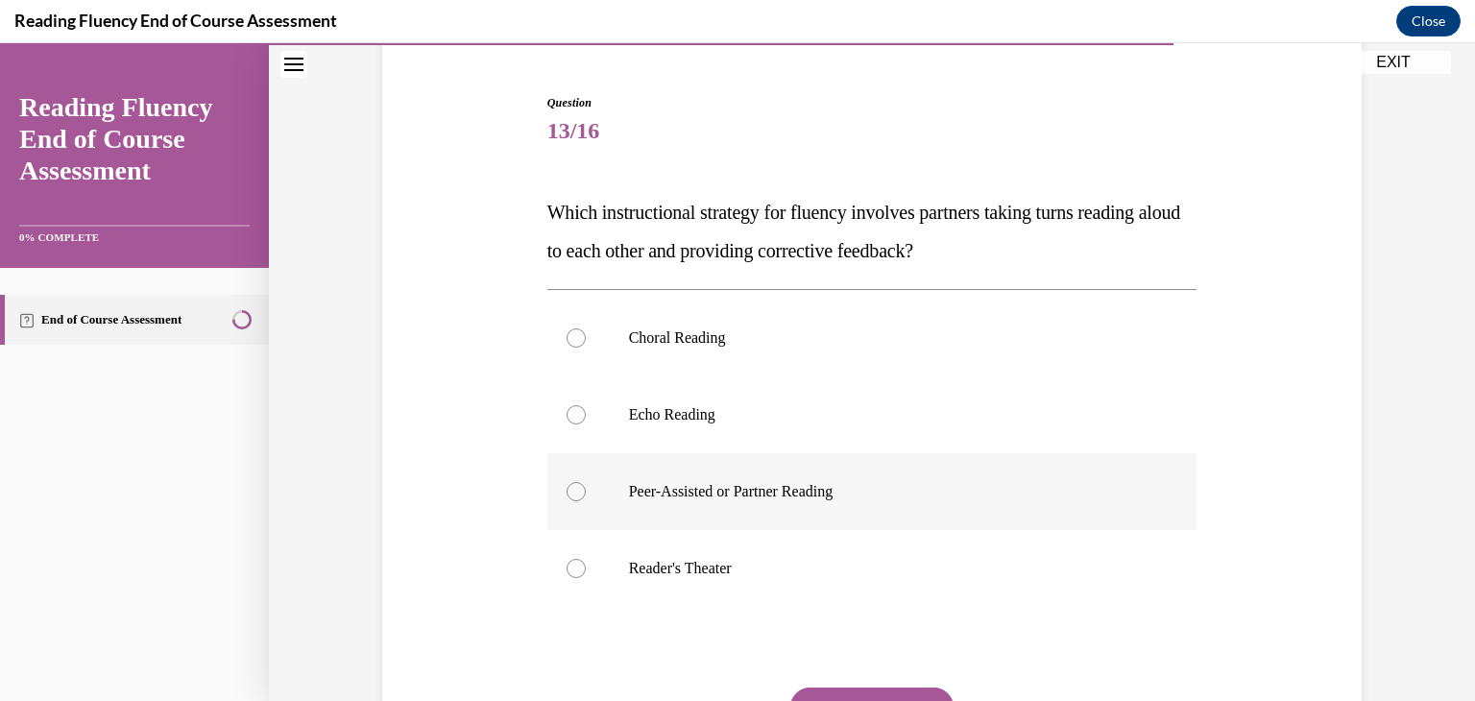
click at [730, 501] on label "Peer-Assisted or Partner Reading" at bounding box center [872, 491] width 650 height 77
click at [586, 501] on input "Peer-Assisted or Partner Reading" at bounding box center [575, 491] width 19 height 19
radio input "true"
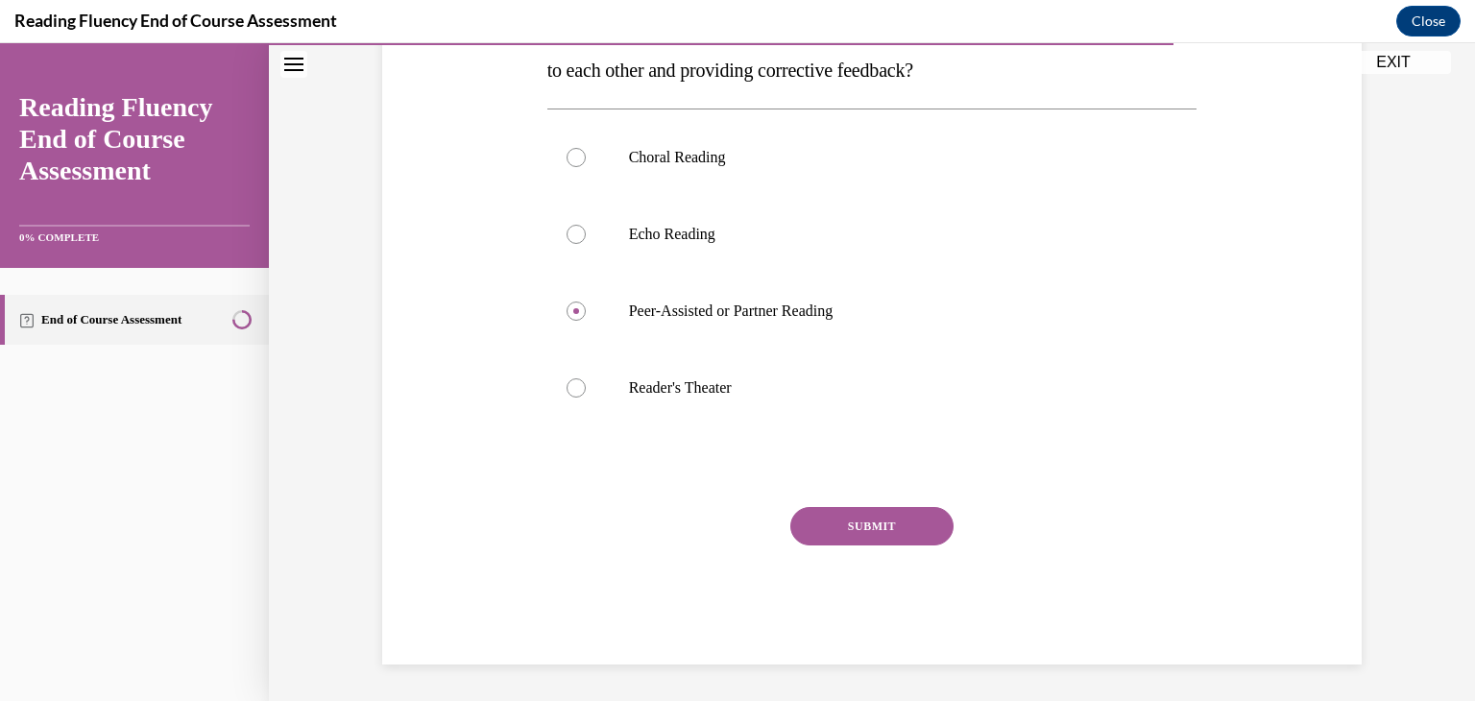
click at [873, 520] on button "SUBMIT" at bounding box center [871, 526] width 163 height 38
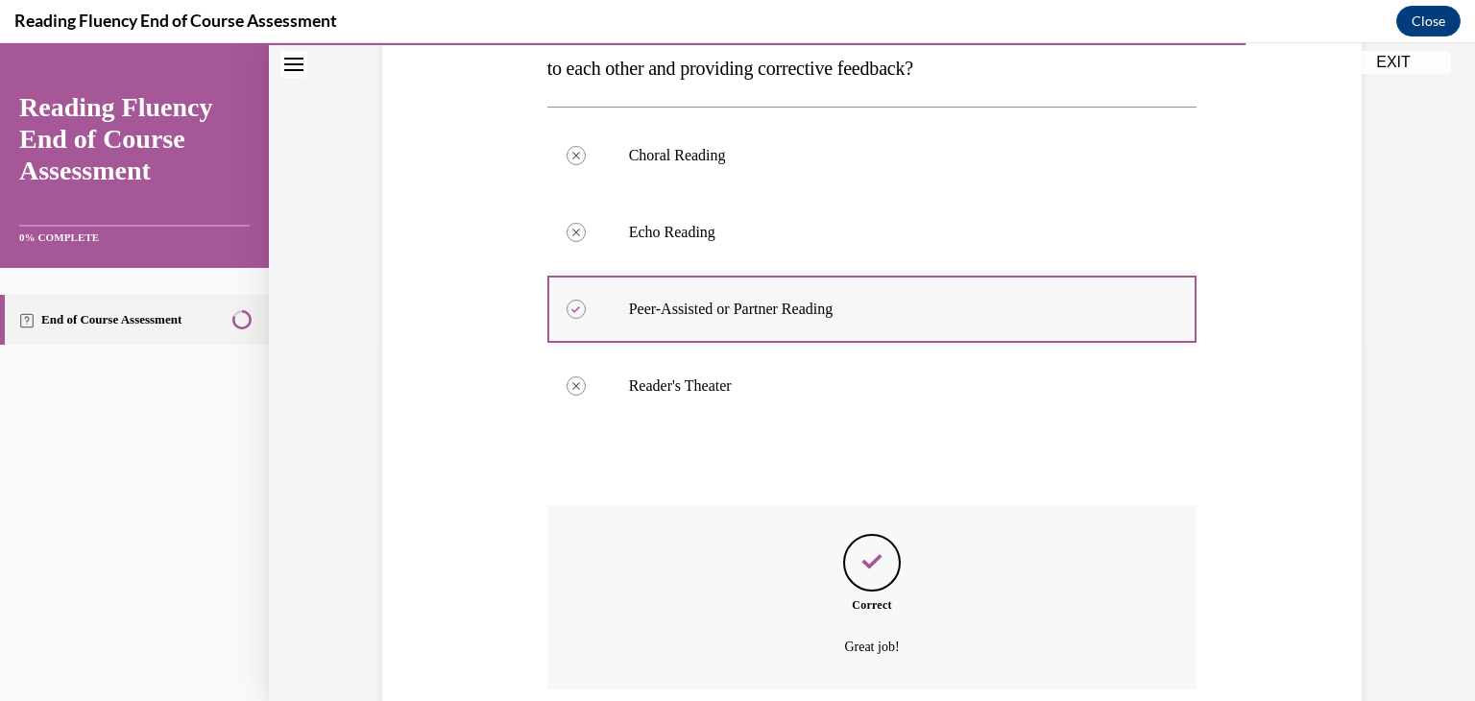
scroll to position [511, 0]
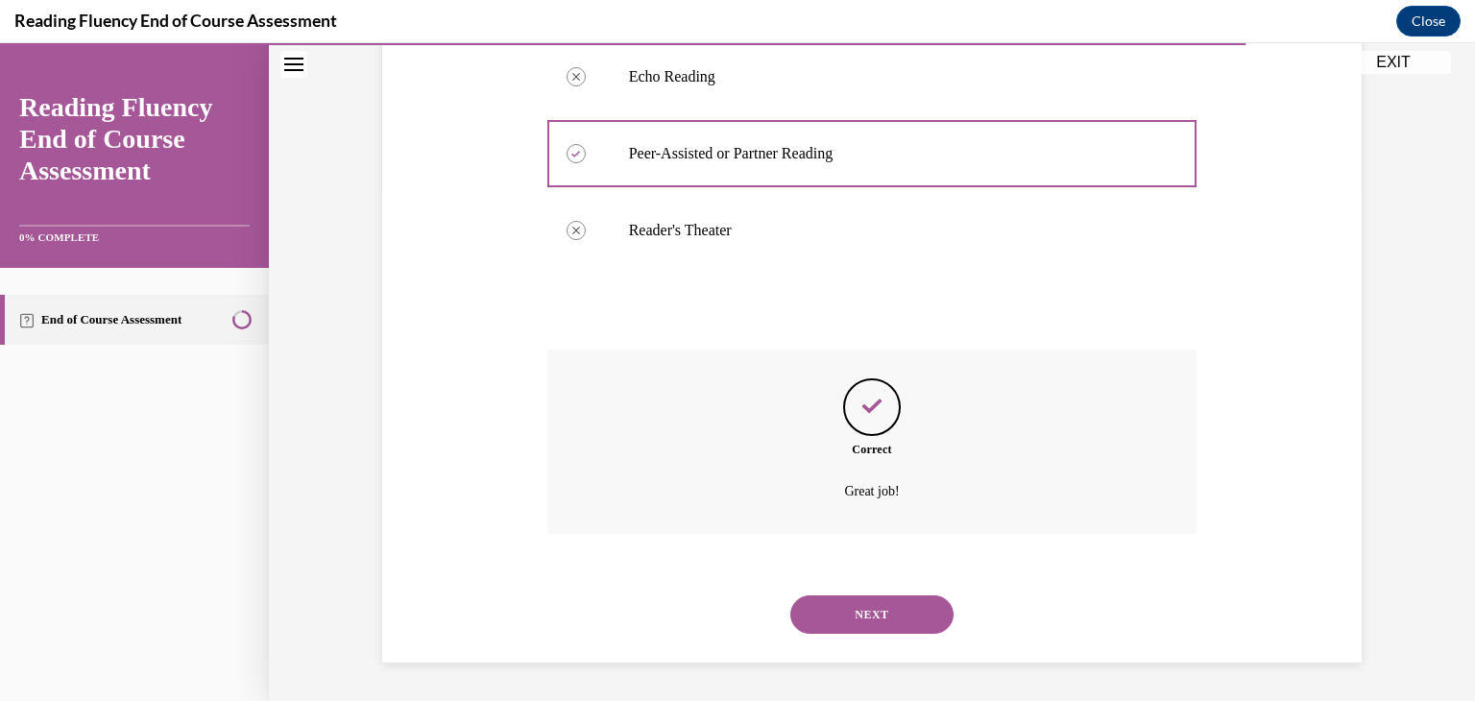
click at [860, 623] on button "NEXT" at bounding box center [871, 614] width 163 height 38
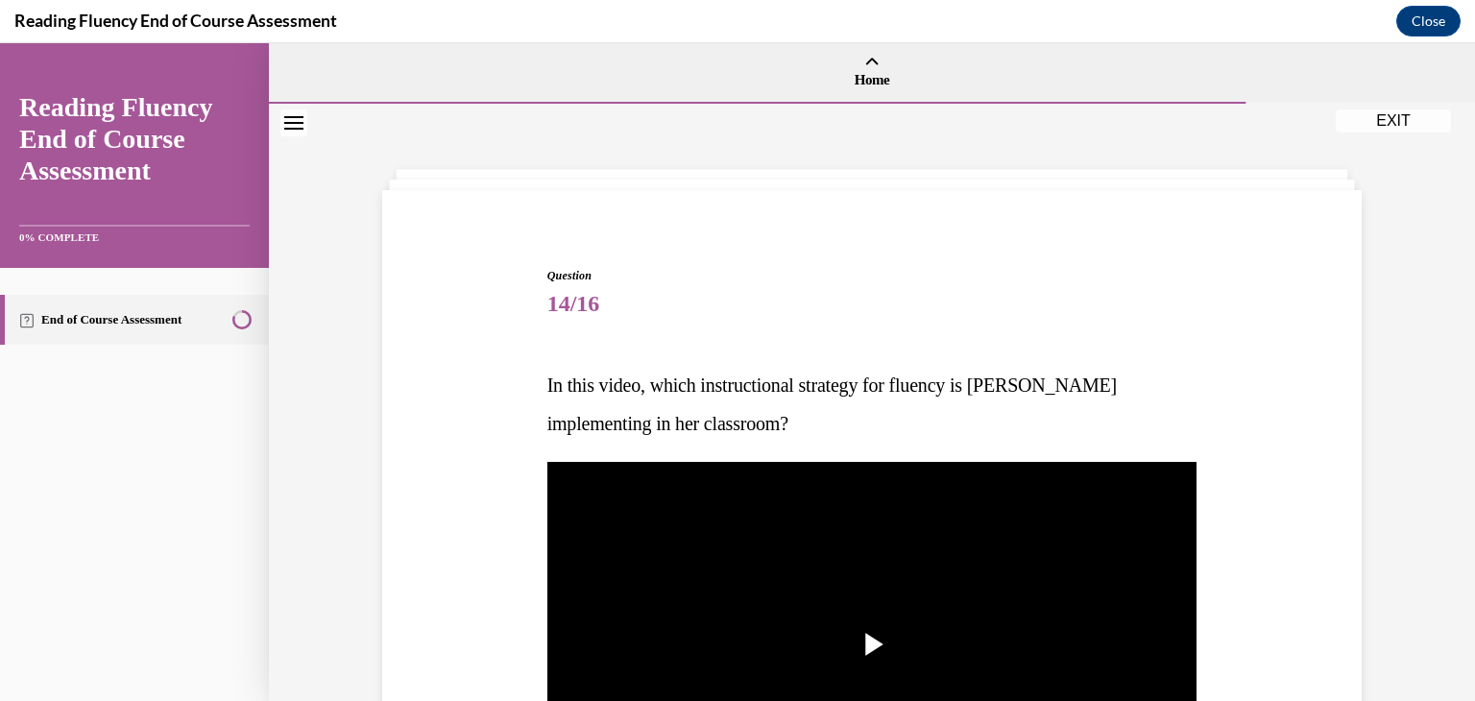
scroll to position [142, 0]
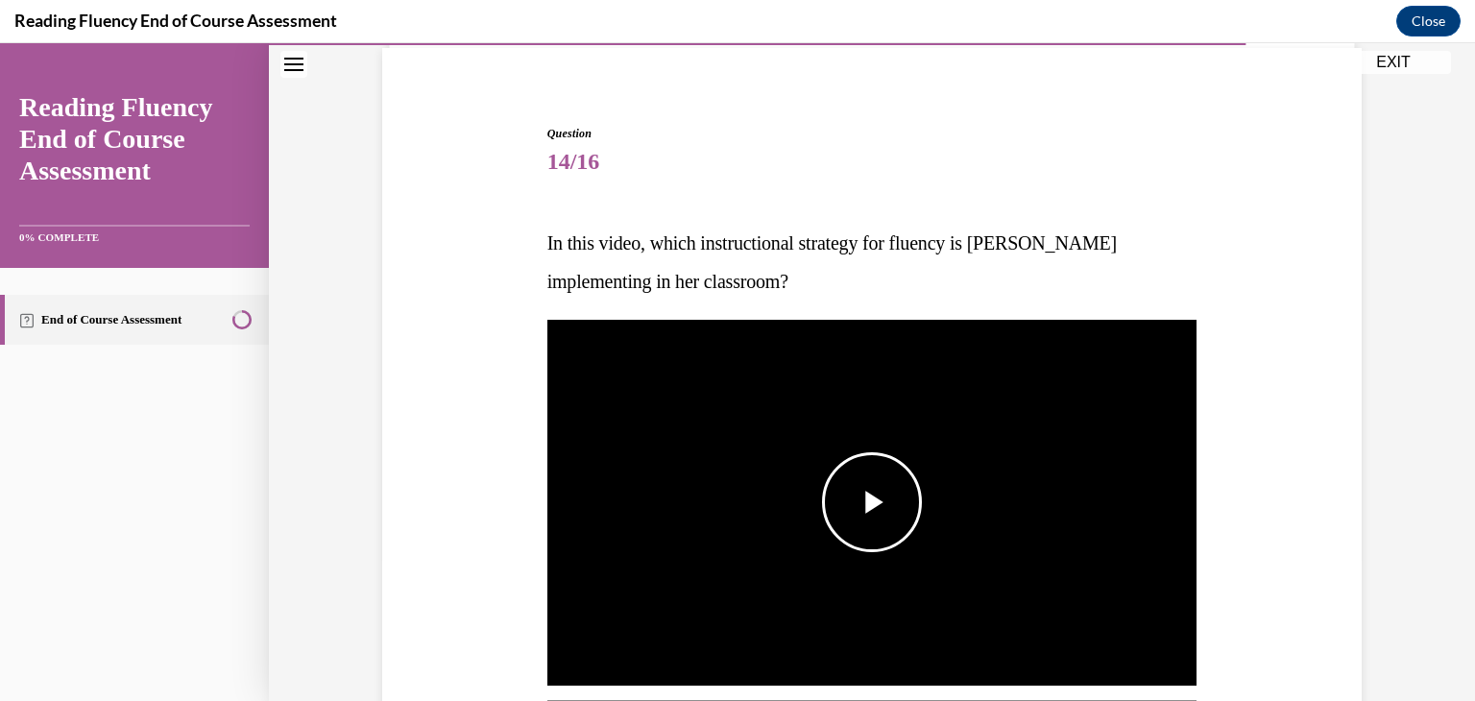
click at [872, 502] on span "Video player" at bounding box center [872, 502] width 0 height 0
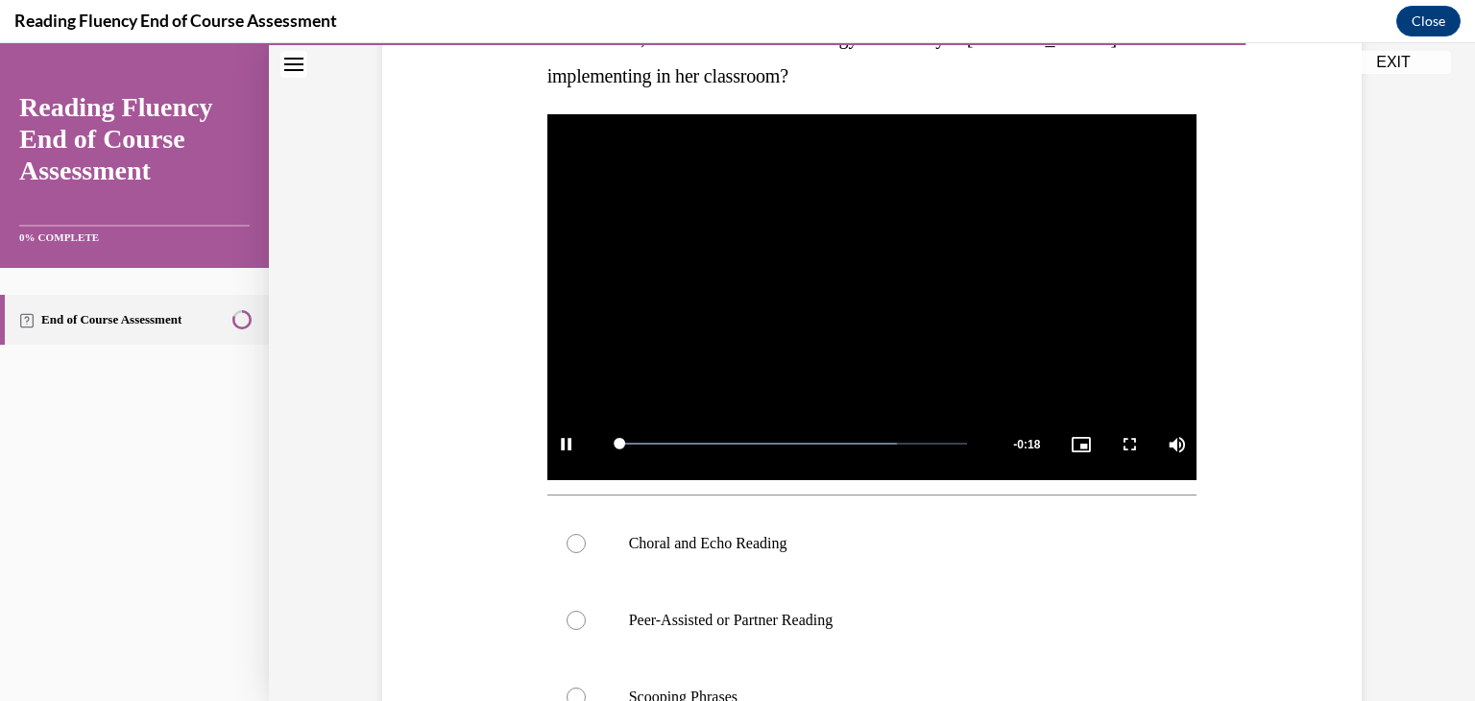
scroll to position [349, 0]
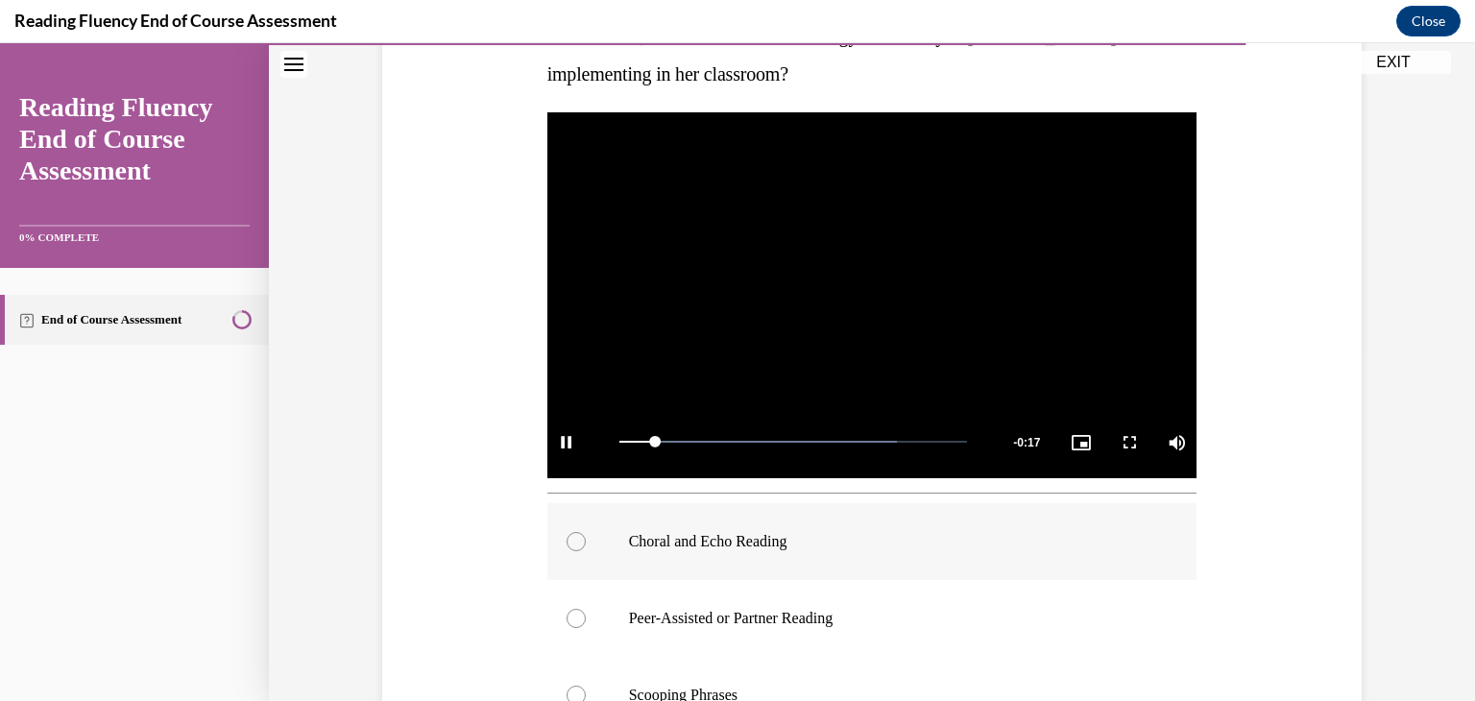
click at [726, 542] on p "Choral and Echo Reading" at bounding box center [889, 541] width 520 height 19
click at [586, 542] on input "Choral and Echo Reading" at bounding box center [575, 541] width 19 height 19
radio input "true"
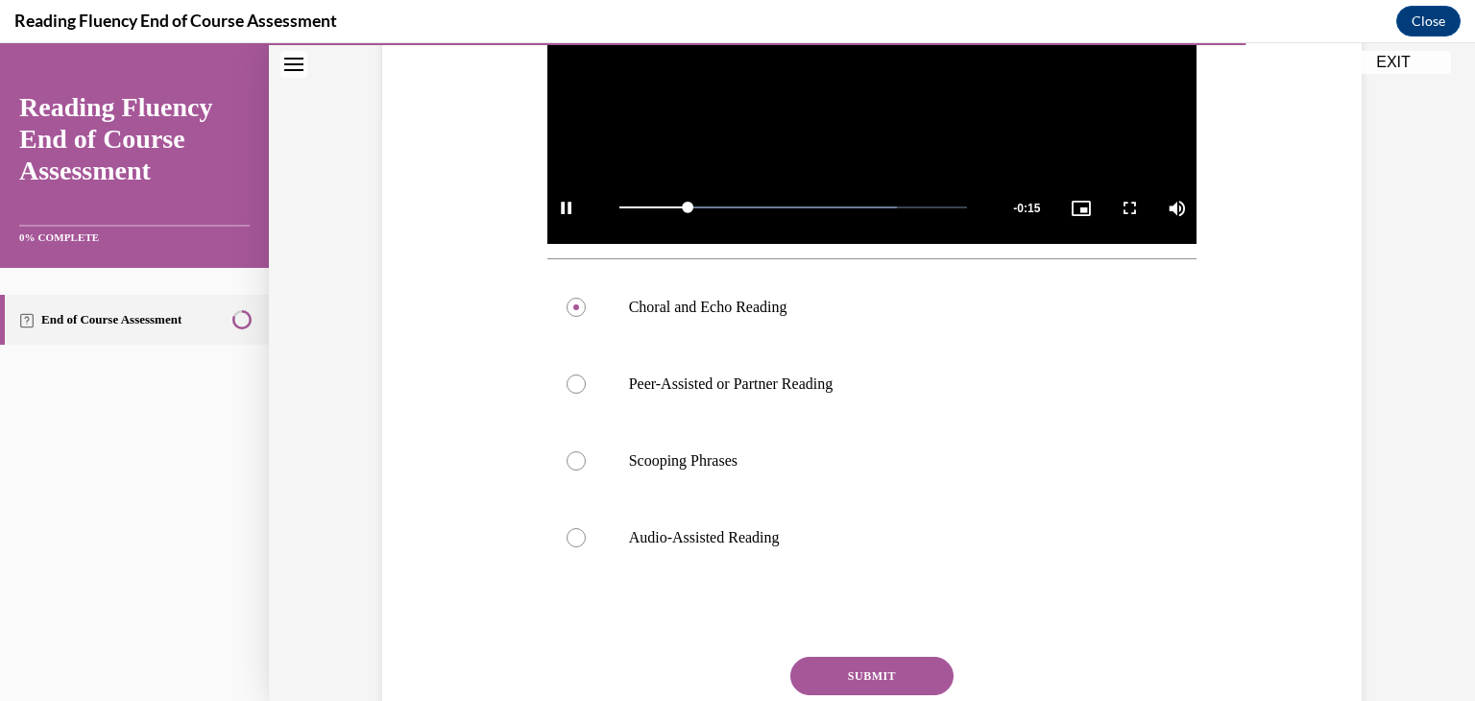
click at [845, 681] on button "SUBMIT" at bounding box center [871, 676] width 163 height 38
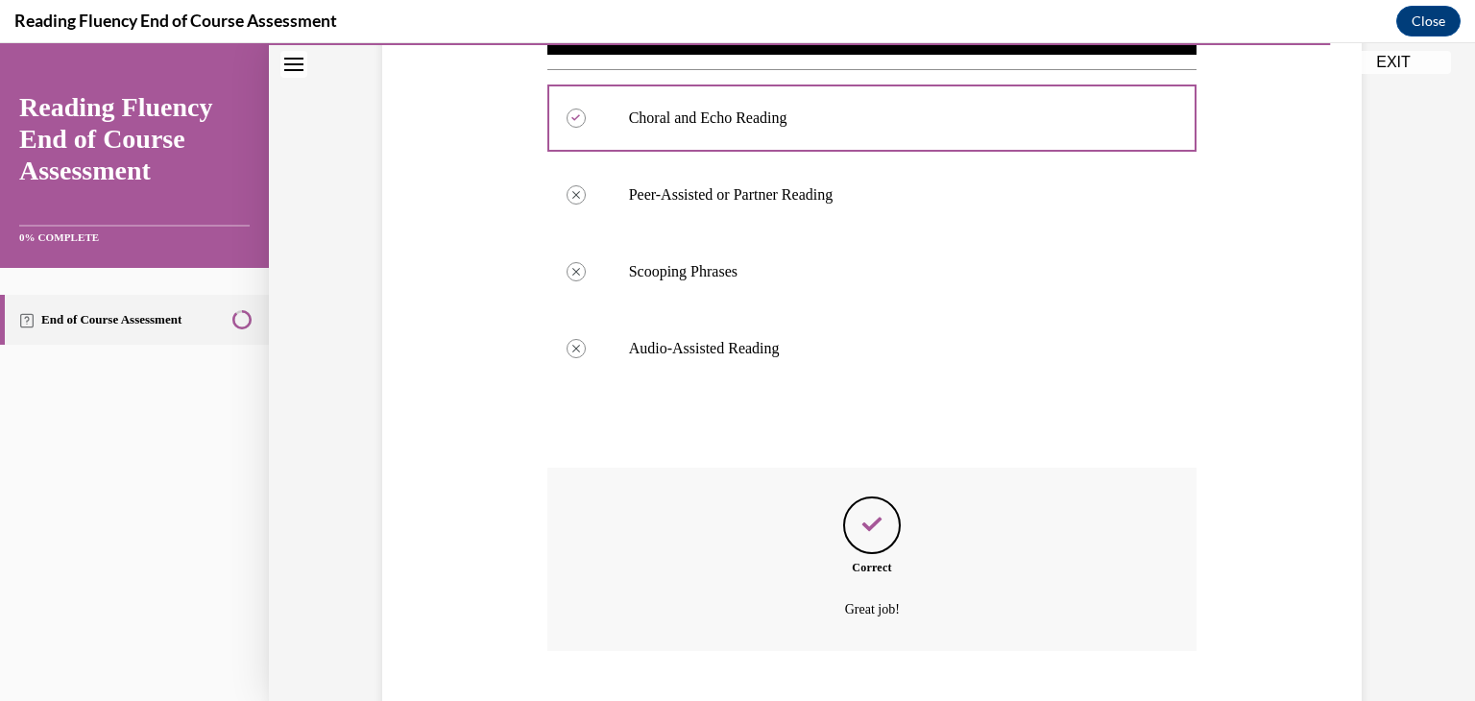
scroll to position [890, 0]
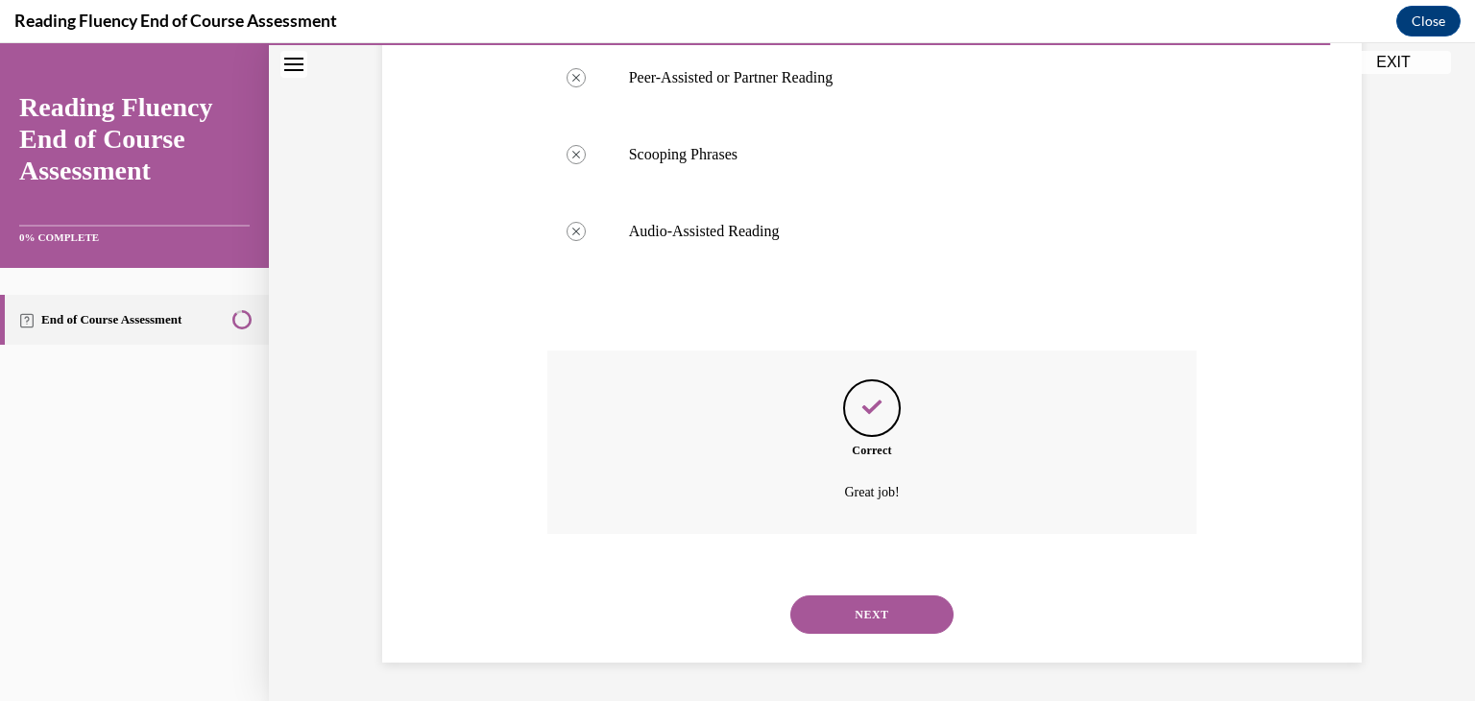
click at [871, 615] on button "NEXT" at bounding box center [871, 614] width 163 height 38
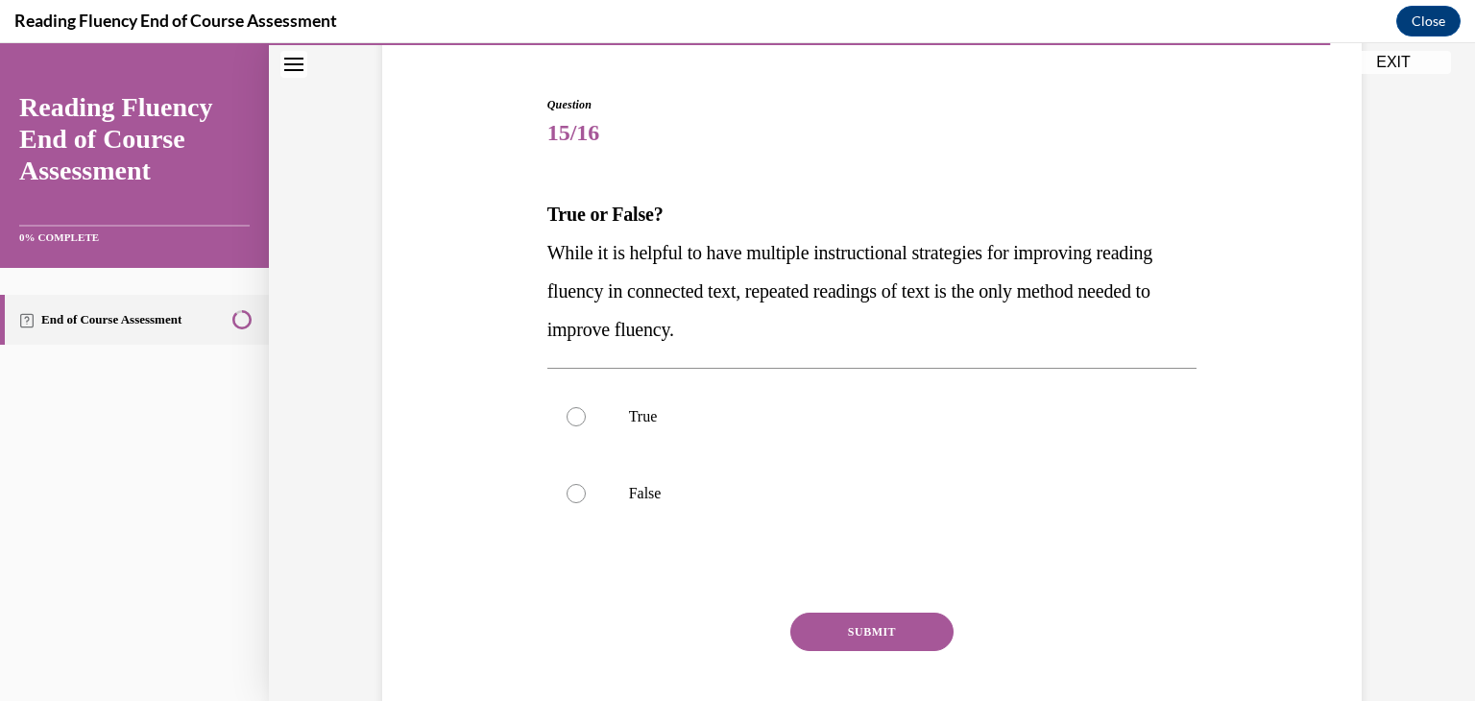
scroll to position [172, 0]
click at [668, 483] on p "False" at bounding box center [889, 492] width 520 height 19
click at [586, 483] on input "False" at bounding box center [575, 492] width 19 height 19
radio input "true"
click at [857, 639] on button "SUBMIT" at bounding box center [871, 631] width 163 height 38
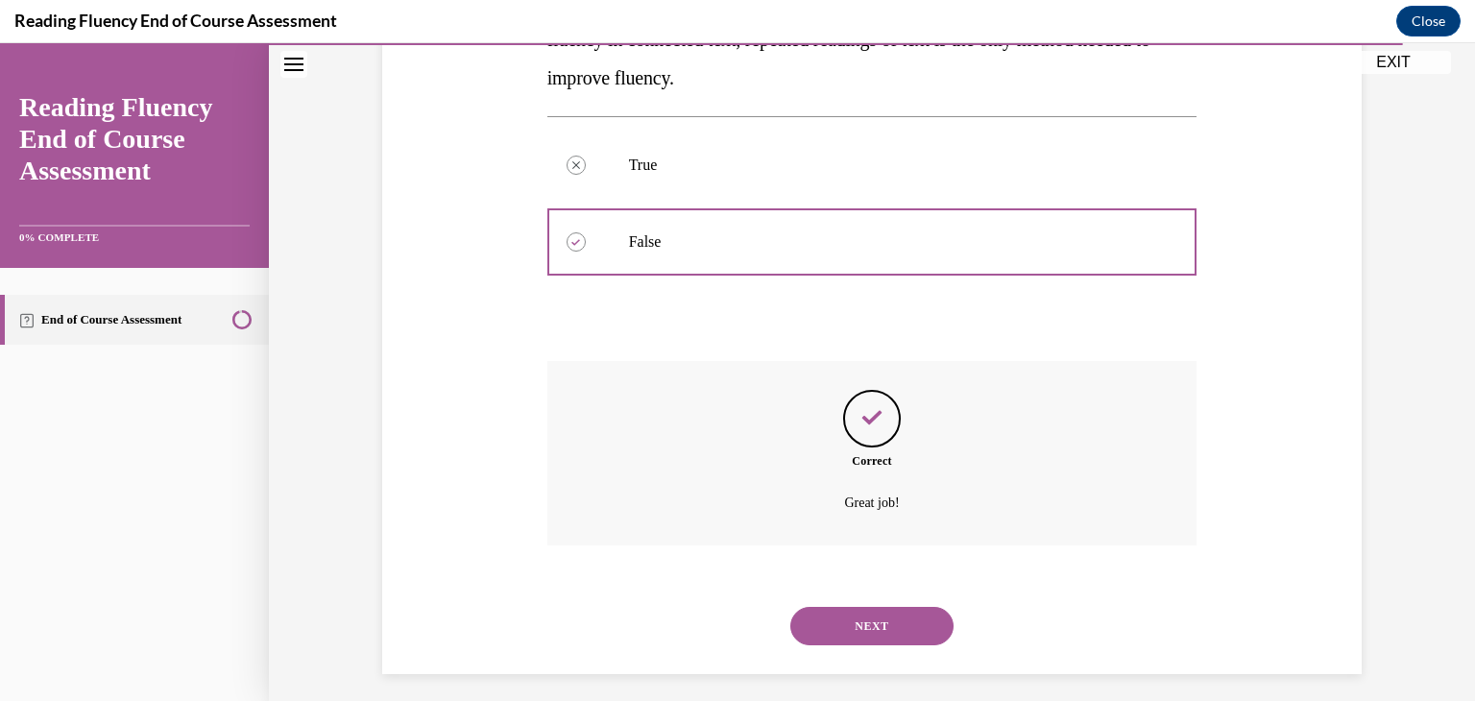
scroll to position [434, 0]
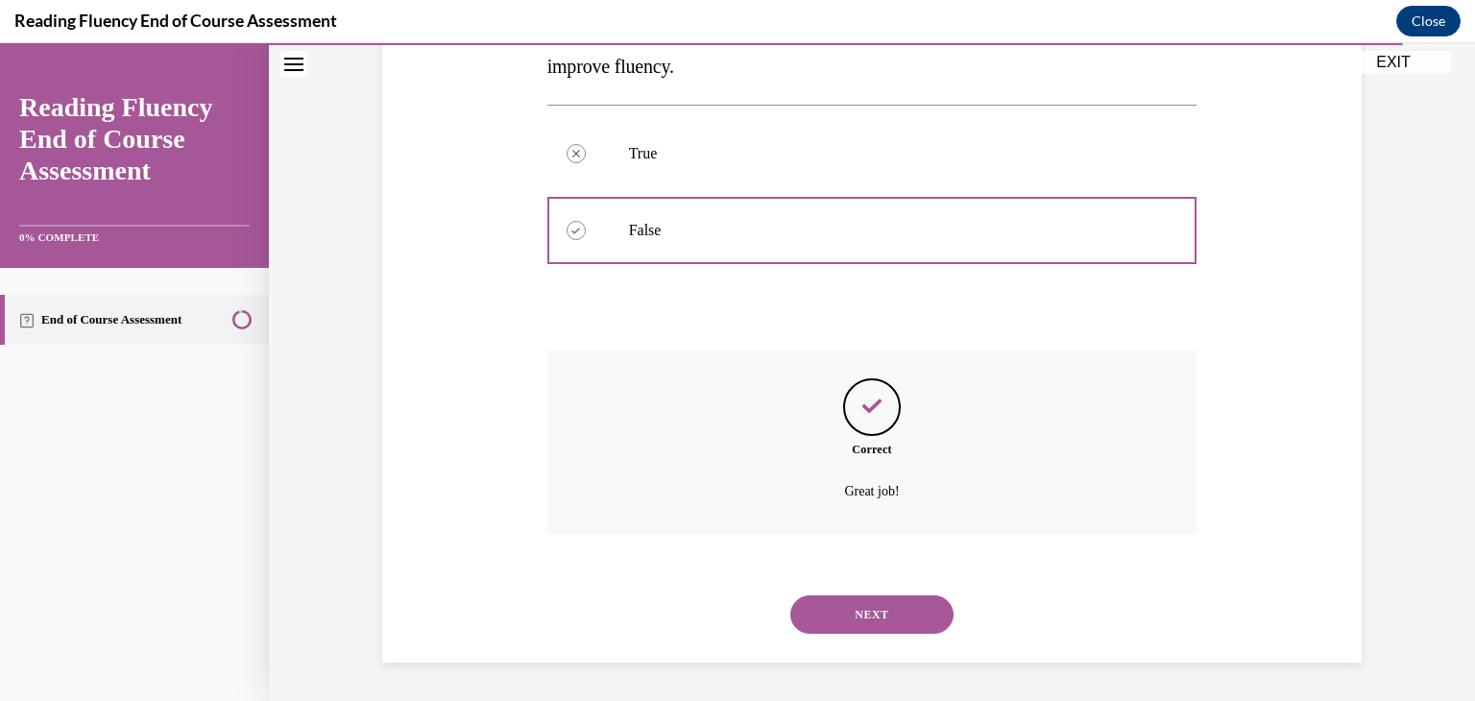
click at [853, 610] on button "NEXT" at bounding box center [871, 614] width 163 height 38
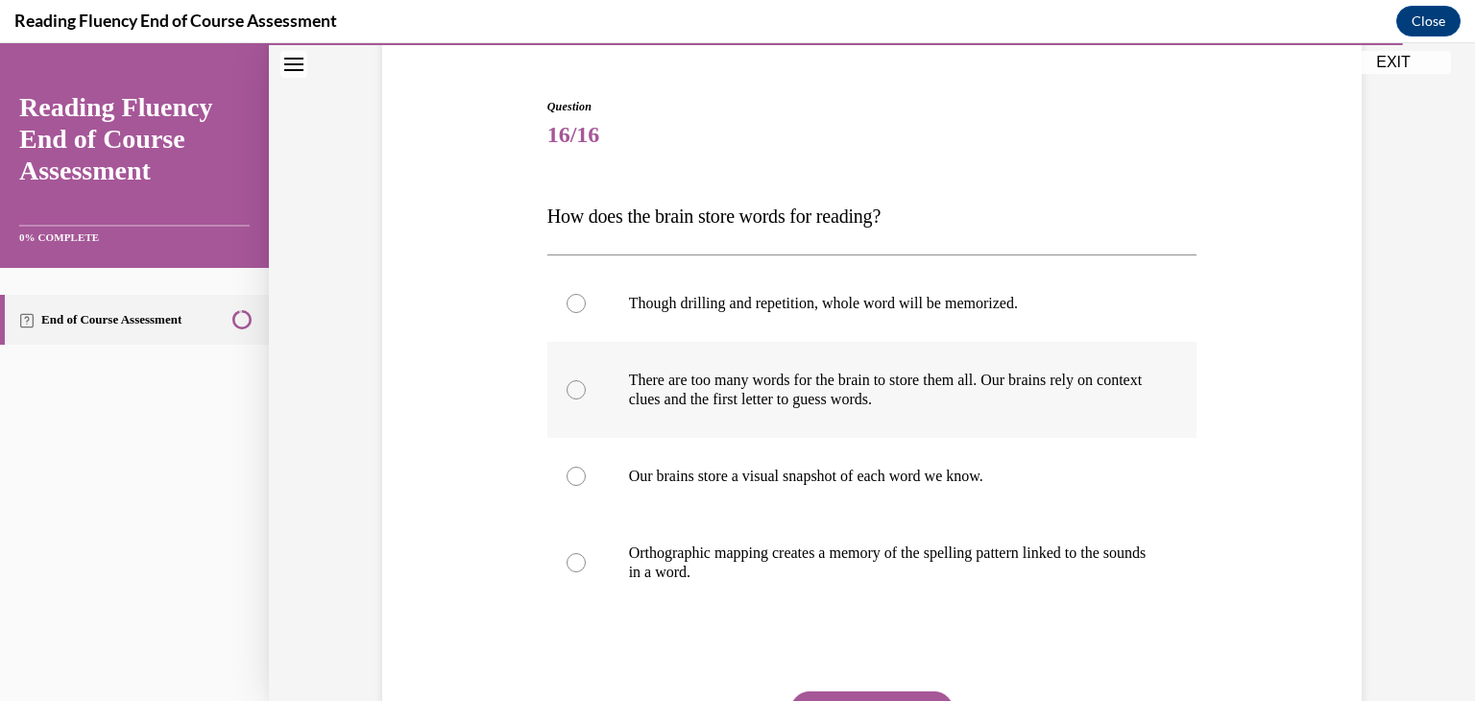
scroll to position [173, 0]
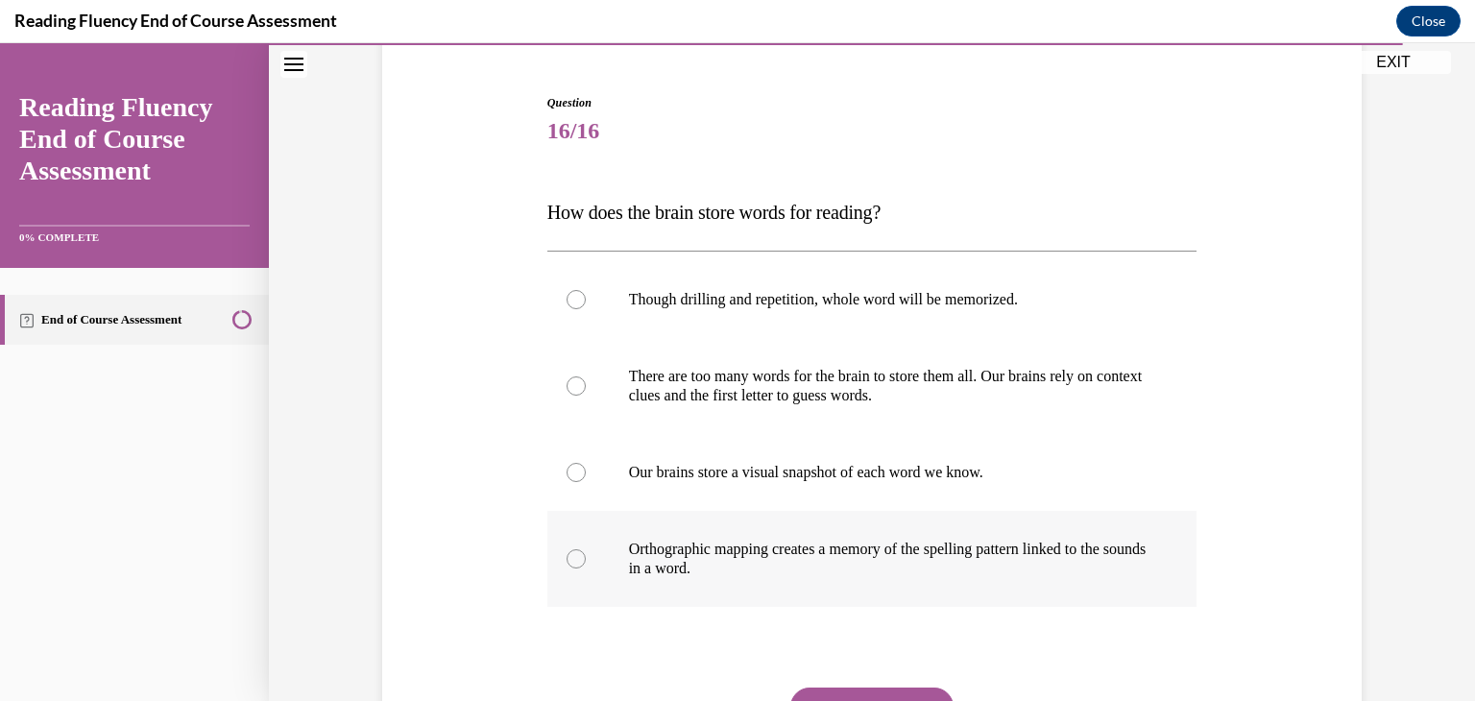
click at [779, 577] on label "Orthographic mapping creates a memory of the spelling pattern linked to the sou…" at bounding box center [872, 559] width 650 height 96
click at [586, 568] on input "Orthographic mapping creates a memory of the spelling pattern linked to the sou…" at bounding box center [575, 558] width 19 height 19
radio input "true"
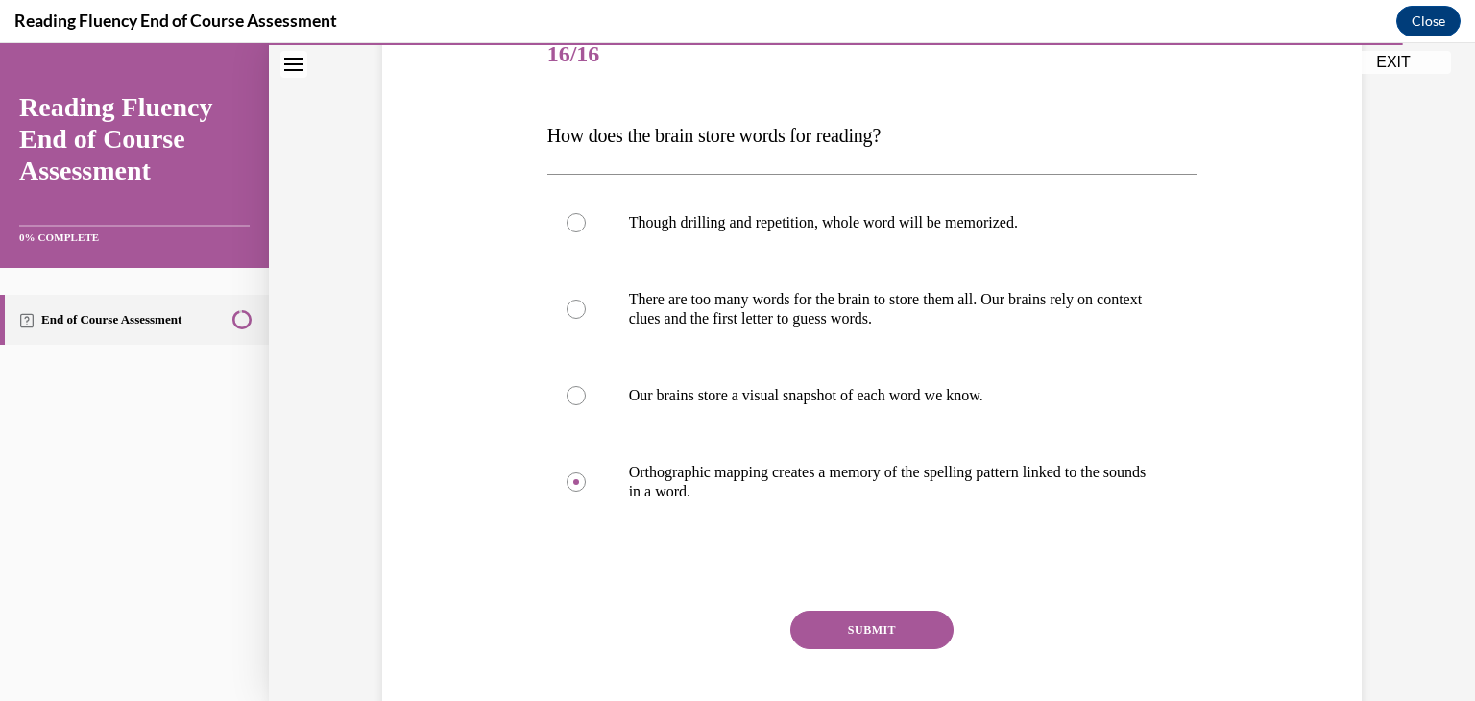
click at [859, 604] on div "Question 16/16 How does the brain store words for reading? Though drilling and …" at bounding box center [872, 392] width 650 height 751
click at [856, 621] on button "SUBMIT" at bounding box center [871, 630] width 163 height 38
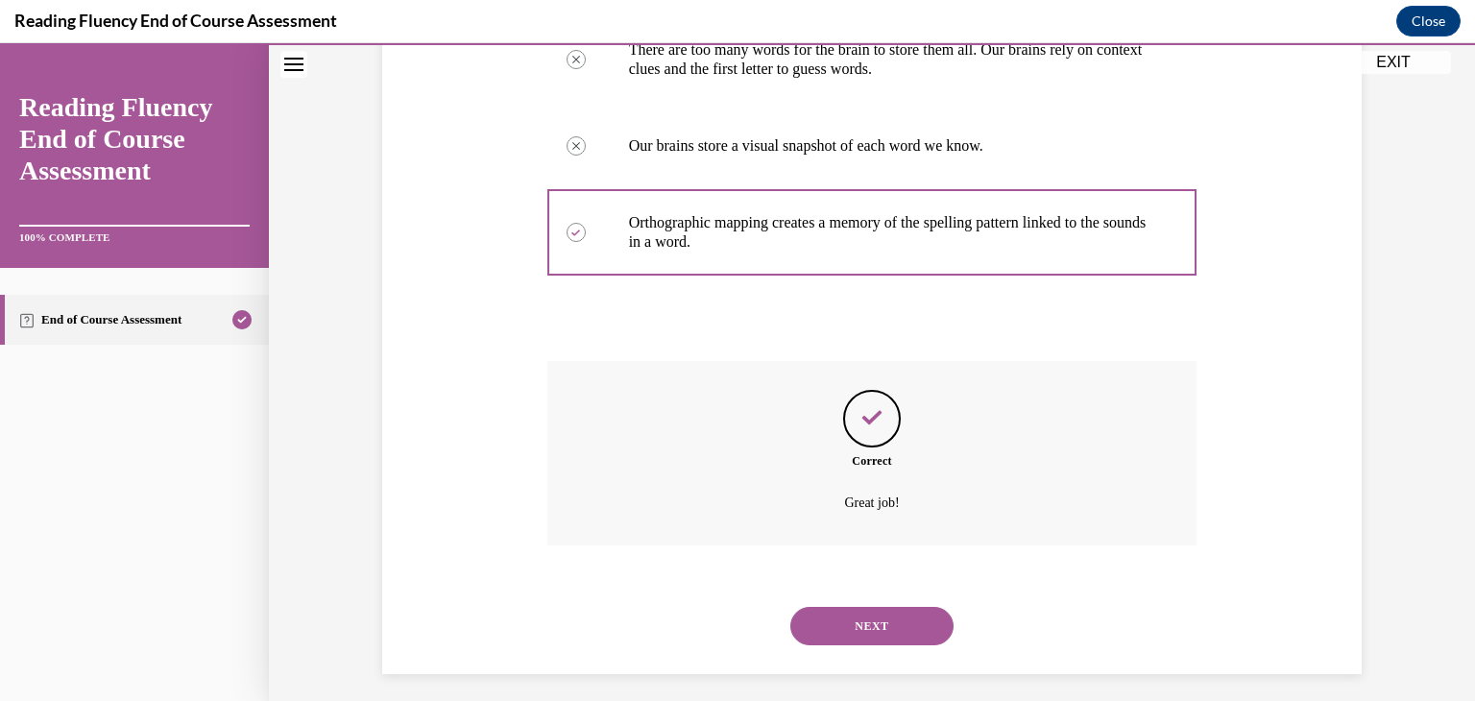
scroll to position [511, 0]
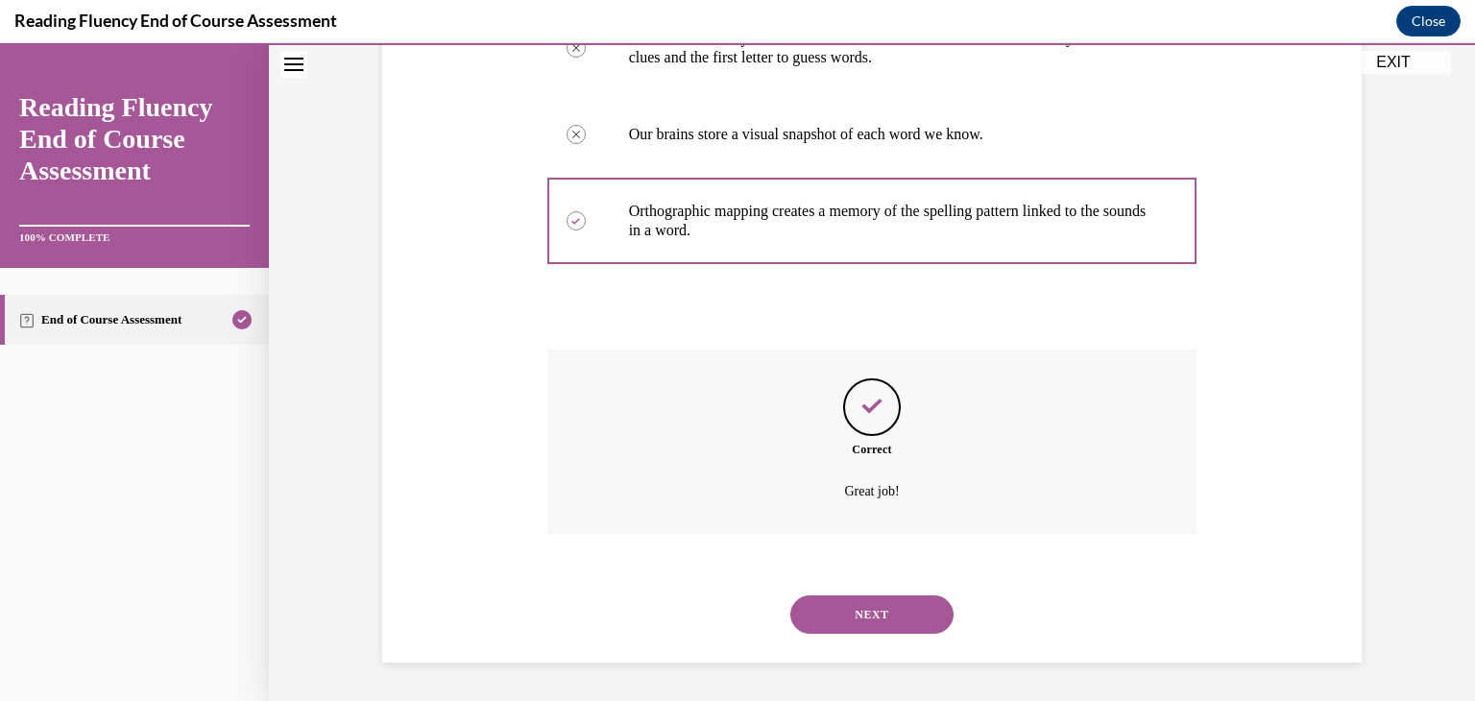
click at [860, 604] on button "NEXT" at bounding box center [871, 614] width 163 height 38
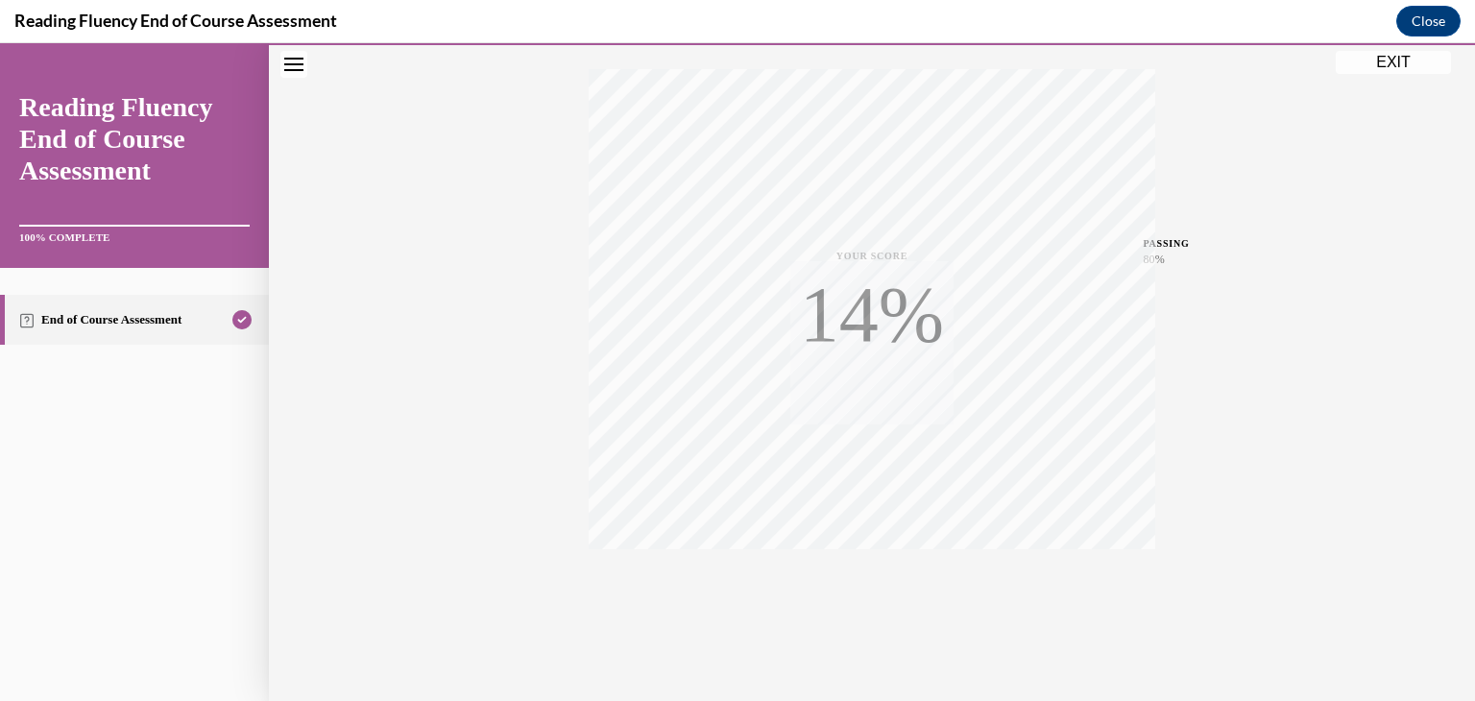
scroll to position [326, 0]
click at [1381, 57] on button "EXIT" at bounding box center [1392, 62] width 115 height 23
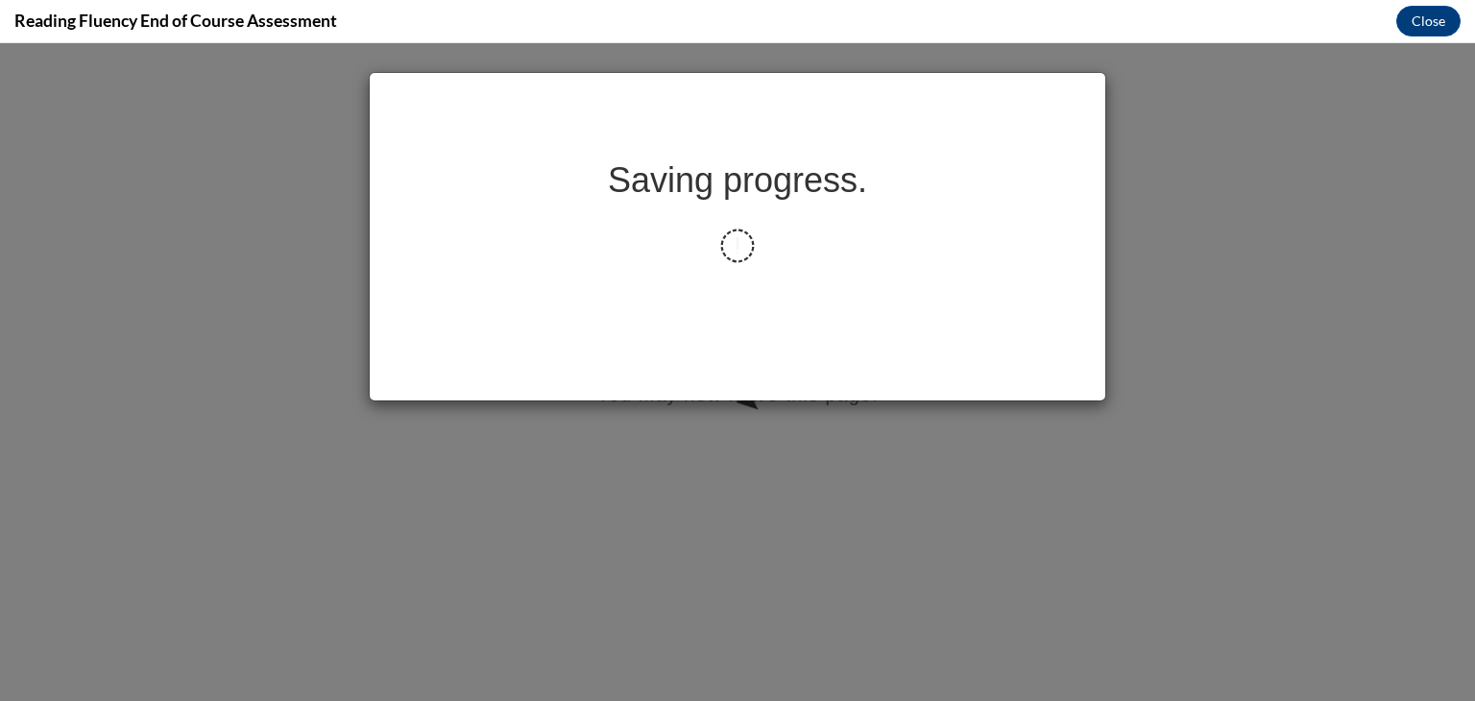
scroll to position [0, 0]
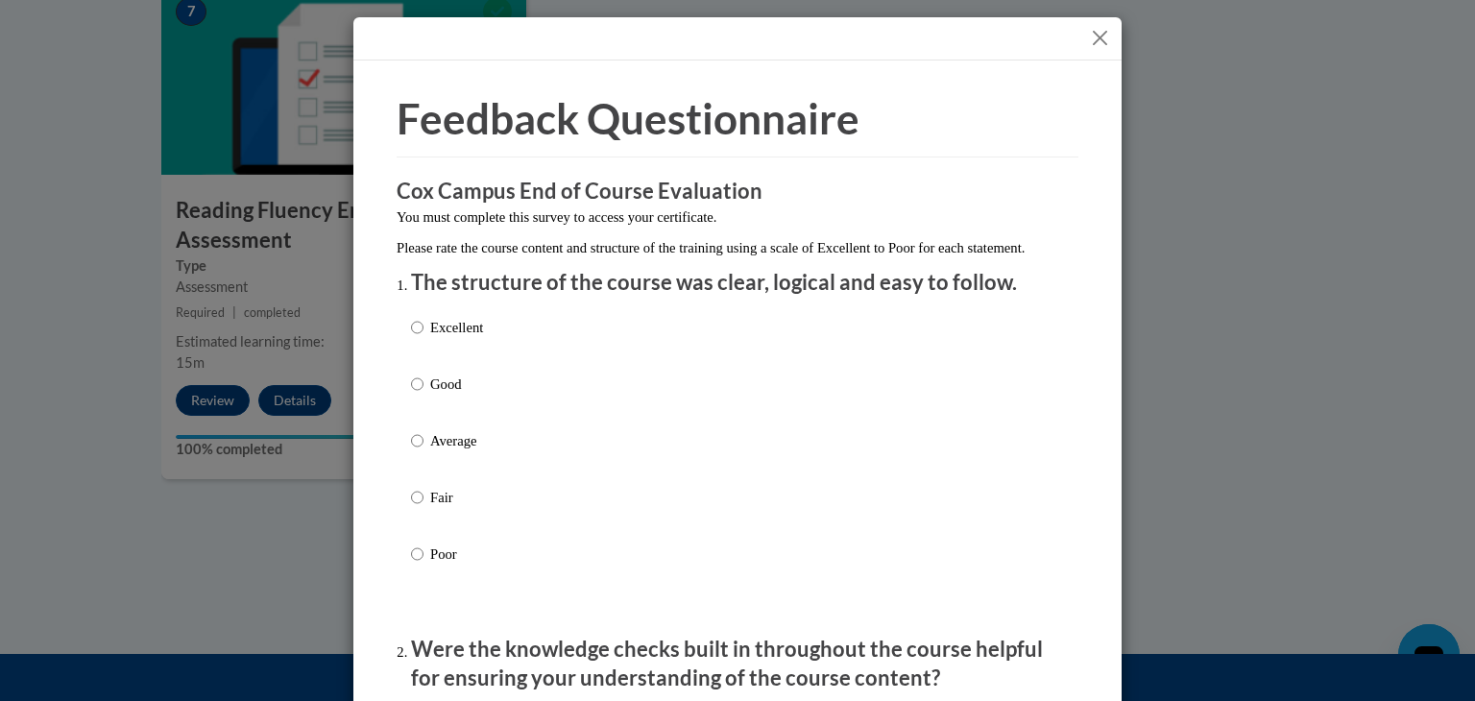
click at [448, 338] on p "Excellent" at bounding box center [456, 327] width 53 height 21
click at [423, 338] on input "Excellent" at bounding box center [417, 327] width 12 height 21
radio input "true"
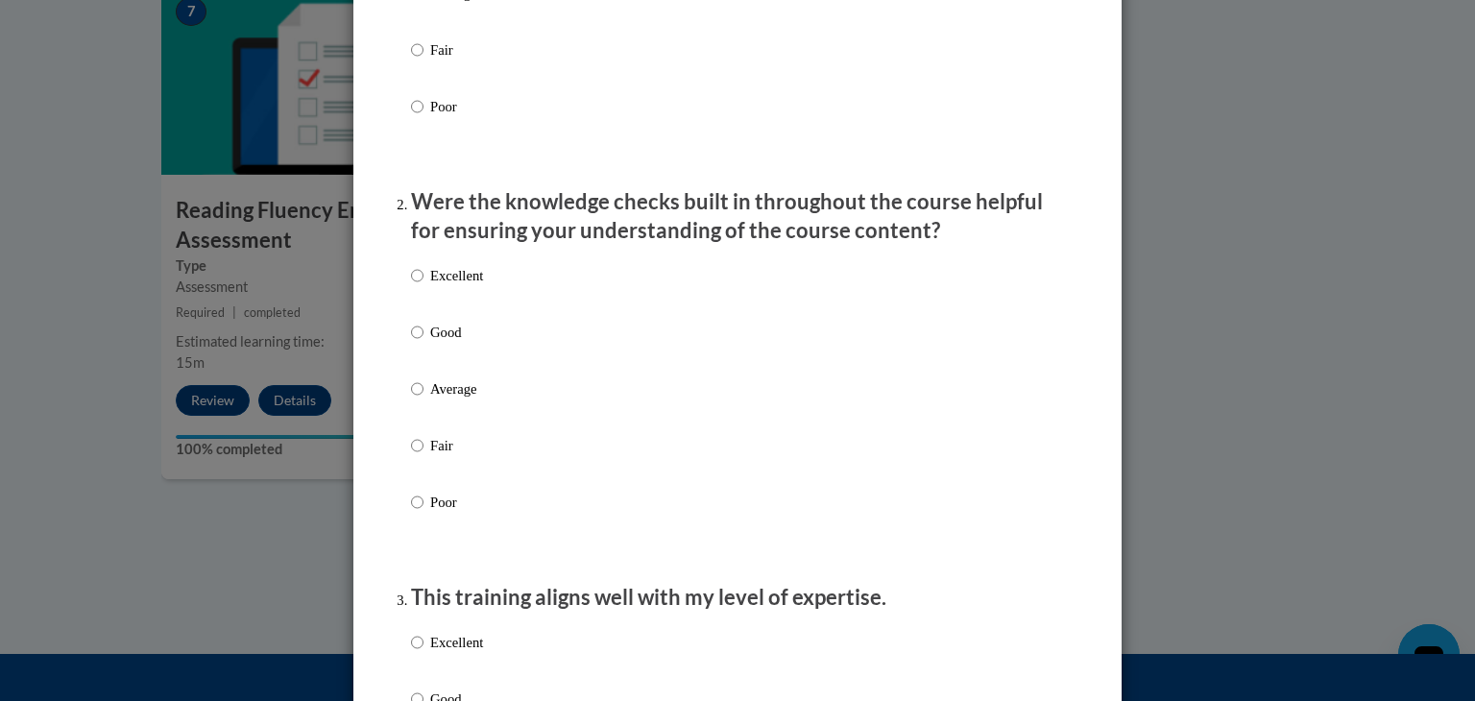
scroll to position [448, 0]
click at [434, 285] on p "Excellent" at bounding box center [456, 274] width 53 height 21
click at [423, 285] on input "Excellent" at bounding box center [417, 274] width 12 height 21
radio input "true"
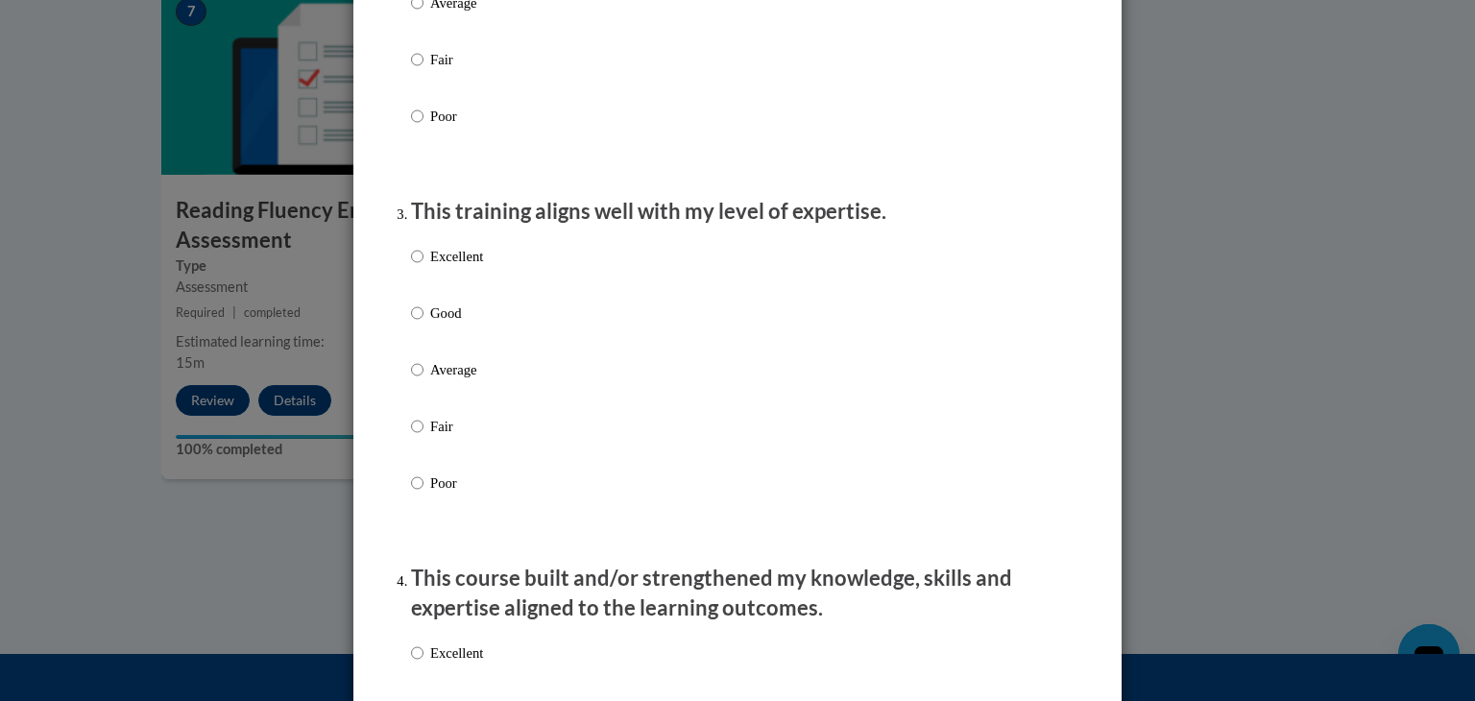
click at [430, 267] on p "Excellent" at bounding box center [456, 256] width 53 height 21
click at [423, 267] on input "Excellent" at bounding box center [417, 256] width 12 height 21
radio input "true"
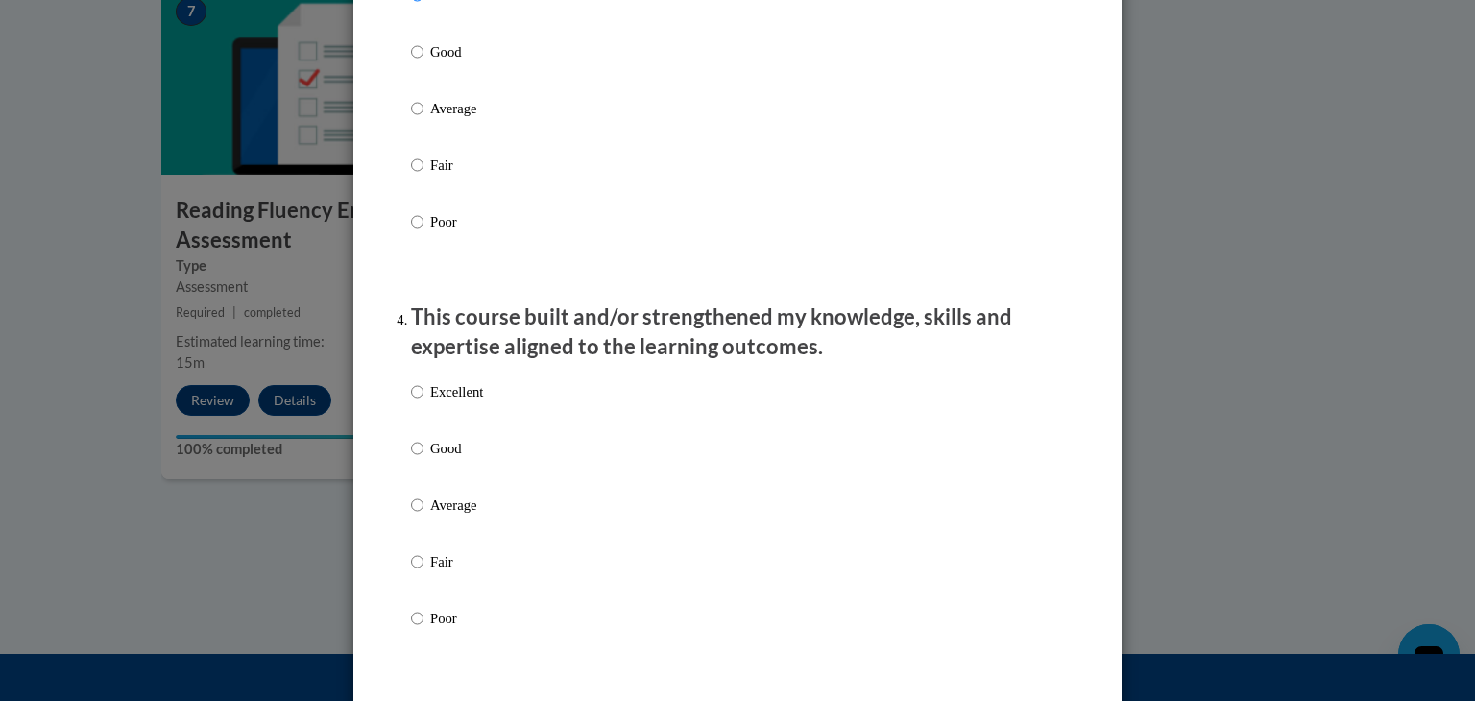
click at [421, 404] on label "Excellent" at bounding box center [447, 407] width 72 height 52
click at [421, 402] on input "Excellent" at bounding box center [417, 391] width 12 height 21
radio input "true"
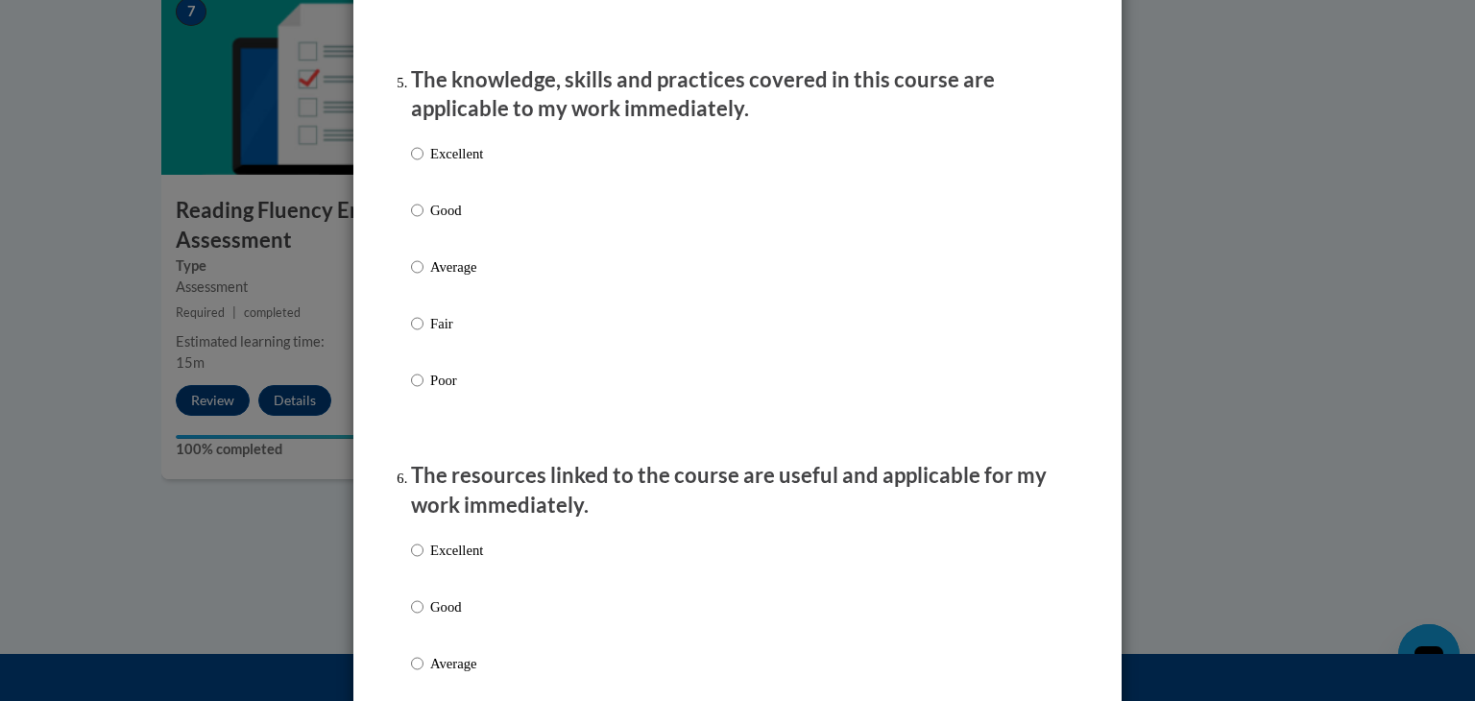
scroll to position [1759, 0]
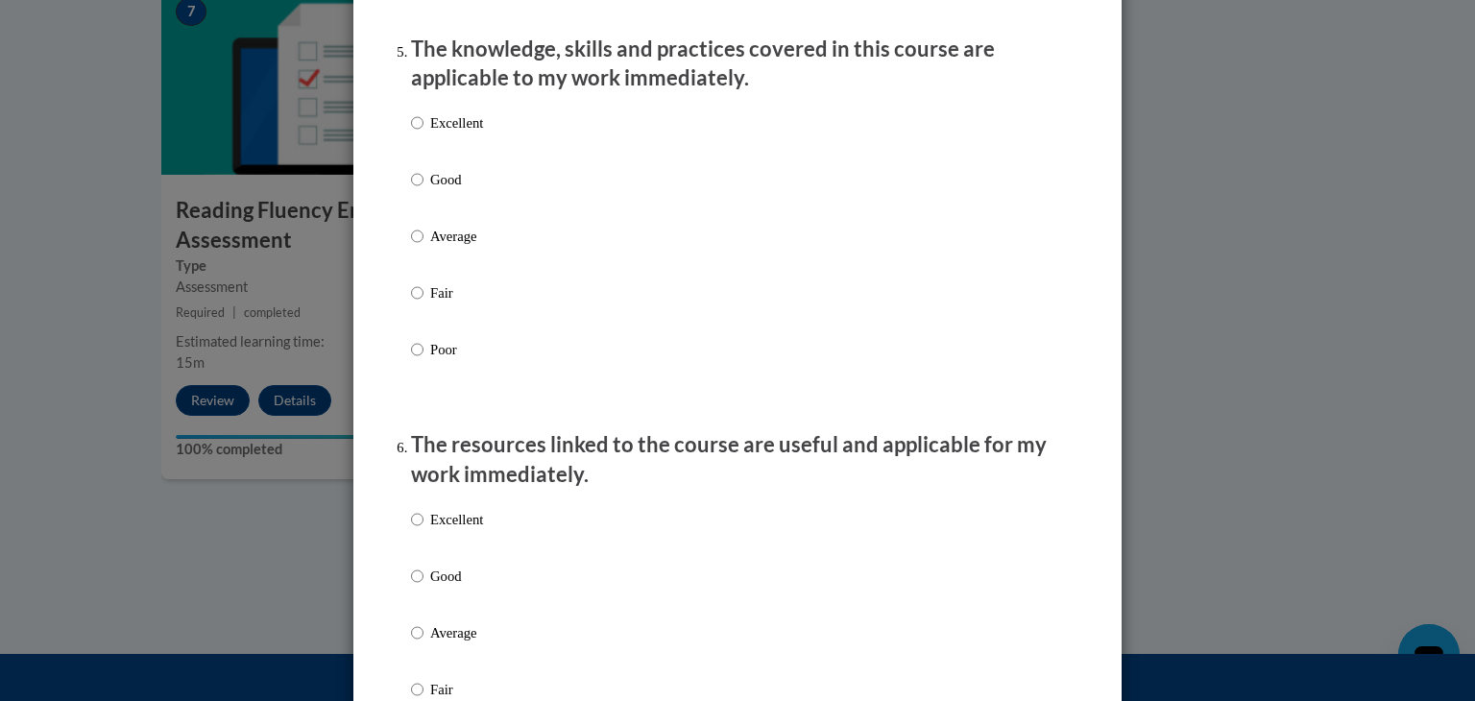
click at [440, 133] on p "Excellent" at bounding box center [456, 122] width 53 height 21
click at [423, 133] on input "Excellent" at bounding box center [417, 122] width 12 height 21
radio input "true"
click at [443, 530] on p "Excellent" at bounding box center [456, 519] width 53 height 21
click at [423, 530] on input "Excellent" at bounding box center [417, 519] width 12 height 21
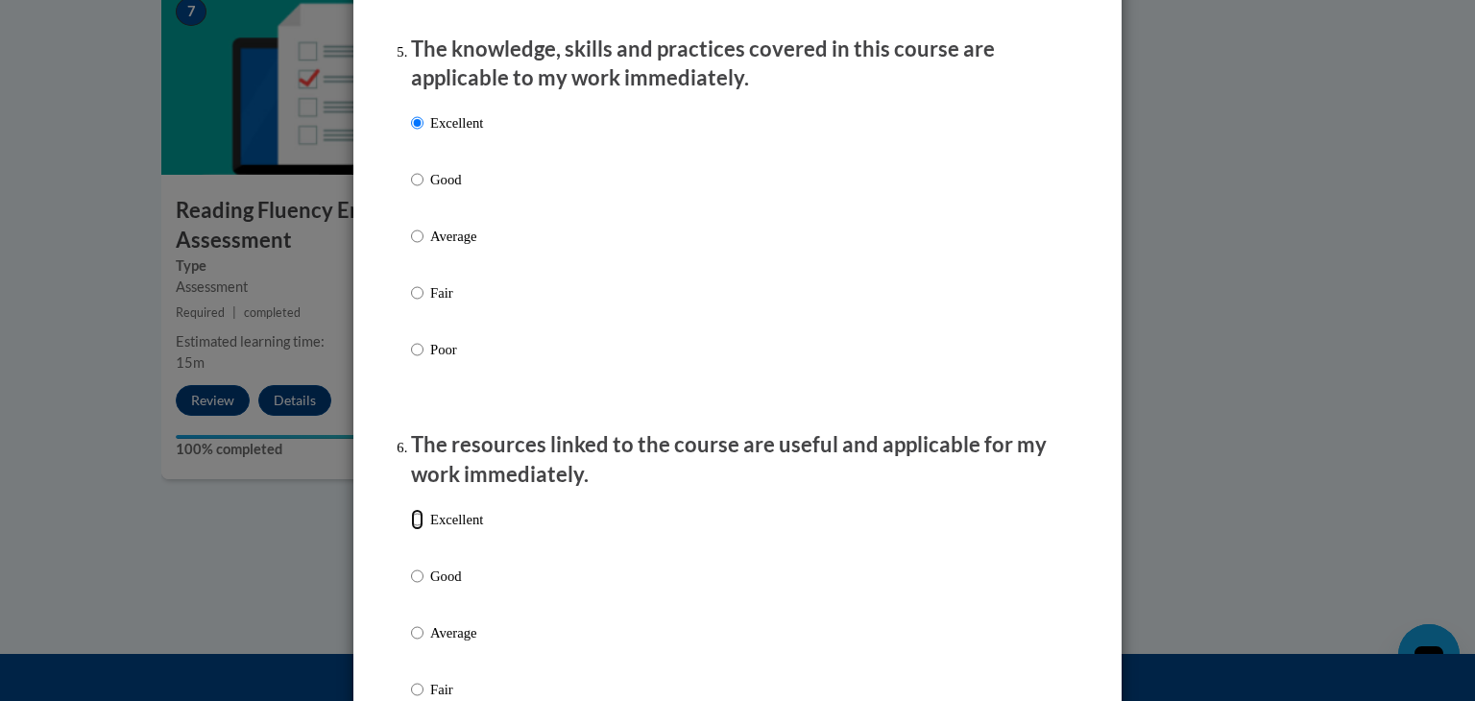
radio input "true"
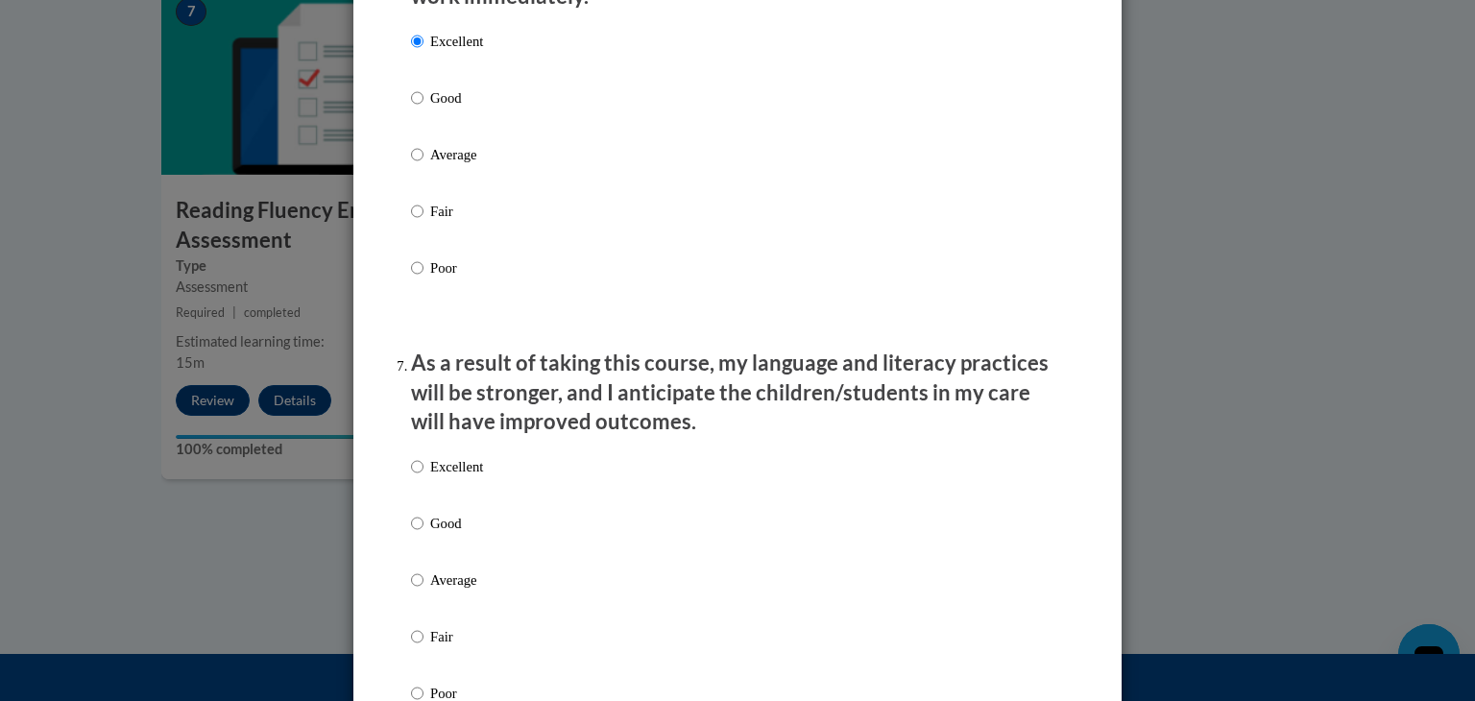
click at [442, 477] on p "Excellent" at bounding box center [456, 466] width 53 height 21
click at [423, 477] on input "Excellent" at bounding box center [417, 466] width 12 height 21
radio input "true"
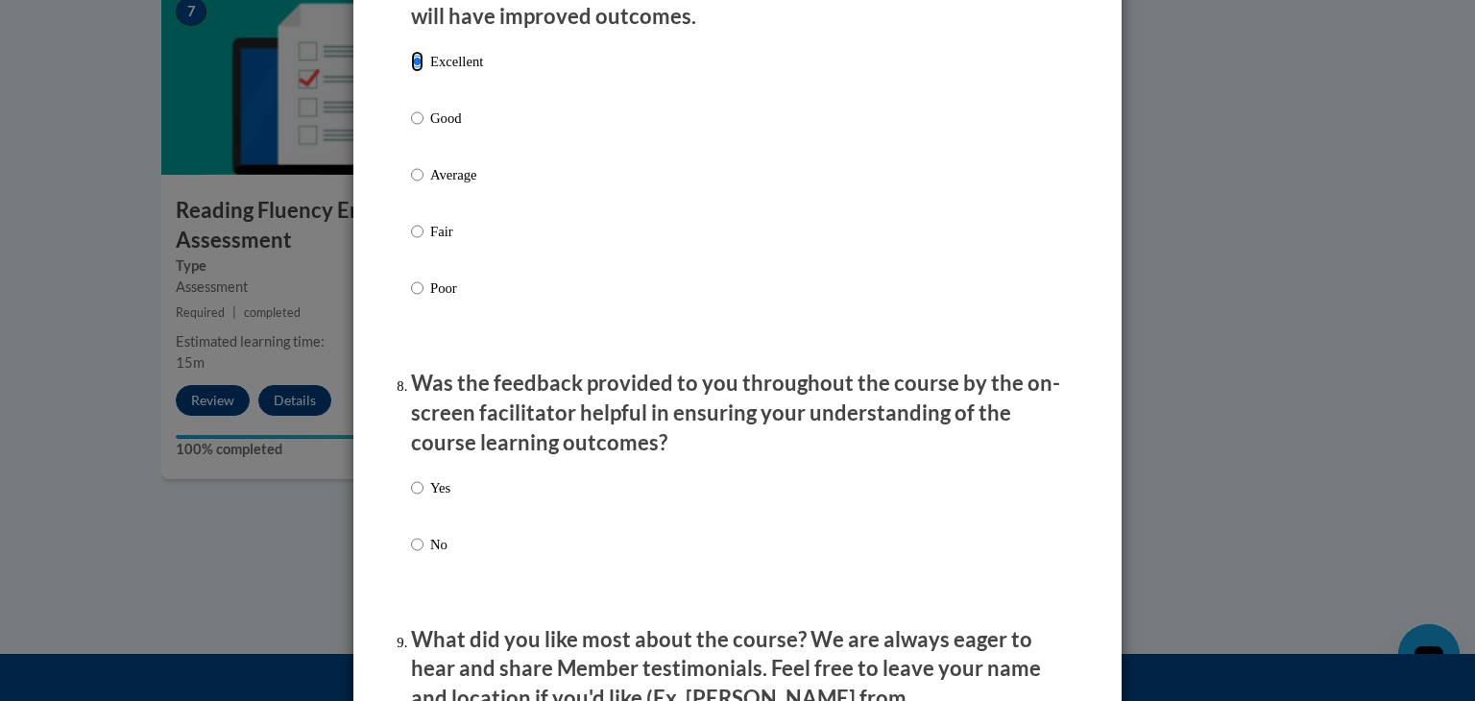
scroll to position [2686, 0]
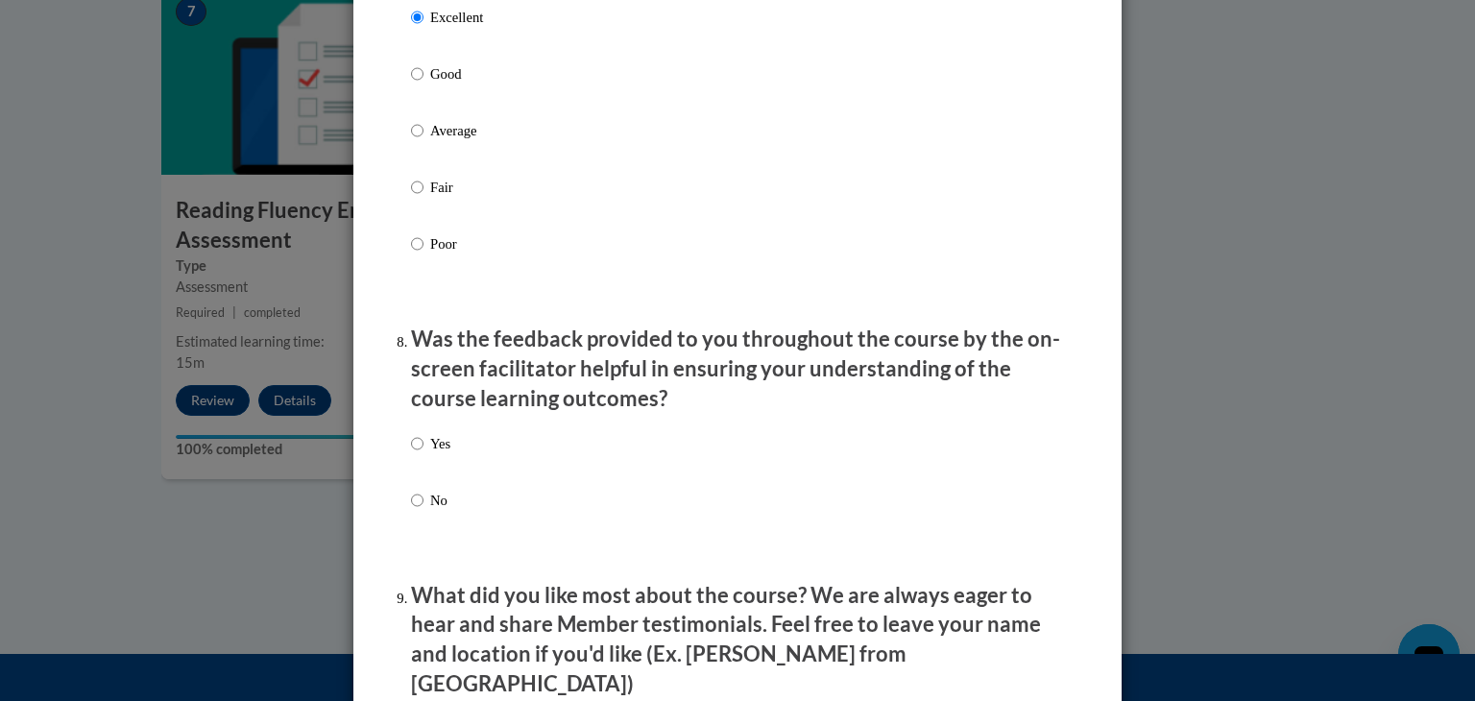
click at [430, 454] on p "Yes" at bounding box center [440, 443] width 20 height 21
click at [423, 454] on input "Yes" at bounding box center [417, 443] width 12 height 21
radio input "true"
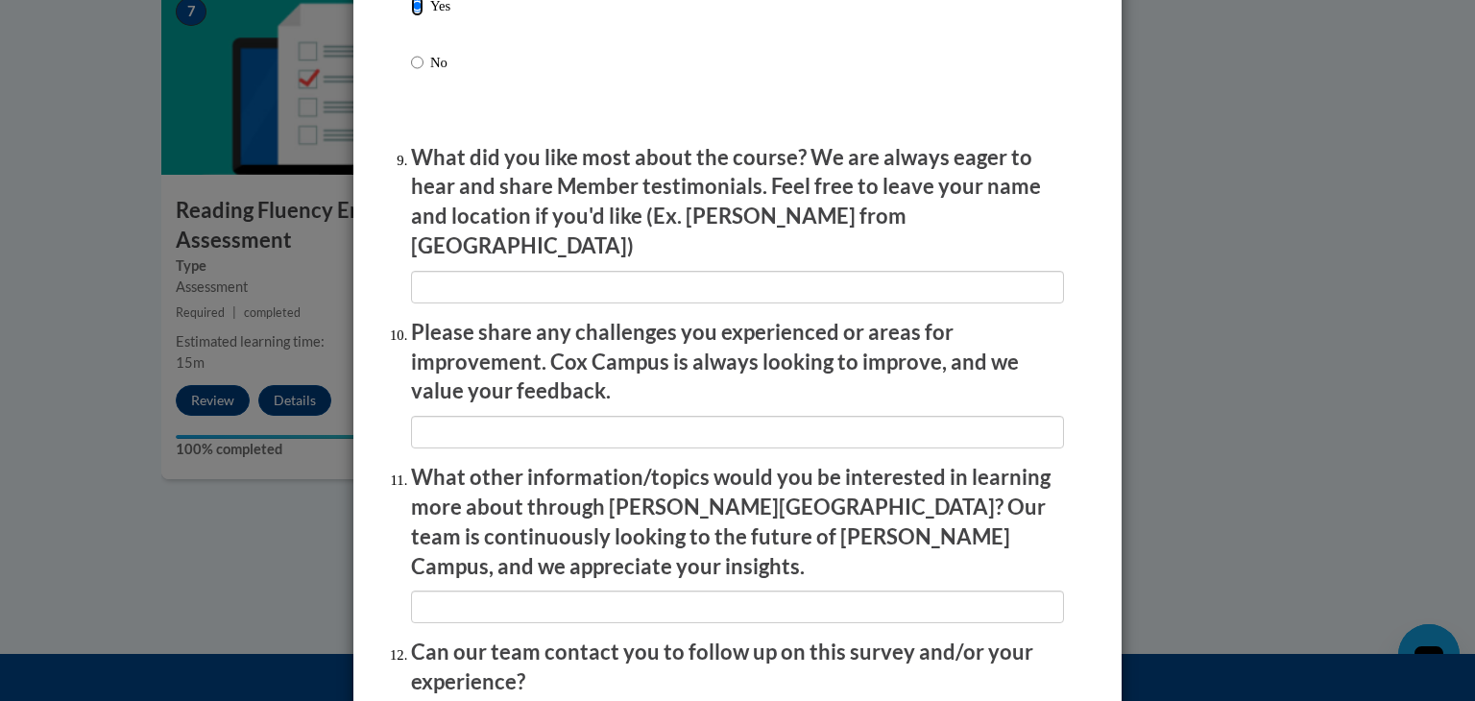
scroll to position [3298, 0]
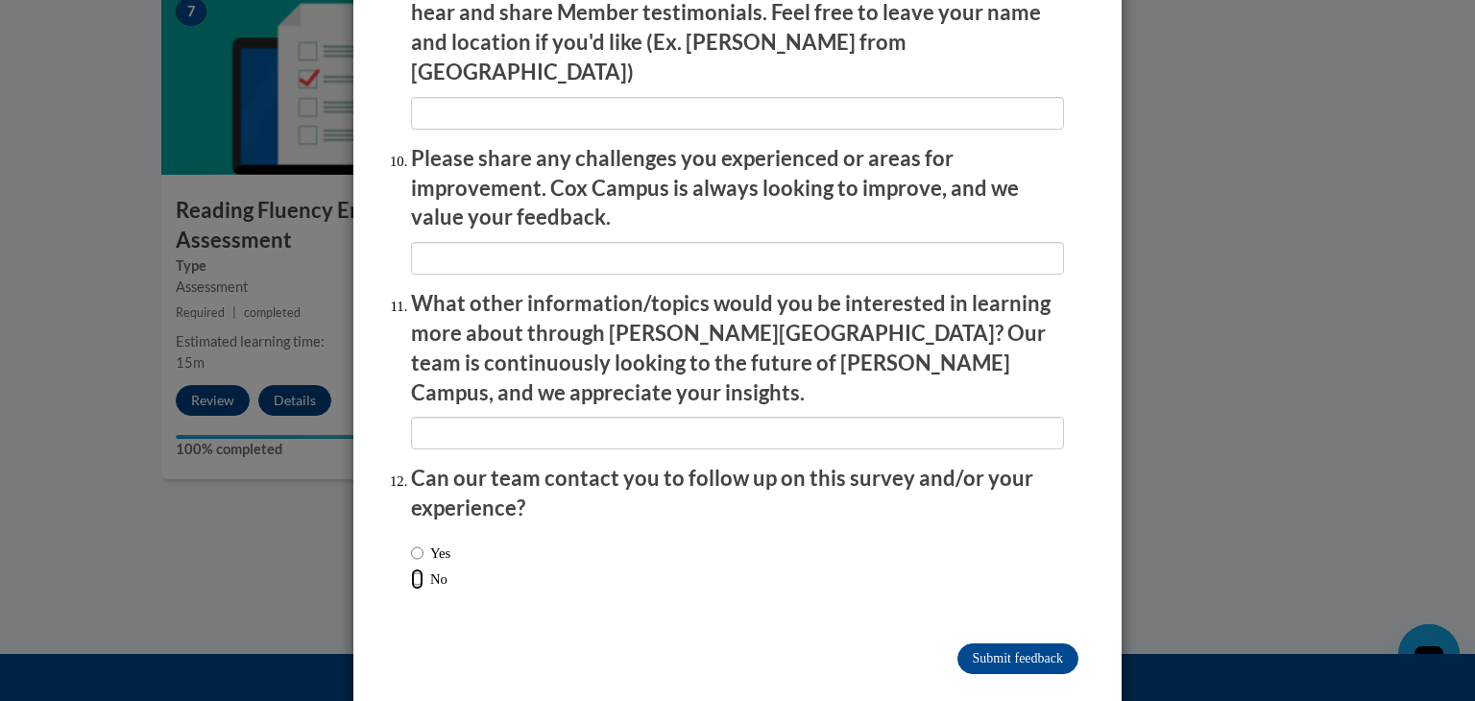
click at [411, 568] on input "No" at bounding box center [417, 578] width 12 height 21
radio input "true"
click at [983, 643] on input "Submit feedback" at bounding box center [1017, 658] width 121 height 31
